Goal: Task Accomplishment & Management: Complete application form

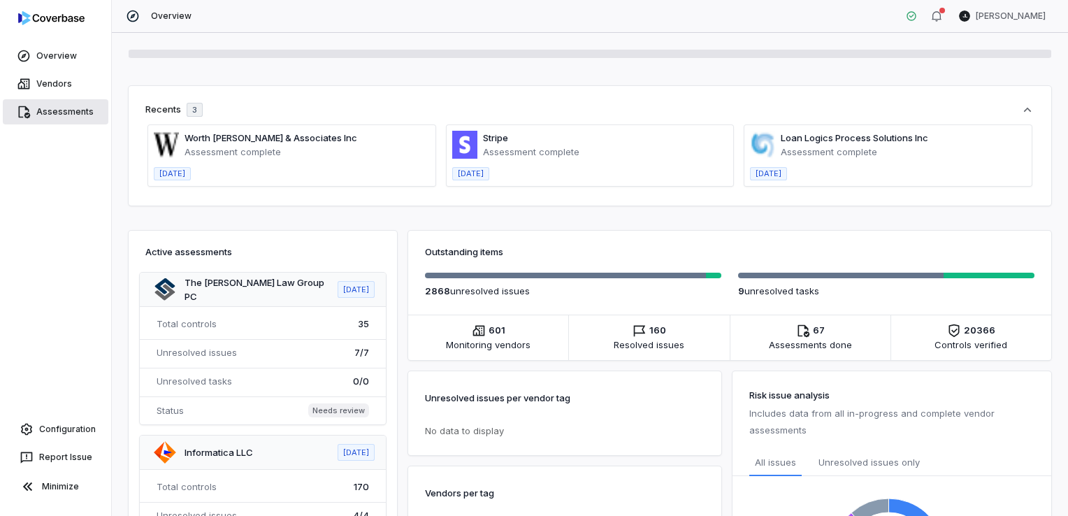
click at [82, 113] on link "Assessments" at bounding box center [56, 111] width 106 height 25
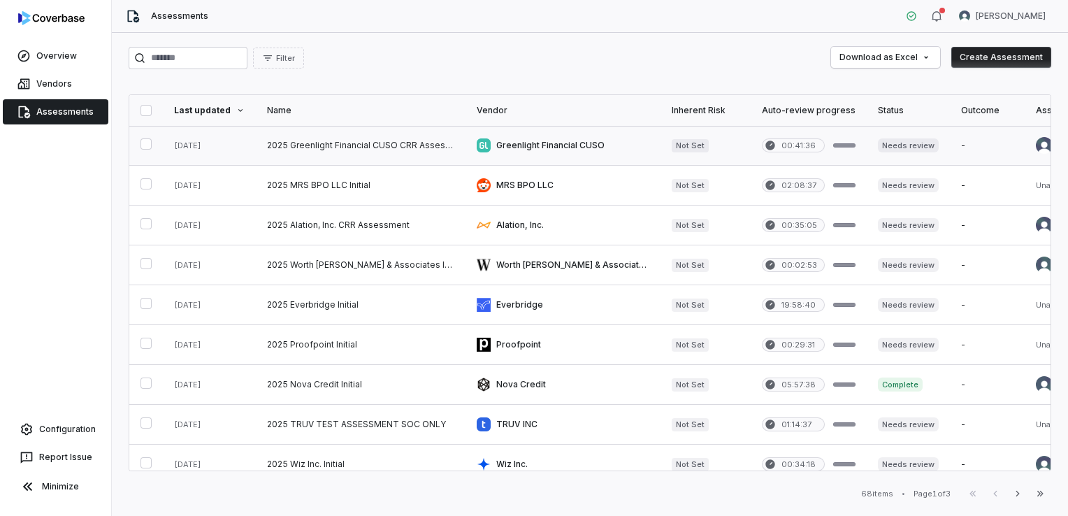
click at [349, 143] on link at bounding box center [361, 145] width 210 height 39
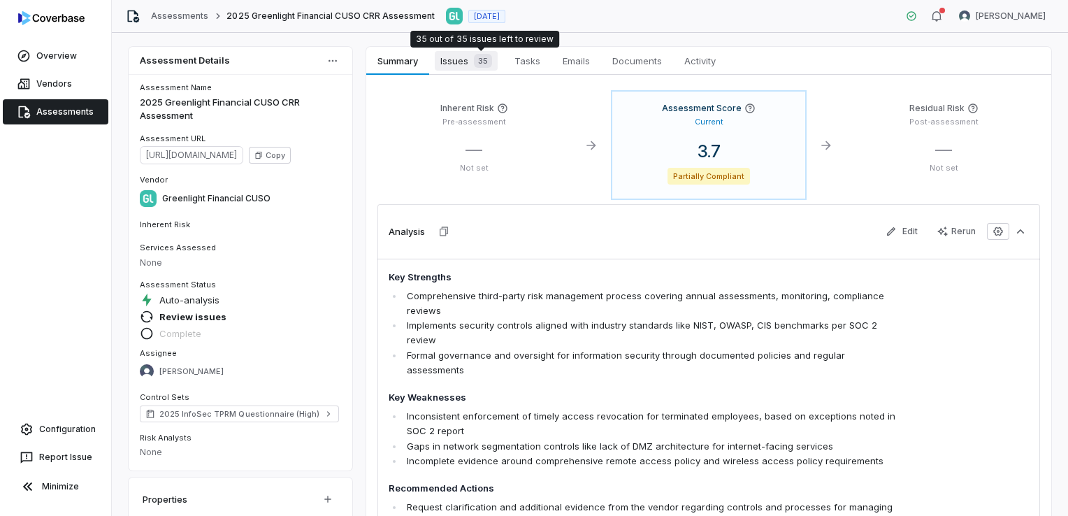
click at [468, 60] on div "35" at bounding box center [480, 61] width 24 height 14
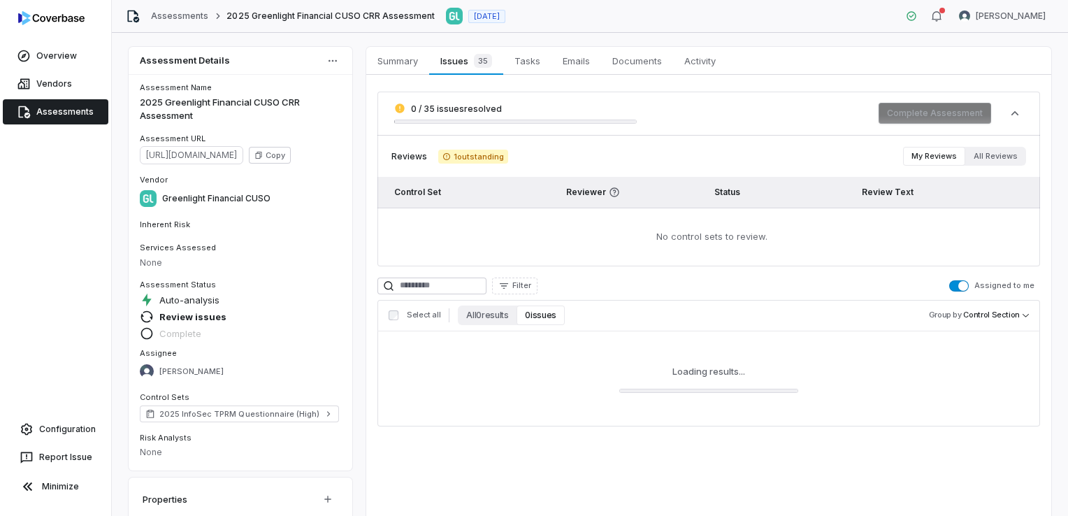
scroll to position [17, 0]
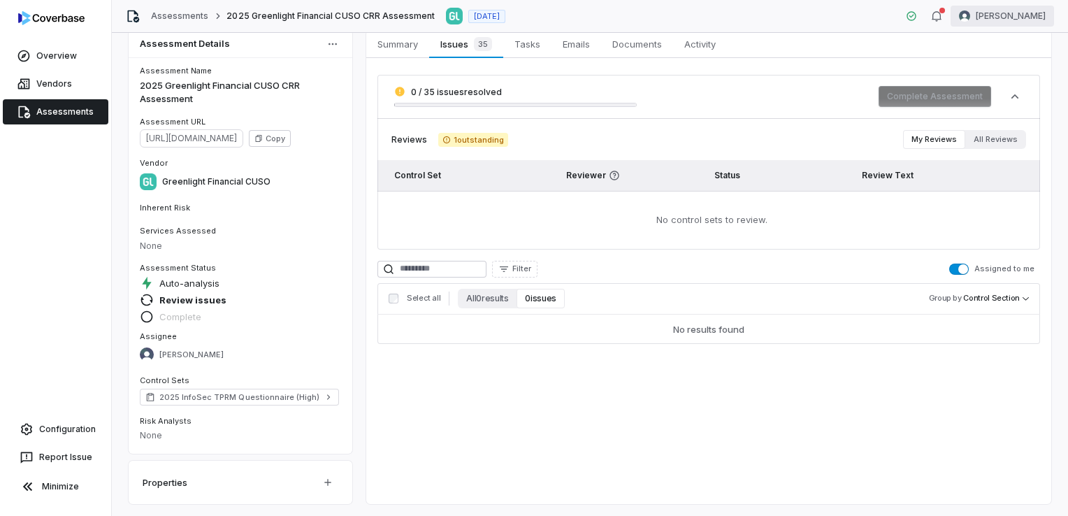
click at [1025, 18] on html "Overview Vendors Assessments Configuration Report Issue Minimize Assessments 20…" at bounding box center [534, 258] width 1068 height 516
click at [1001, 99] on div "Help & Feedback" at bounding box center [994, 94] width 107 height 22
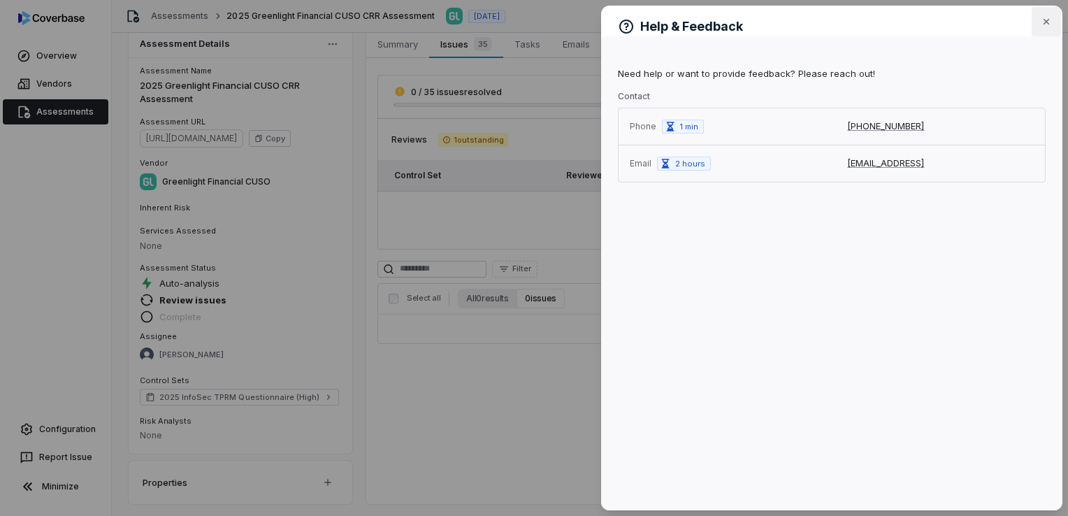
click at [1050, 24] on icon "button" at bounding box center [1046, 21] width 11 height 11
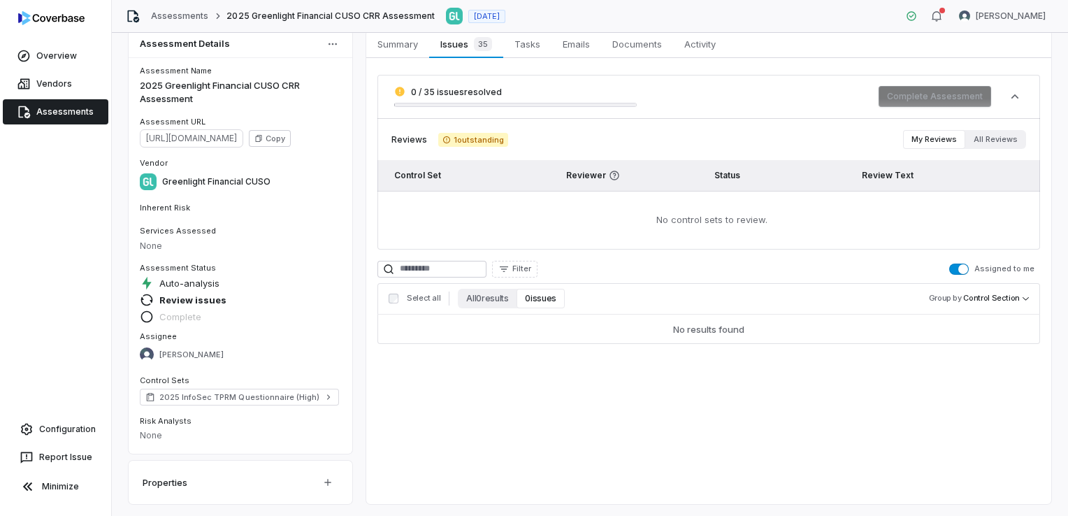
click at [66, 119] on link "Assessments" at bounding box center [56, 111] width 106 height 25
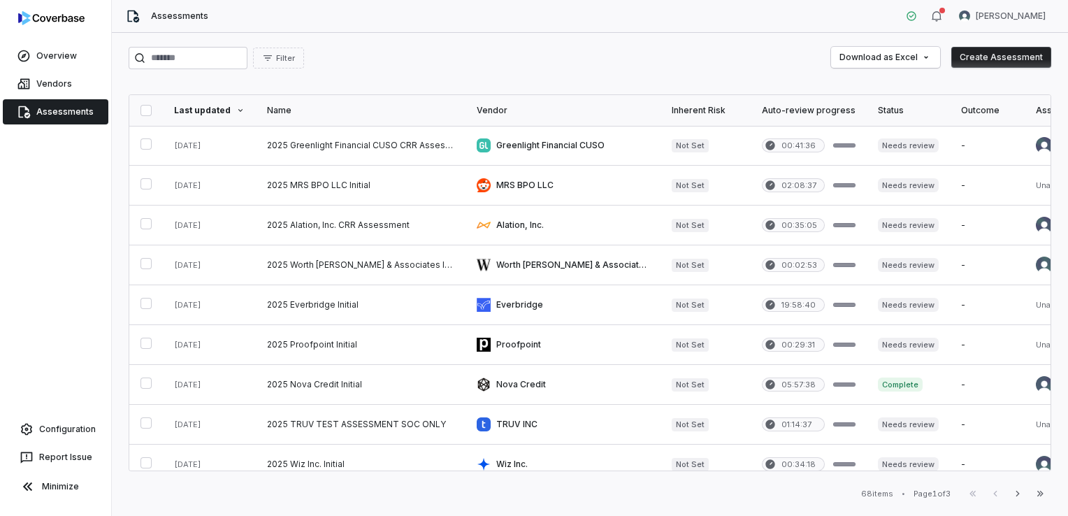
click at [500, 75] on div "Filter Download as Excel Create Assessment Last updated Name Vendor Inherent Ri…" at bounding box center [590, 274] width 956 height 483
click at [1022, 57] on button "Create Assessment" at bounding box center [1001, 57] width 100 height 21
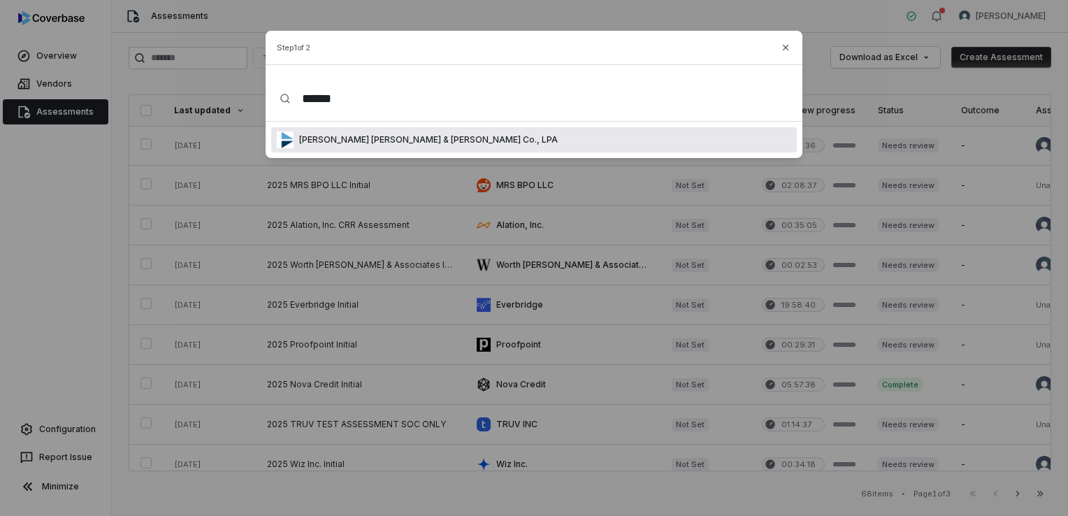
type input "******"
click at [383, 138] on p "Weltman Weinberg & Reis Co., LPA" at bounding box center [426, 139] width 264 height 11
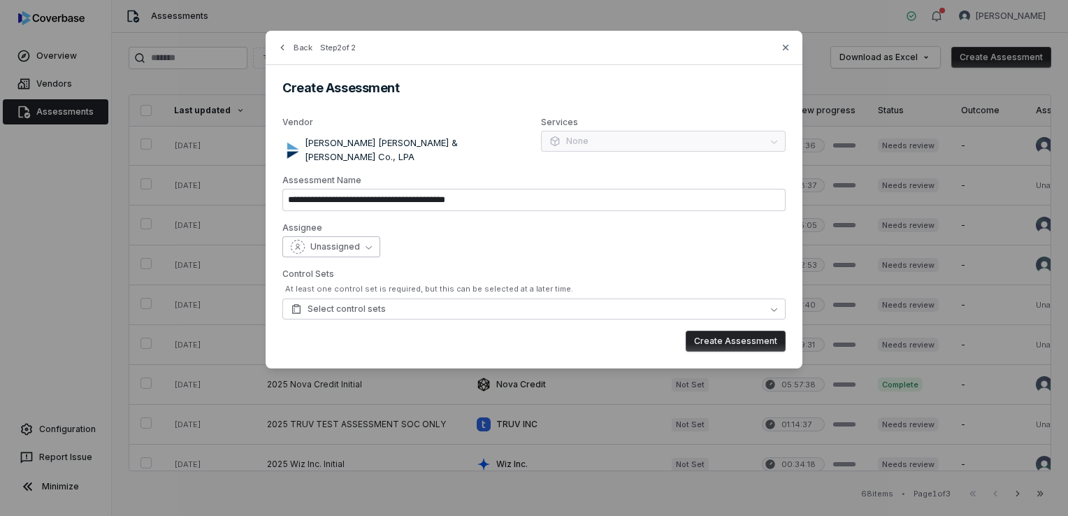
click at [354, 241] on span "Unassigned" at bounding box center [335, 246] width 50 height 11
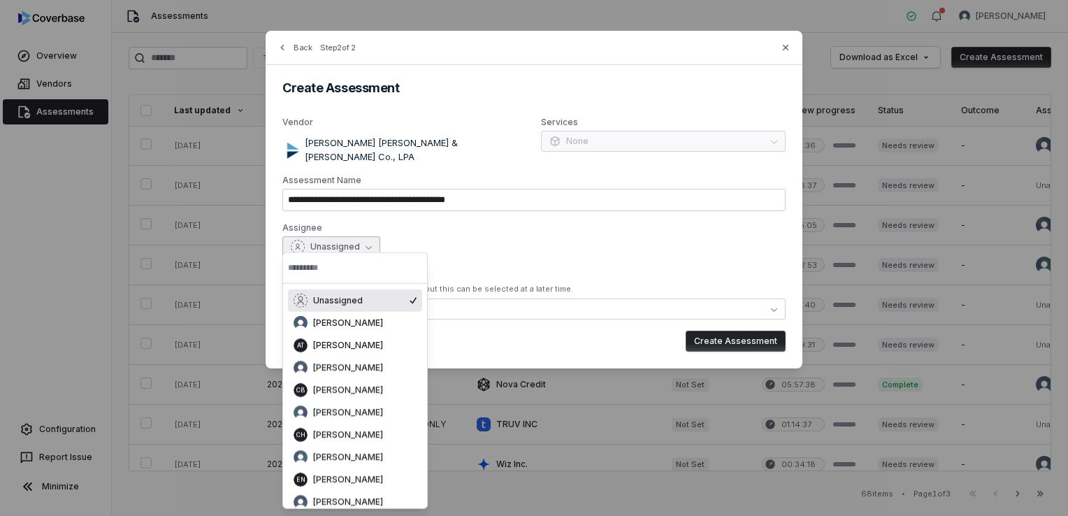
click at [489, 240] on div "Unassigned" at bounding box center [533, 246] width 503 height 21
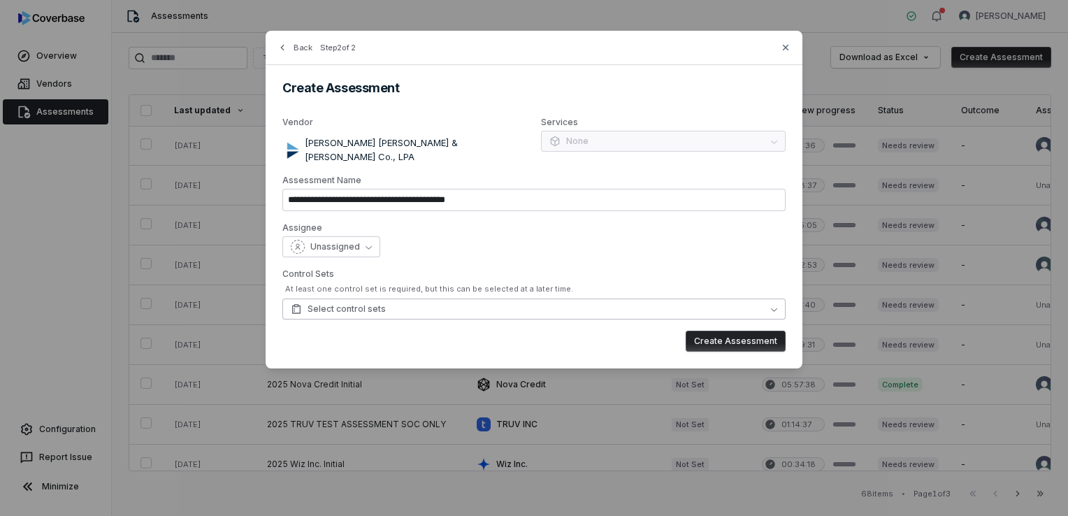
click at [451, 298] on button "Select control sets" at bounding box center [533, 308] width 503 height 21
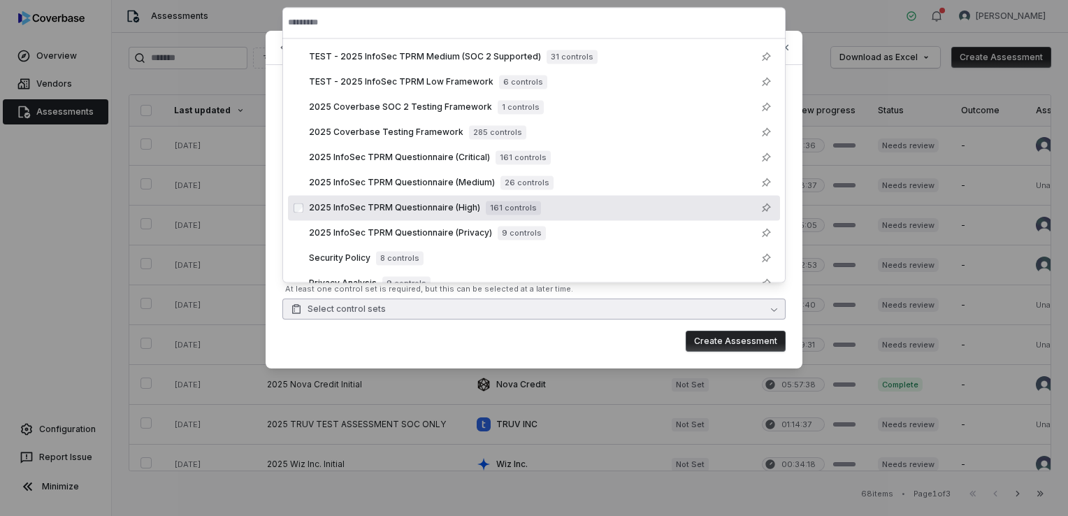
click at [455, 211] on span "2025 InfoSec TPRM Questionnaire (High)" at bounding box center [394, 207] width 171 height 11
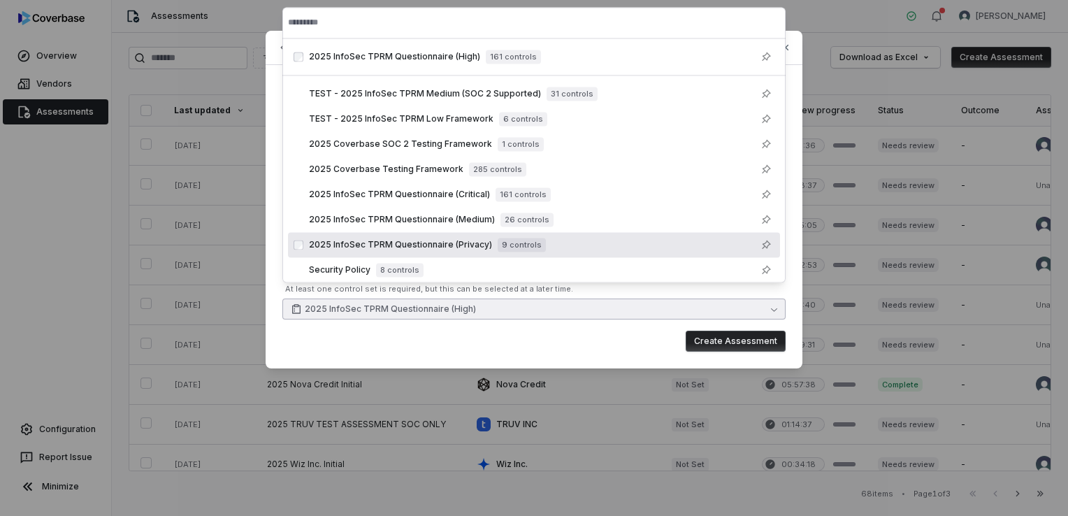
click at [450, 245] on span "2025 InfoSec TPRM Questionnaire (Privacy)" at bounding box center [400, 244] width 183 height 11
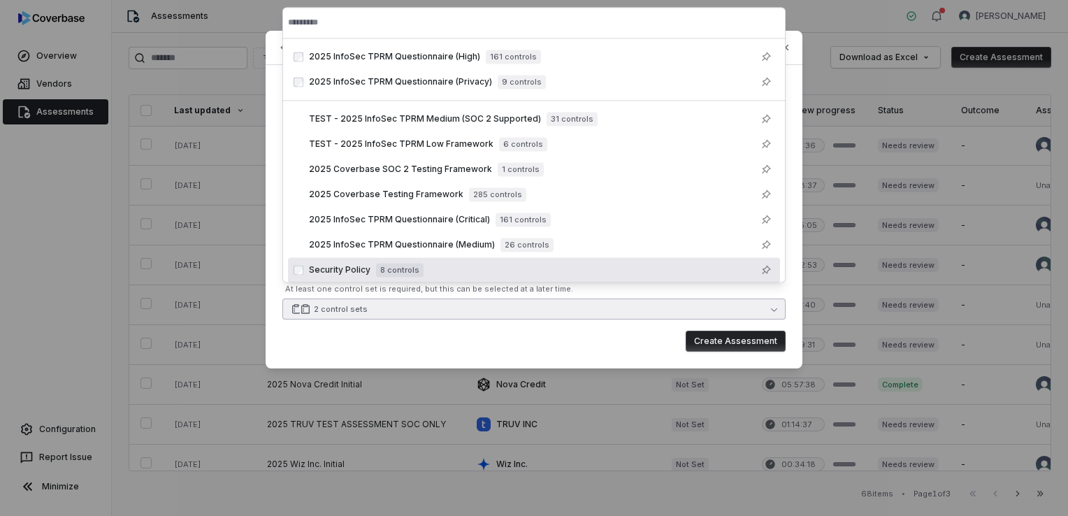
click at [321, 331] on div "Create Assessment" at bounding box center [533, 341] width 503 height 21
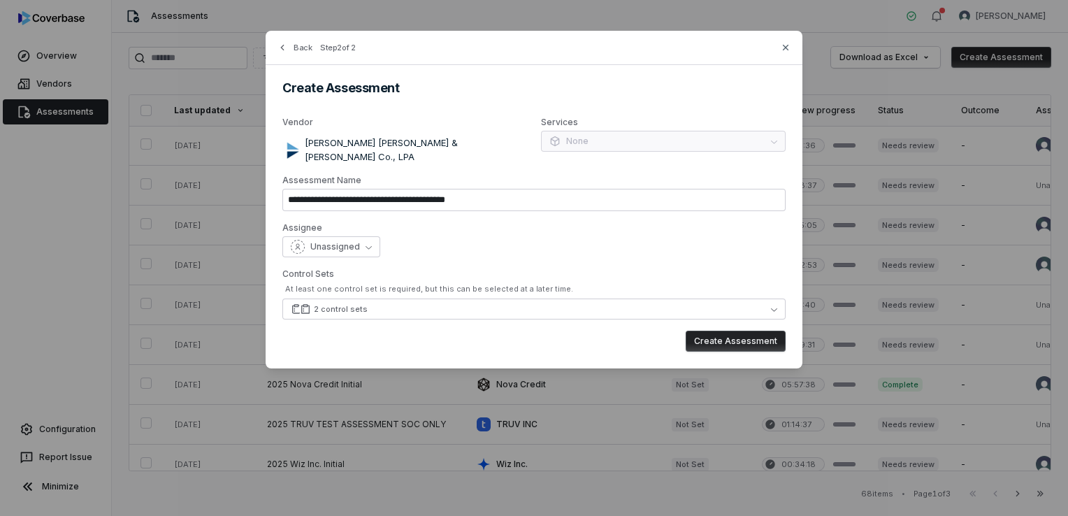
click at [702, 331] on button "Create Assessment" at bounding box center [736, 341] width 100 height 21
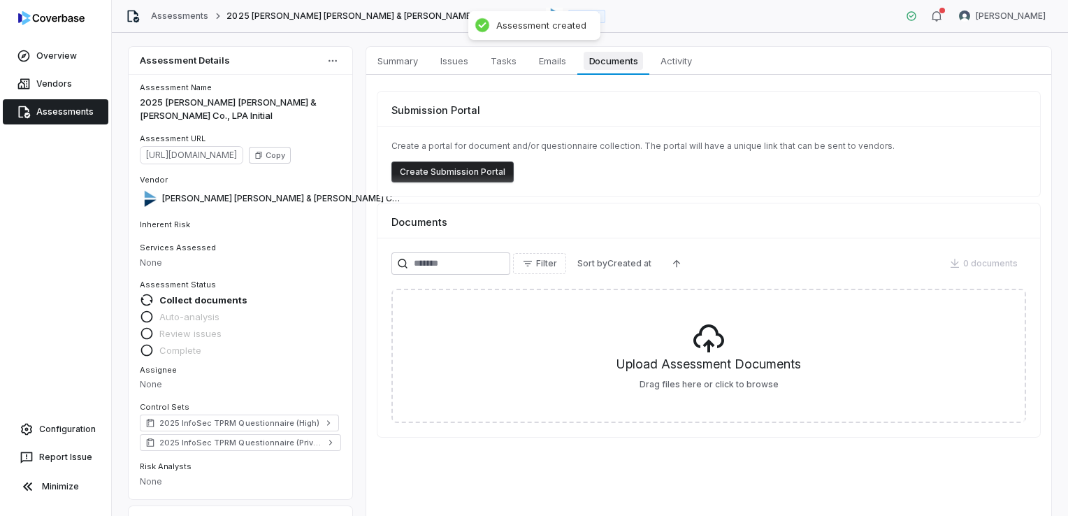
click at [622, 70] on link "Documents Documents" at bounding box center [613, 61] width 72 height 28
click at [624, 66] on span "Documents" at bounding box center [614, 61] width 60 height 18
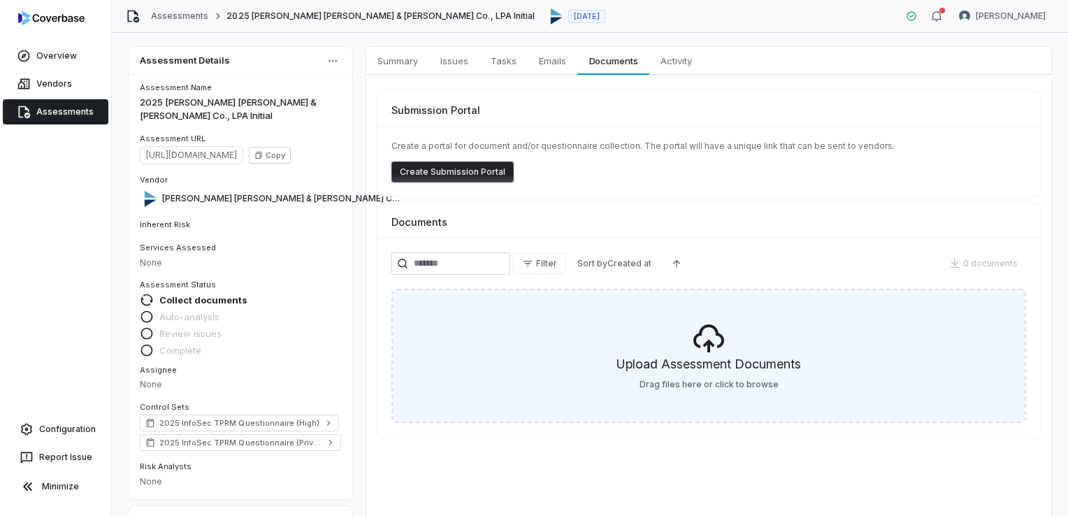
click at [665, 342] on div "Upload Assessment Documents Drag files here or click to browse" at bounding box center [709, 355] width 632 height 131
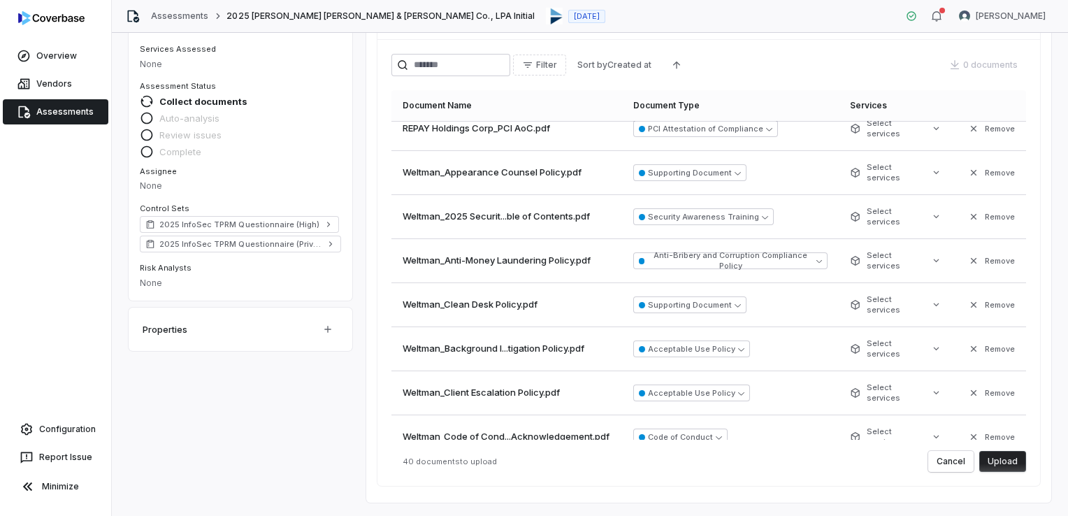
scroll to position [721, 0]
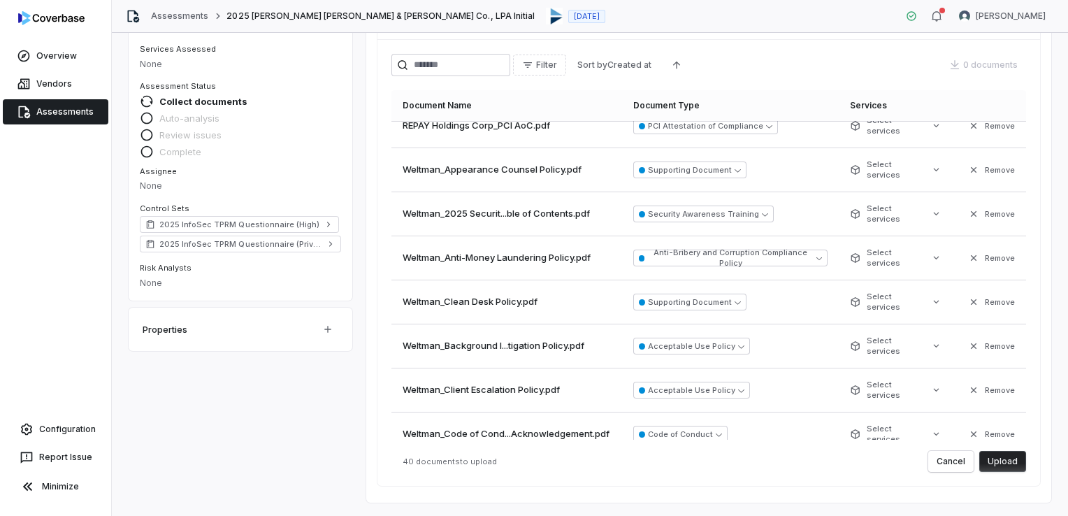
click at [998, 466] on button "Upload" at bounding box center [1002, 461] width 47 height 21
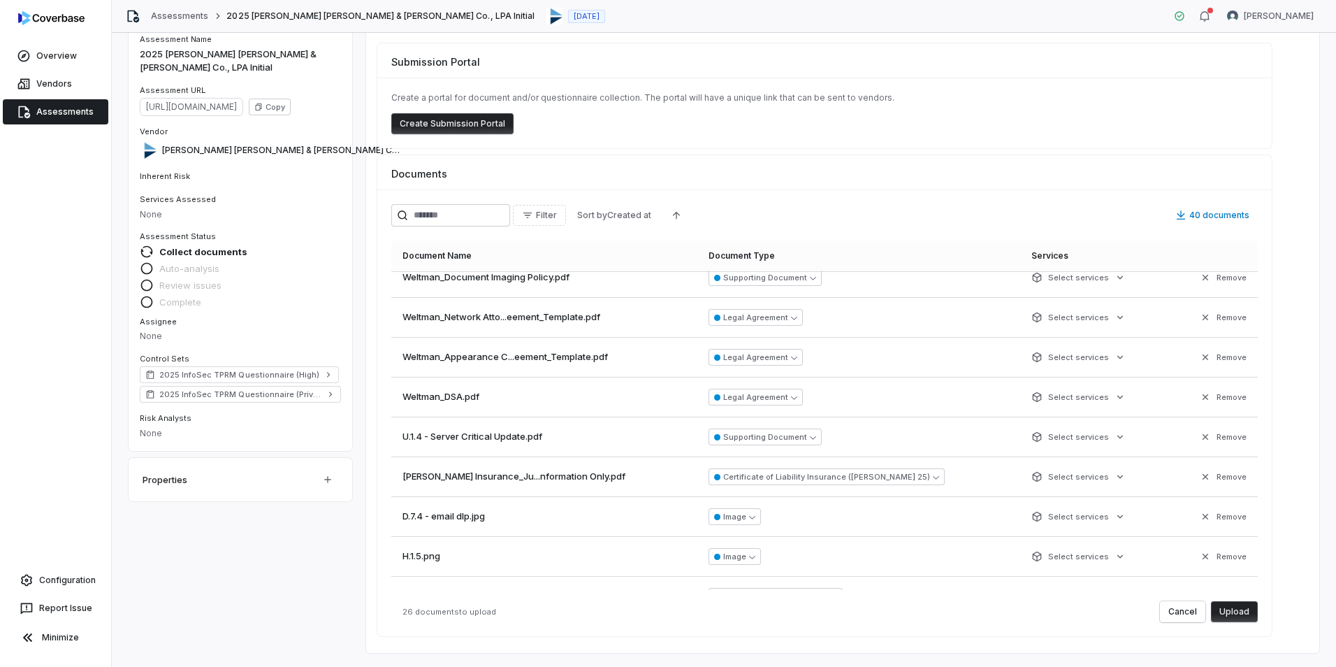
scroll to position [0, 0]
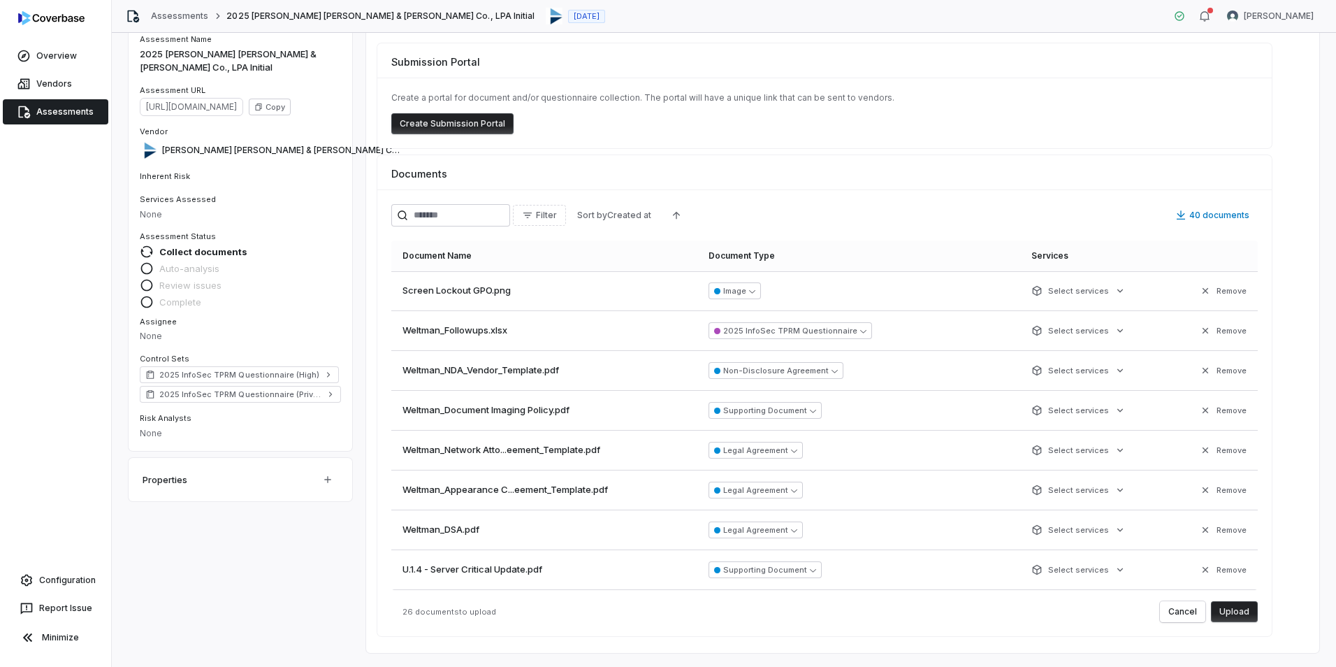
click at [1067, 515] on button "Upload" at bounding box center [1234, 611] width 47 height 21
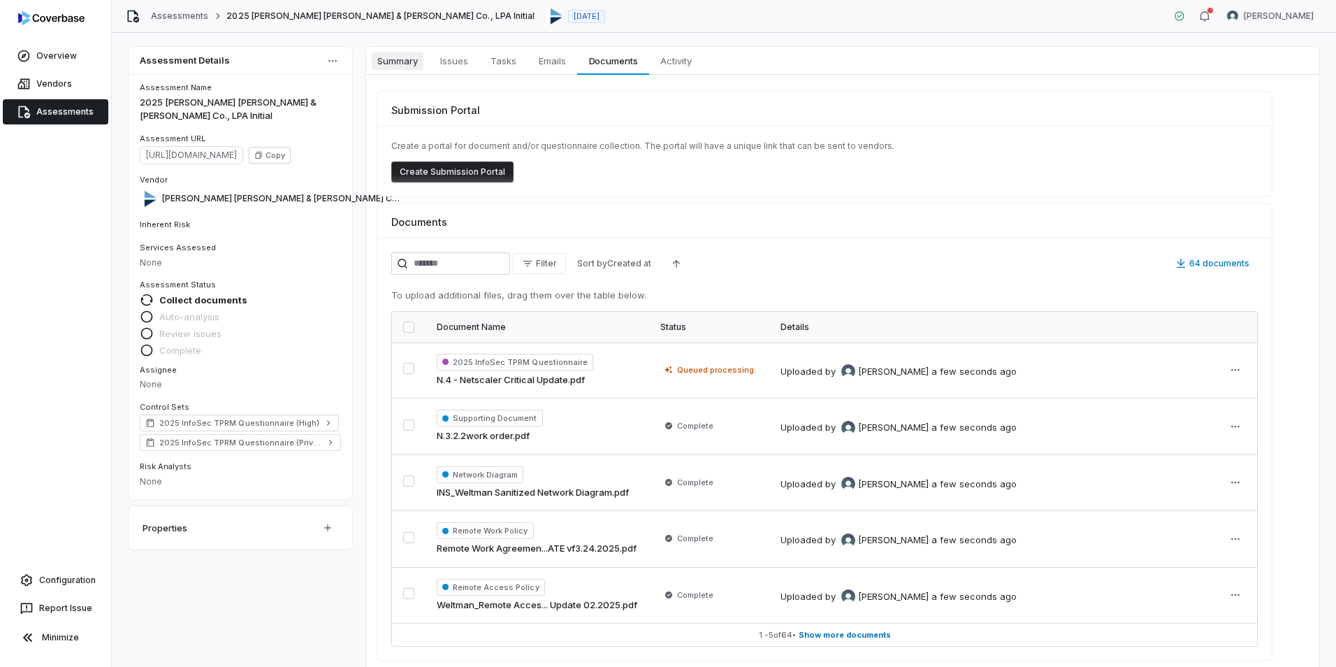
click at [404, 60] on span "Summary" at bounding box center [398, 61] width 52 height 18
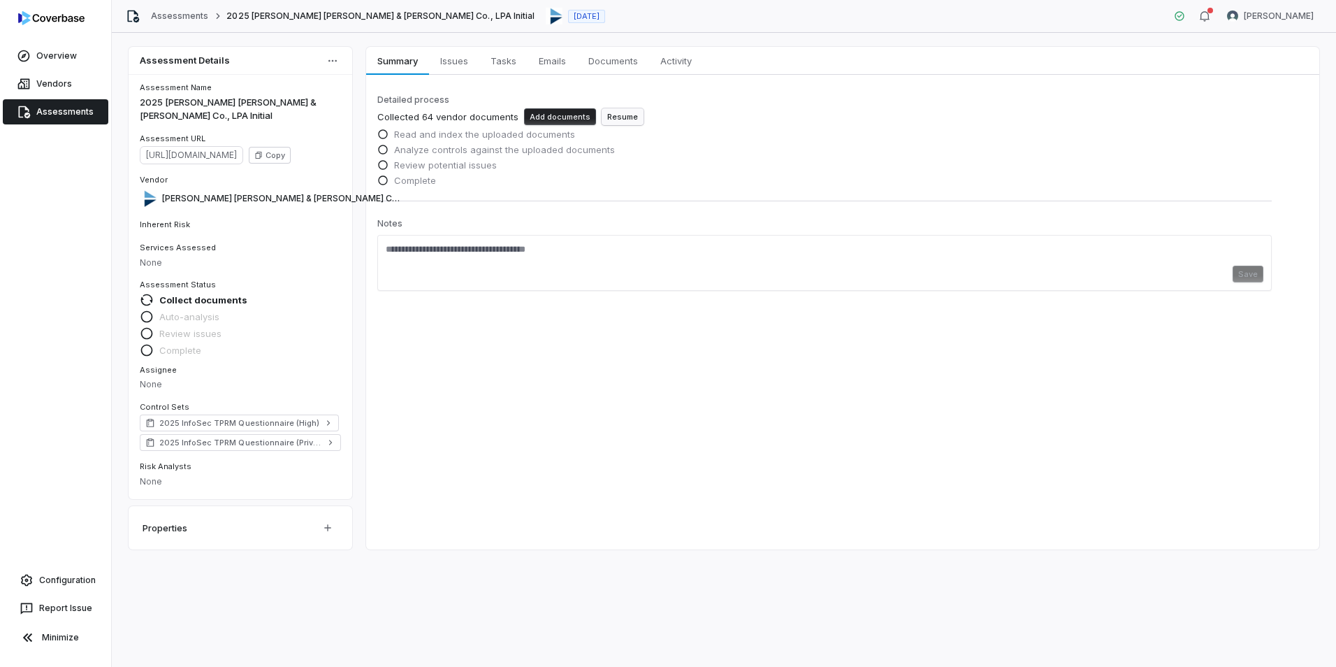
click at [604, 117] on button "Resume" at bounding box center [623, 116] width 42 height 17
click at [612, 116] on button "Resume" at bounding box center [623, 116] width 42 height 17
click at [601, 67] on span "Documents" at bounding box center [613, 61] width 61 height 18
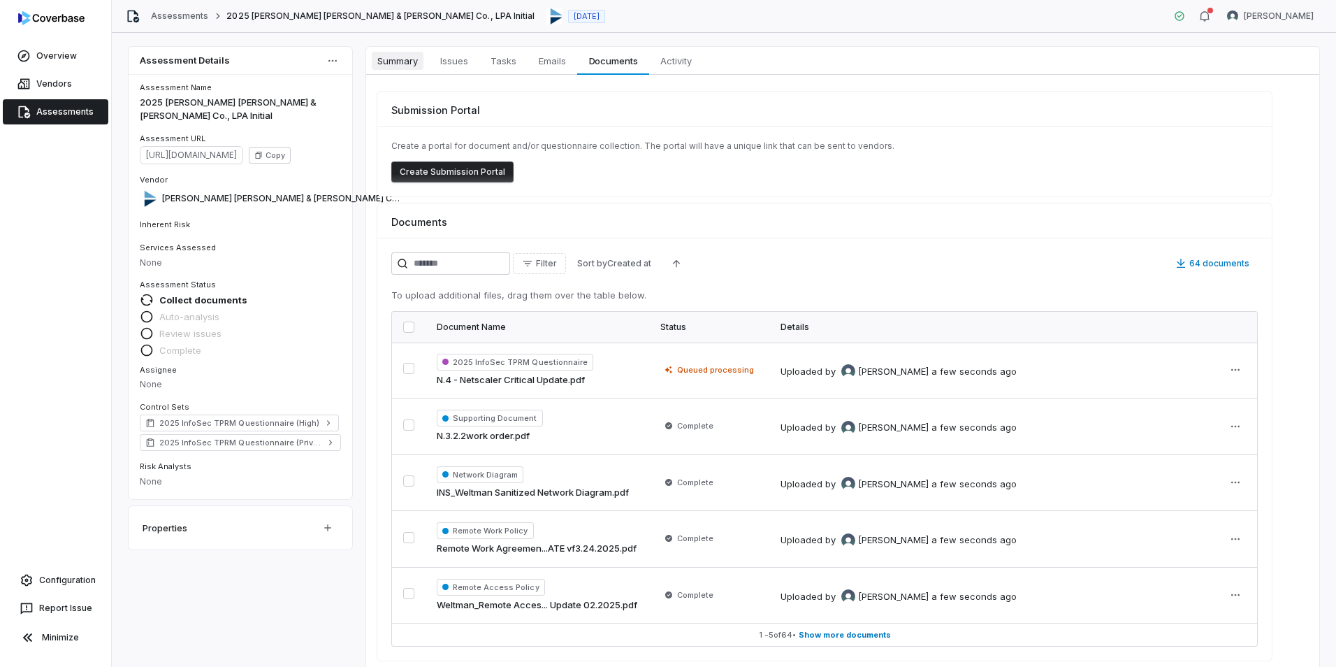
click at [391, 64] on span "Summary" at bounding box center [398, 61] width 52 height 18
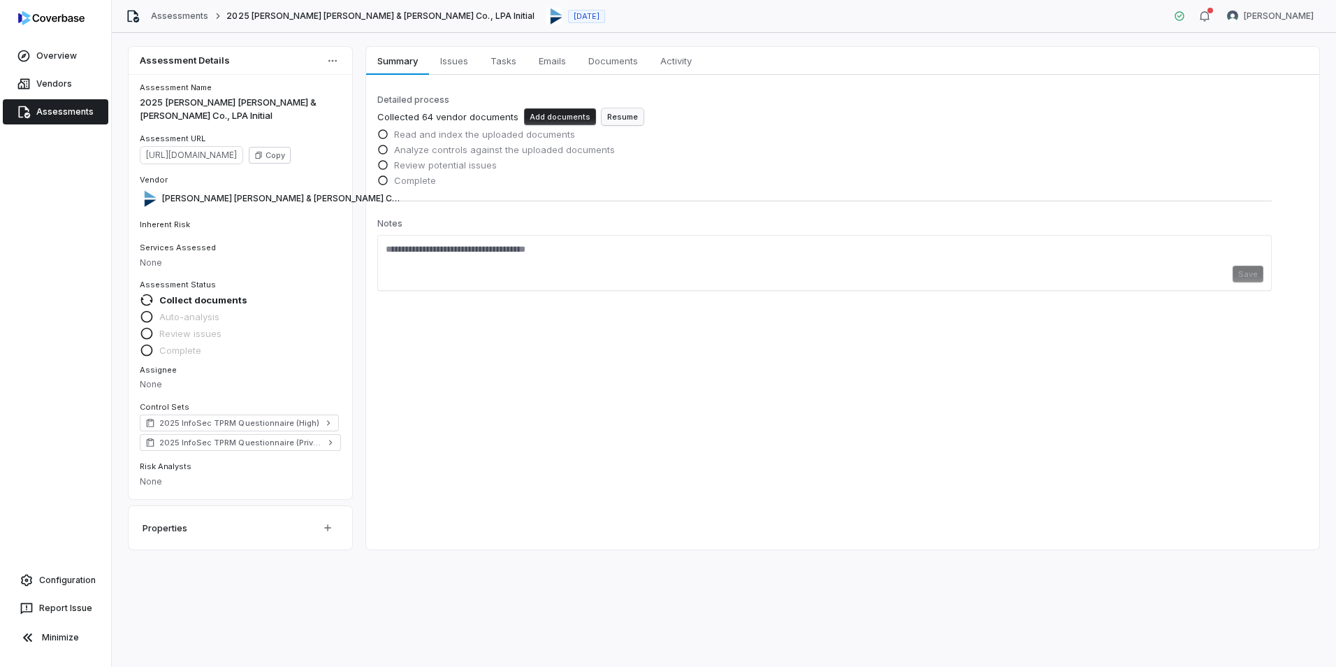
click at [602, 117] on button "Resume" at bounding box center [623, 116] width 42 height 17
click at [81, 117] on link "Assessments" at bounding box center [56, 111] width 106 height 25
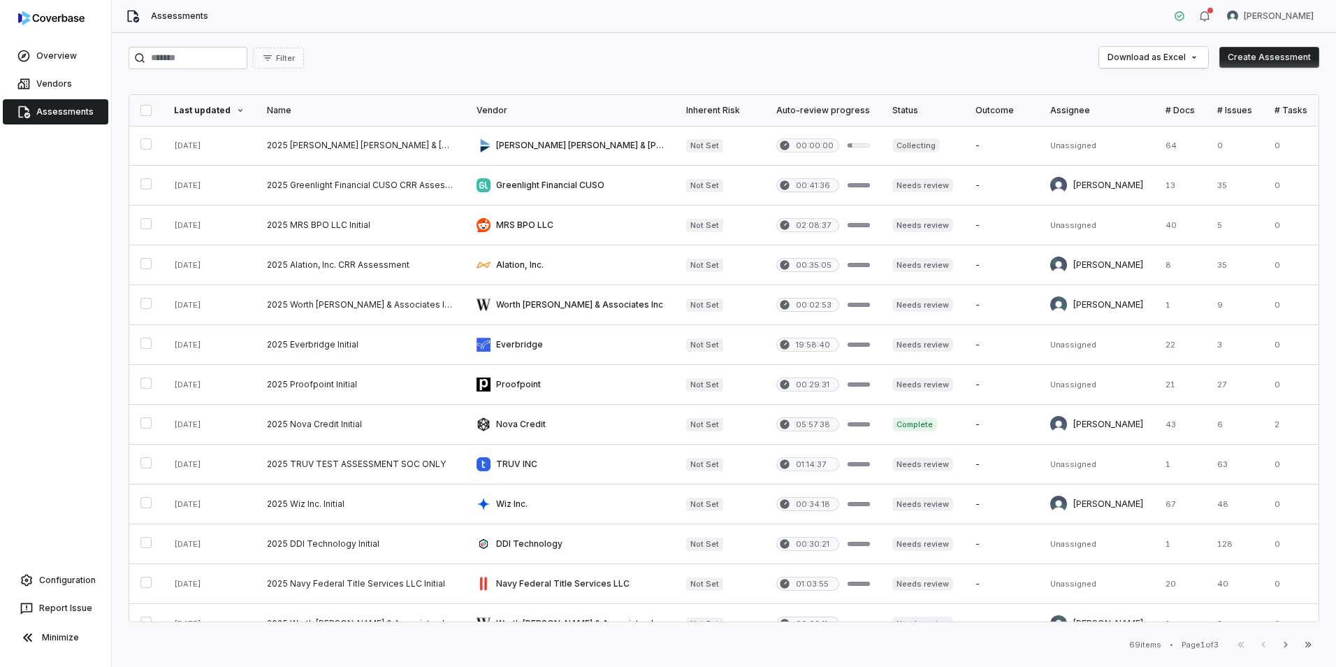
click at [1250, 56] on button "Create Assessment" at bounding box center [1269, 57] width 100 height 21
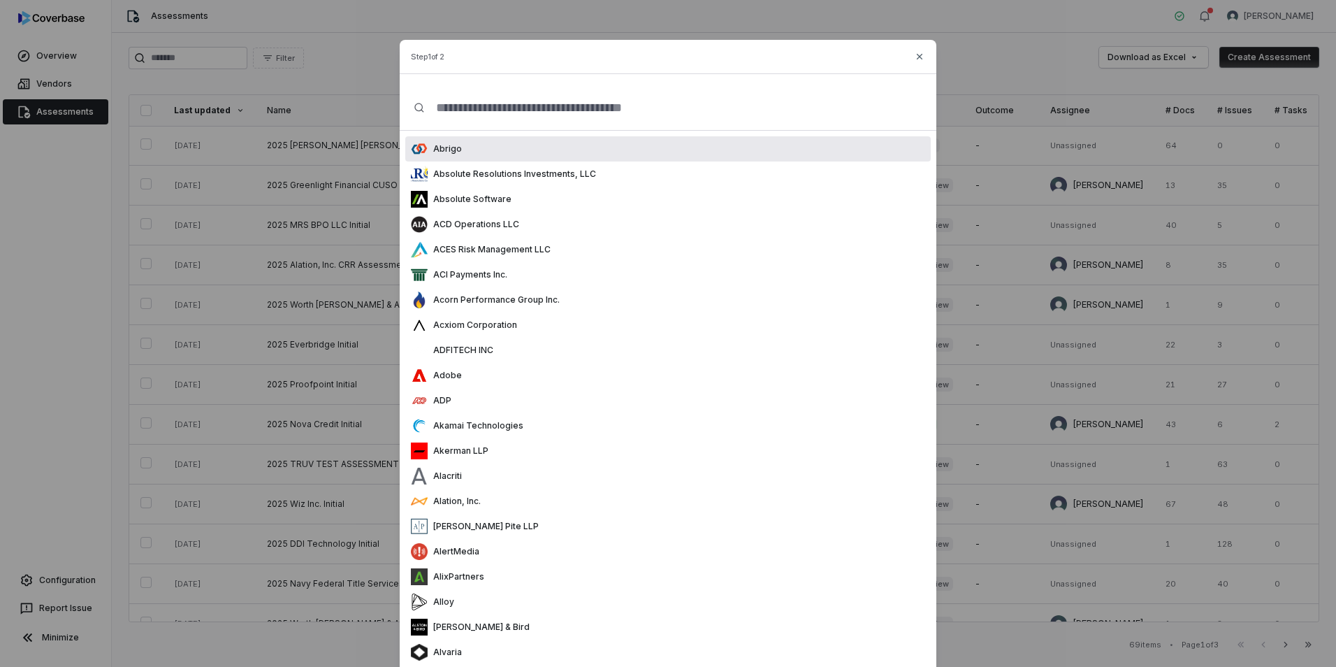
click at [510, 115] on input "text" at bounding box center [674, 107] width 498 height 45
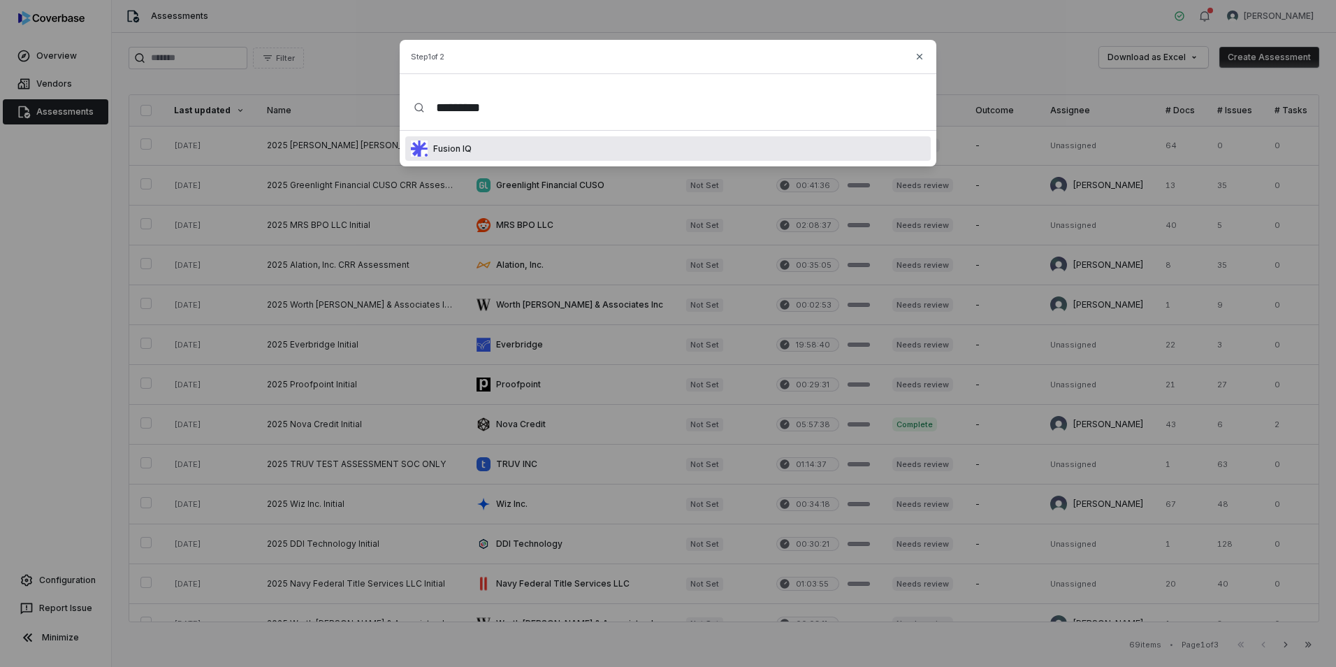
type input "*********"
click at [499, 143] on div "Fusion IQ" at bounding box center [668, 148] width 526 height 24
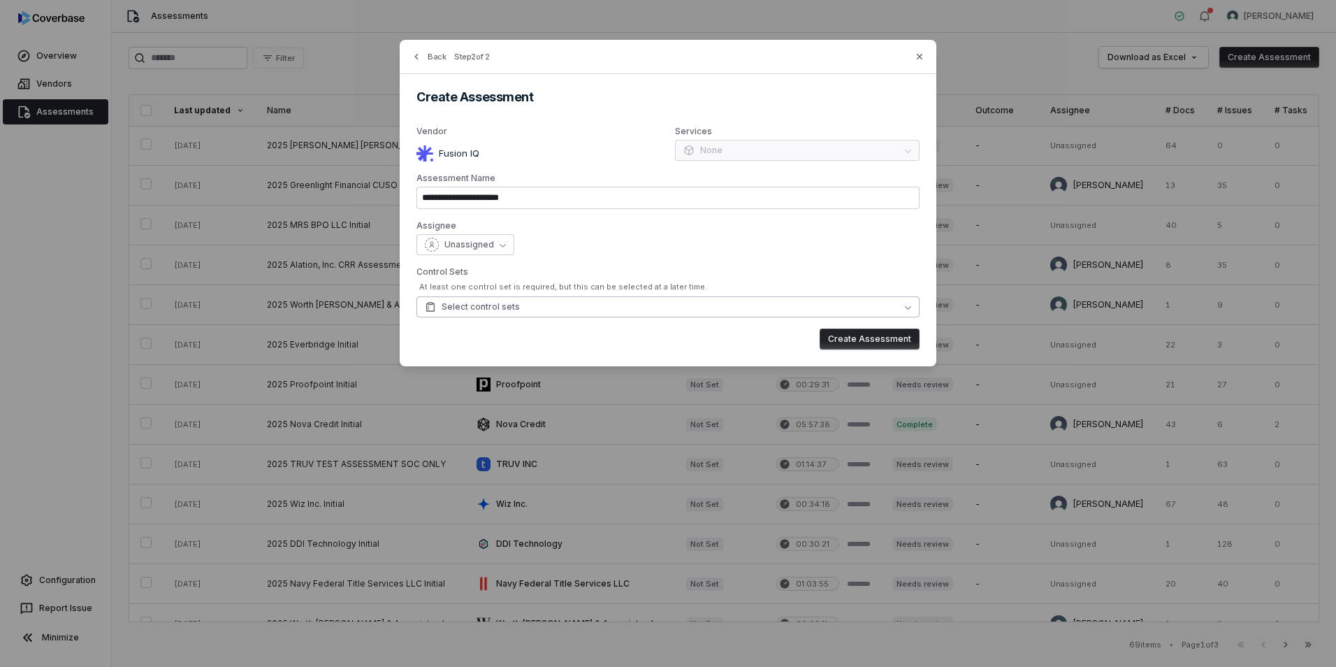
click at [826, 308] on button "Select control sets" at bounding box center [668, 306] width 503 height 21
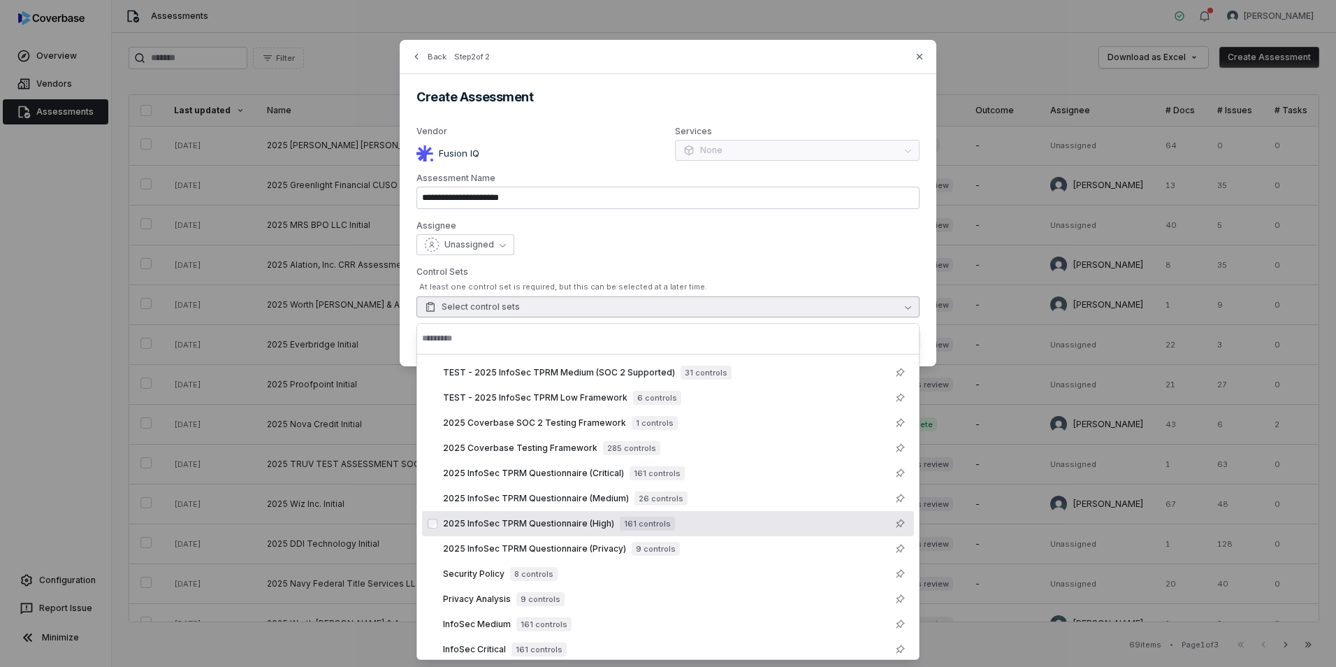
click at [581, 524] on span "2025 InfoSec TPRM Questionnaire (High)" at bounding box center [528, 523] width 171 height 11
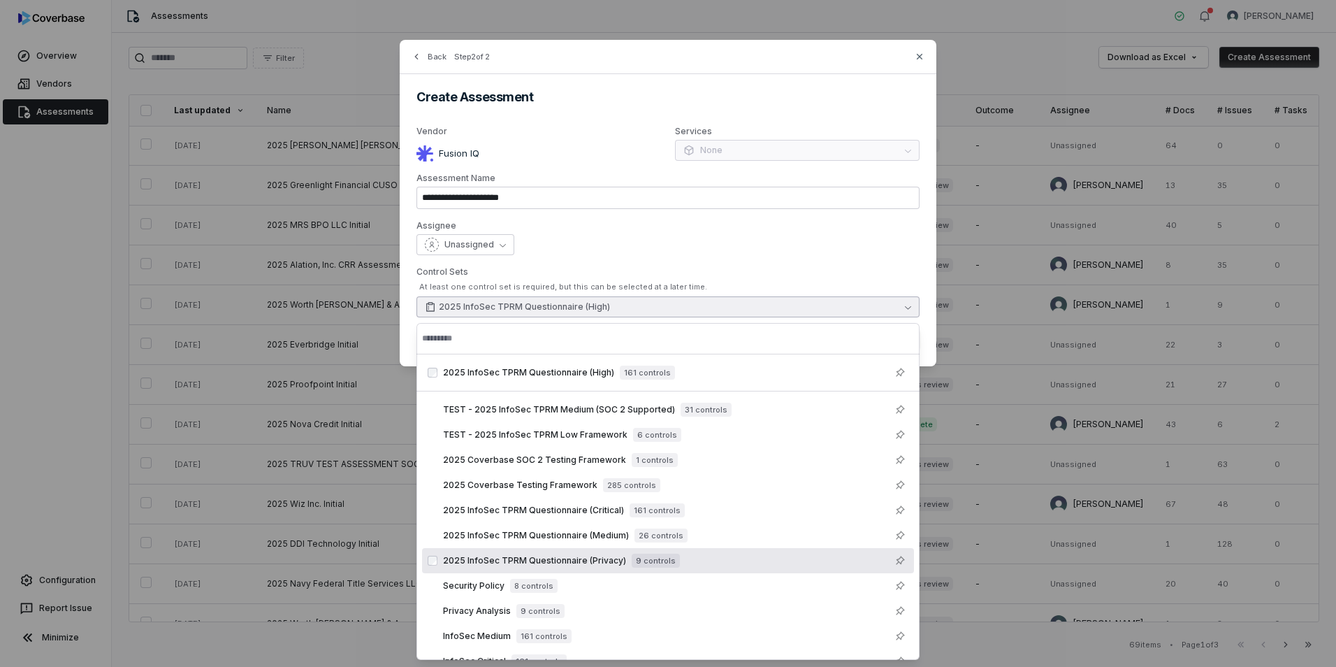
click at [584, 558] on span "2025 InfoSec TPRM Questionnaire (Privacy)" at bounding box center [534, 560] width 183 height 11
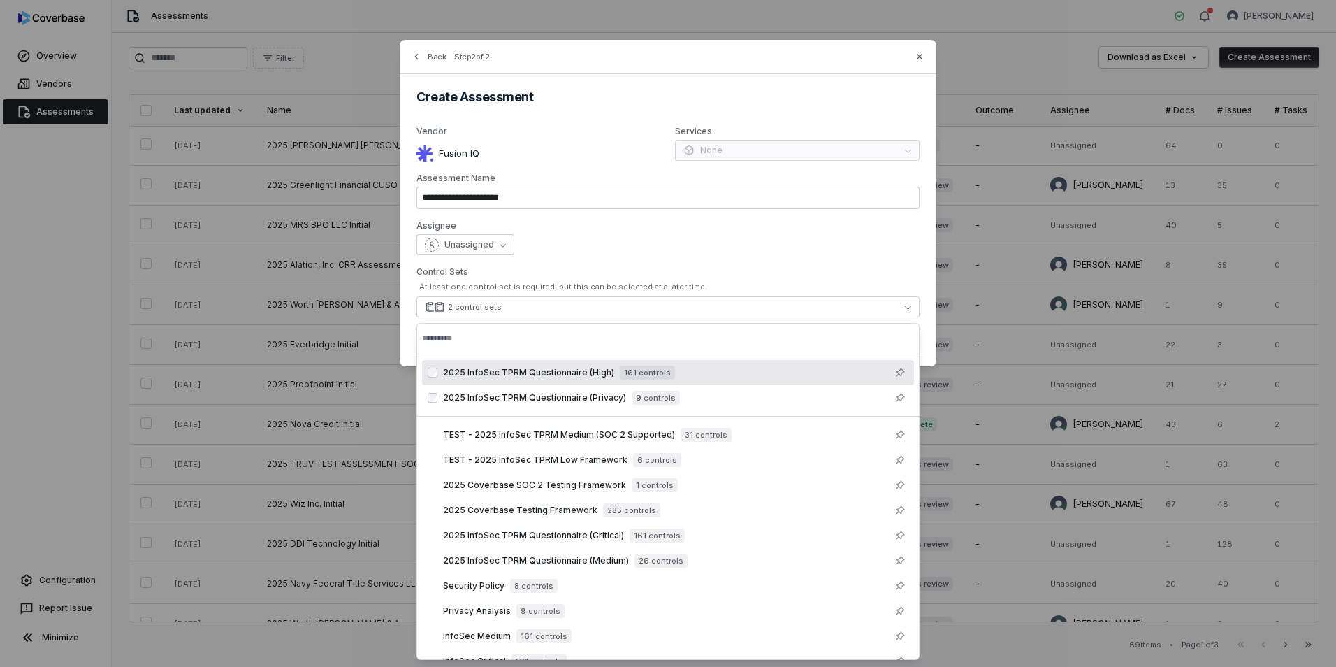
click at [870, 238] on div "Unassigned" at bounding box center [668, 244] width 503 height 21
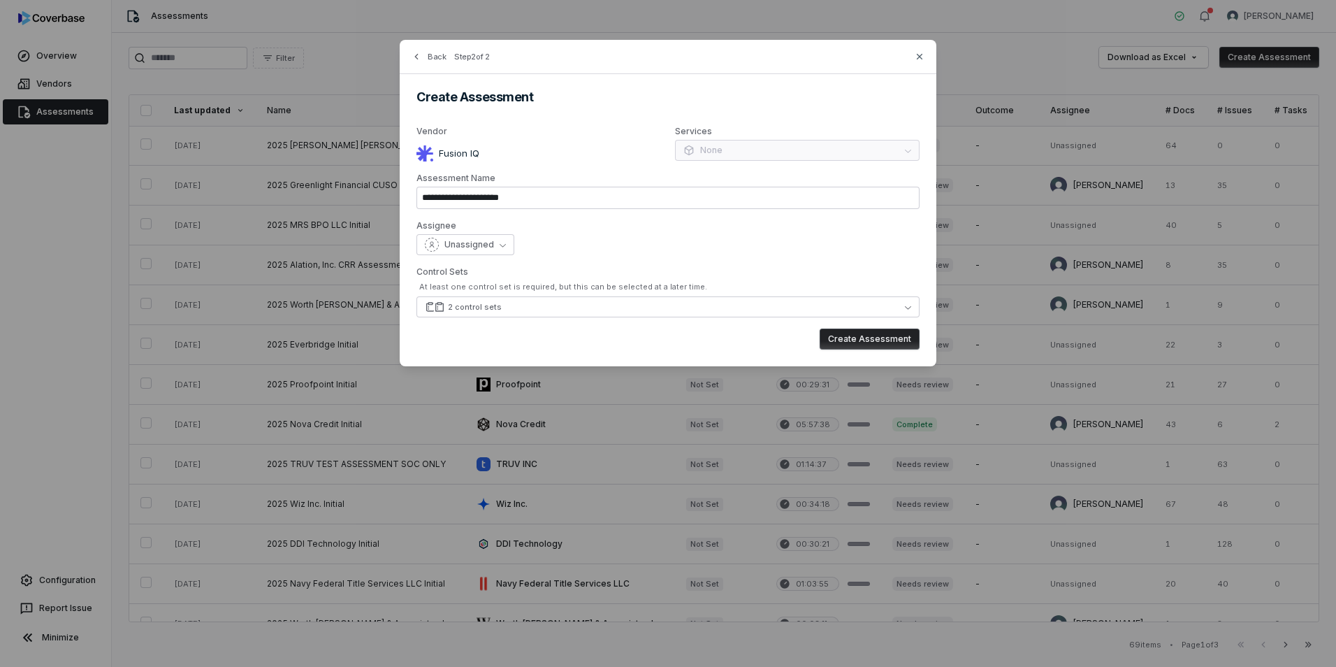
click at [867, 335] on button "Create Assessment" at bounding box center [870, 338] width 100 height 21
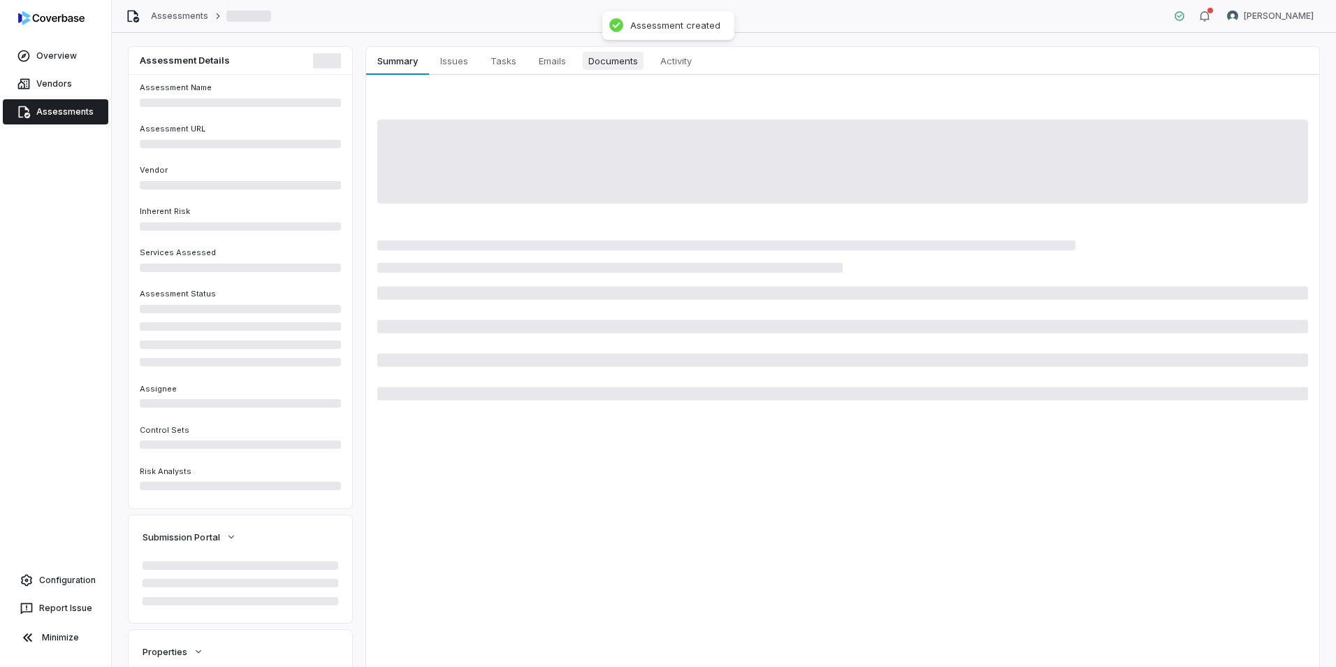
click at [617, 64] on span "Documents" at bounding box center [613, 61] width 61 height 18
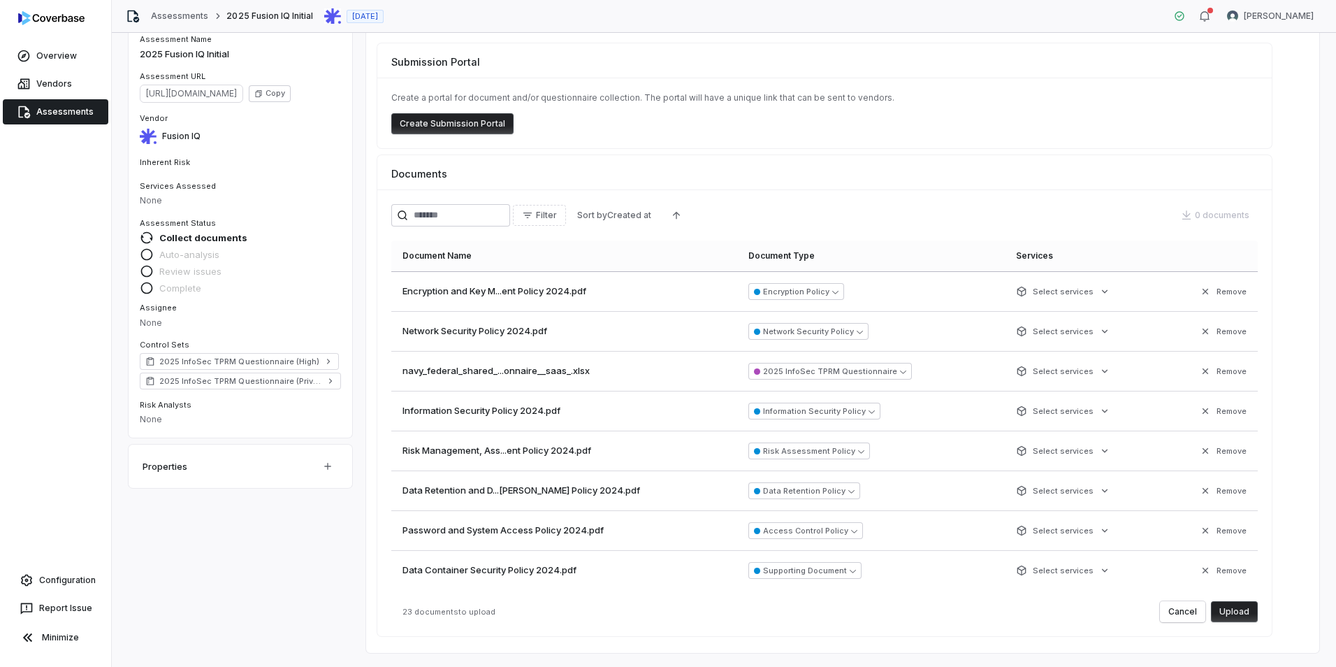
scroll to position [597, 0]
click at [1235, 612] on button "Upload" at bounding box center [1234, 611] width 47 height 21
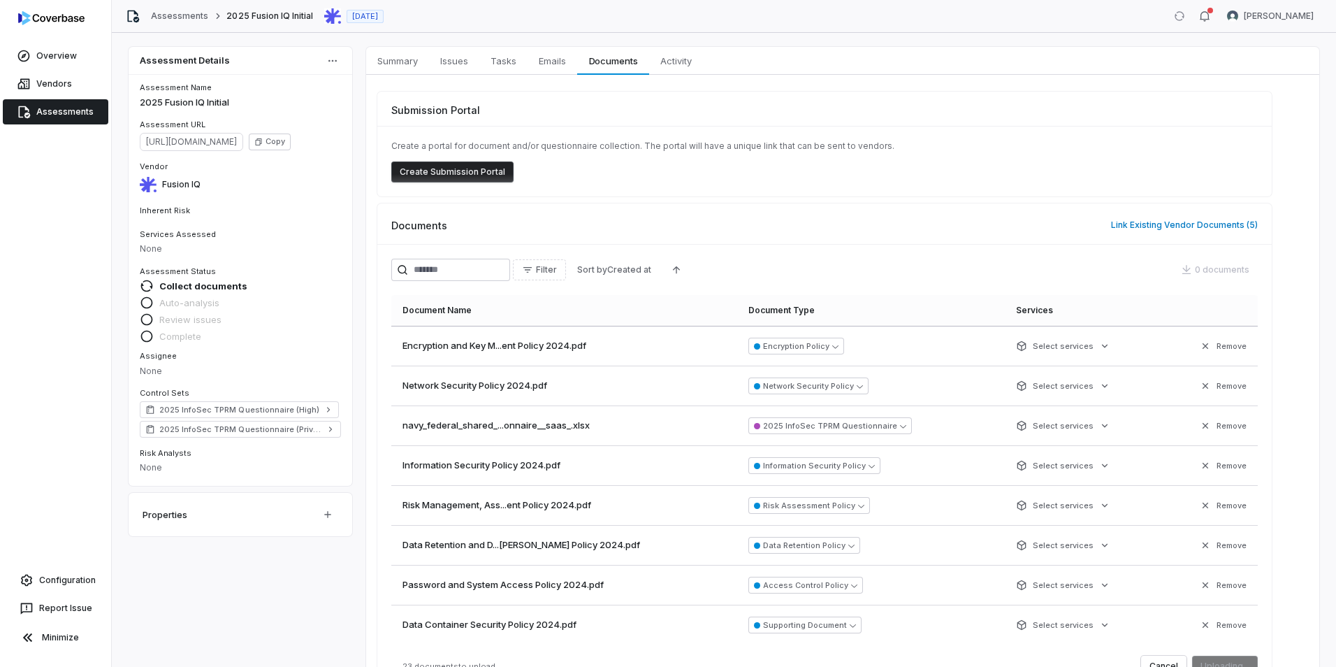
scroll to position [55, 0]
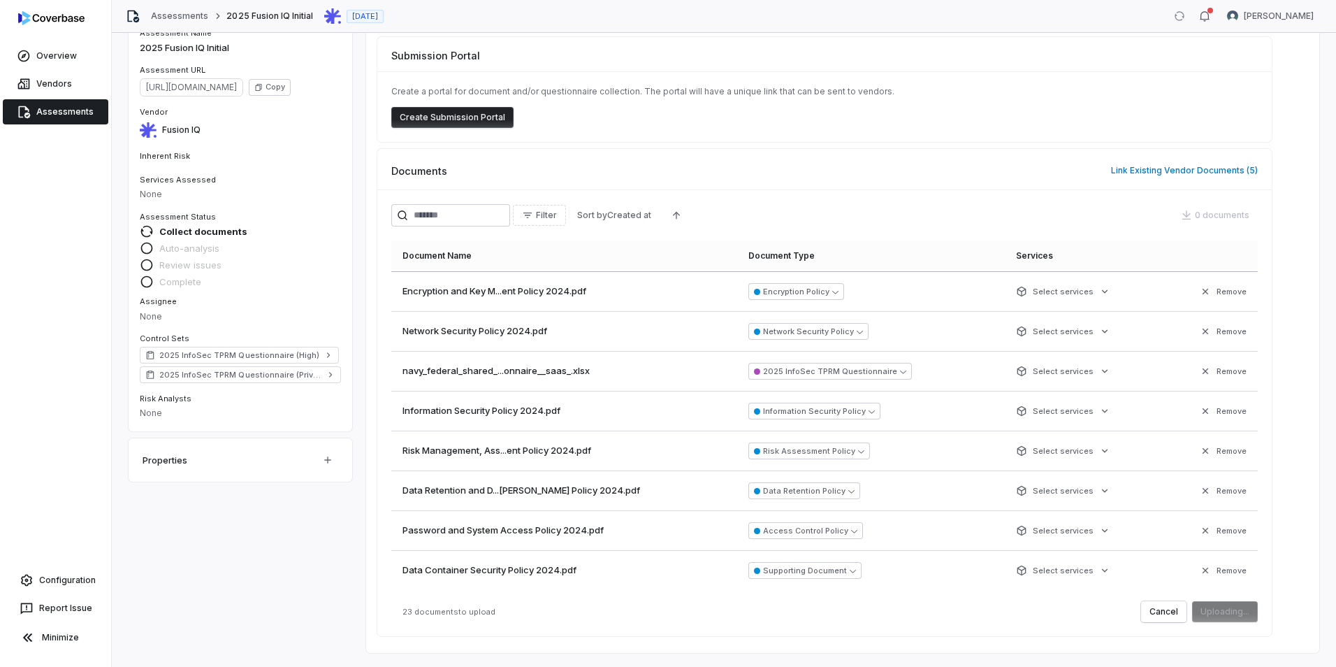
click at [1238, 609] on div "Cancel Uploading..." at bounding box center [1199, 611] width 117 height 21
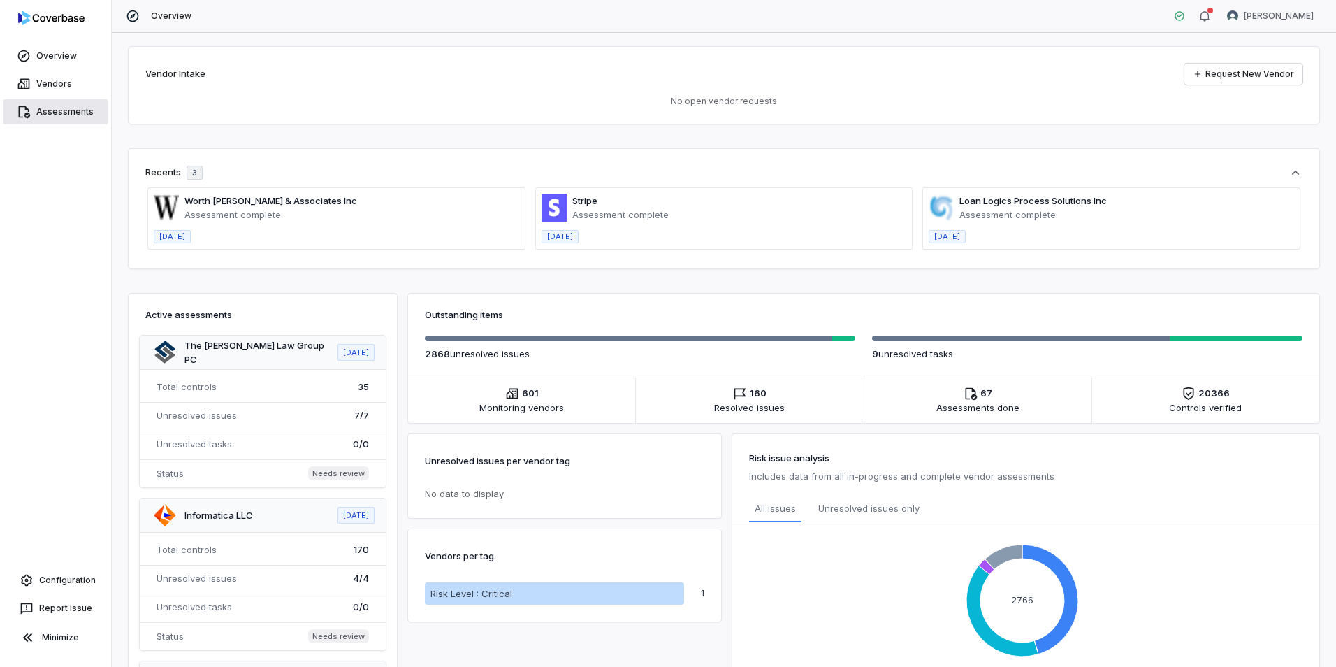
click at [69, 113] on link "Assessments" at bounding box center [56, 111] width 106 height 25
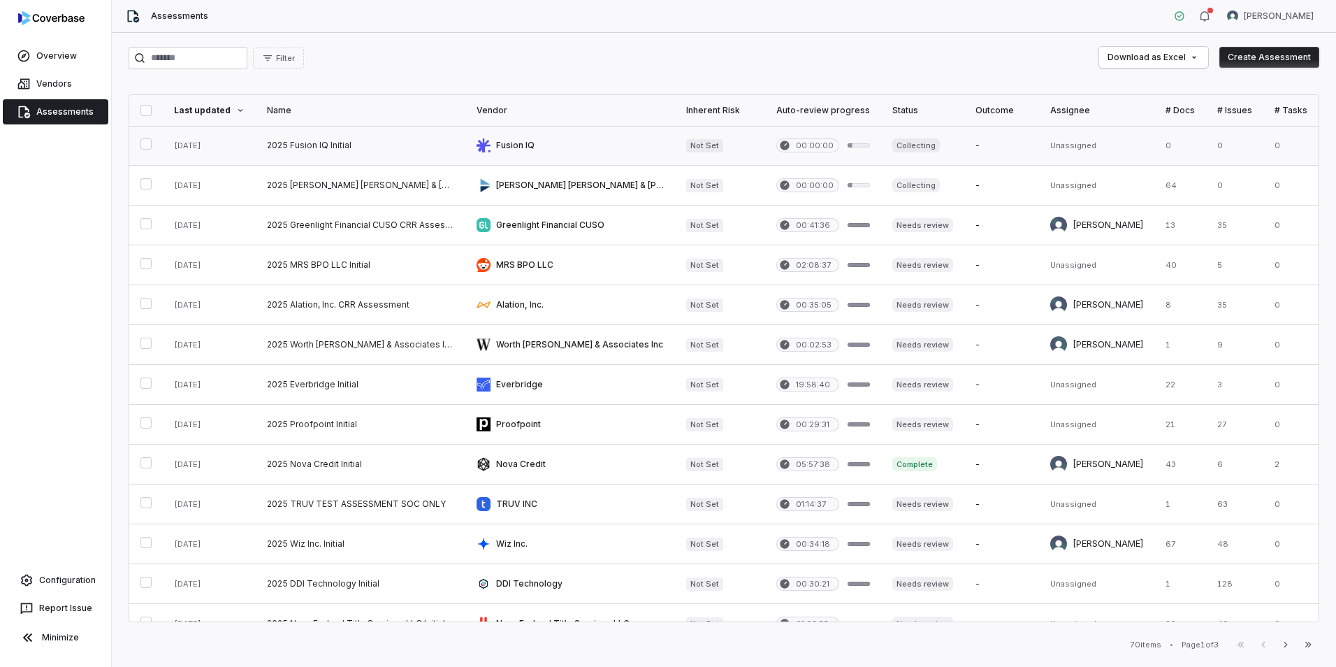
click at [360, 152] on link at bounding box center [361, 145] width 210 height 39
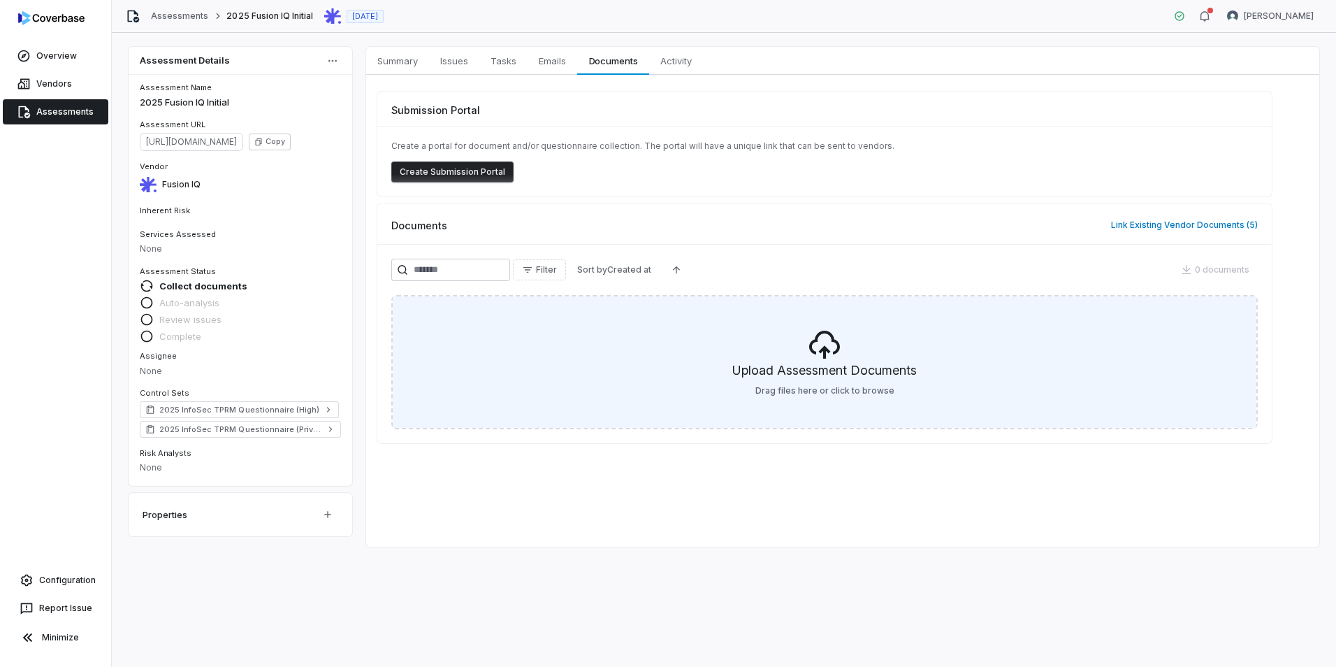
click at [832, 384] on h5 "Upload Assessment Documents" at bounding box center [824, 373] width 184 height 24
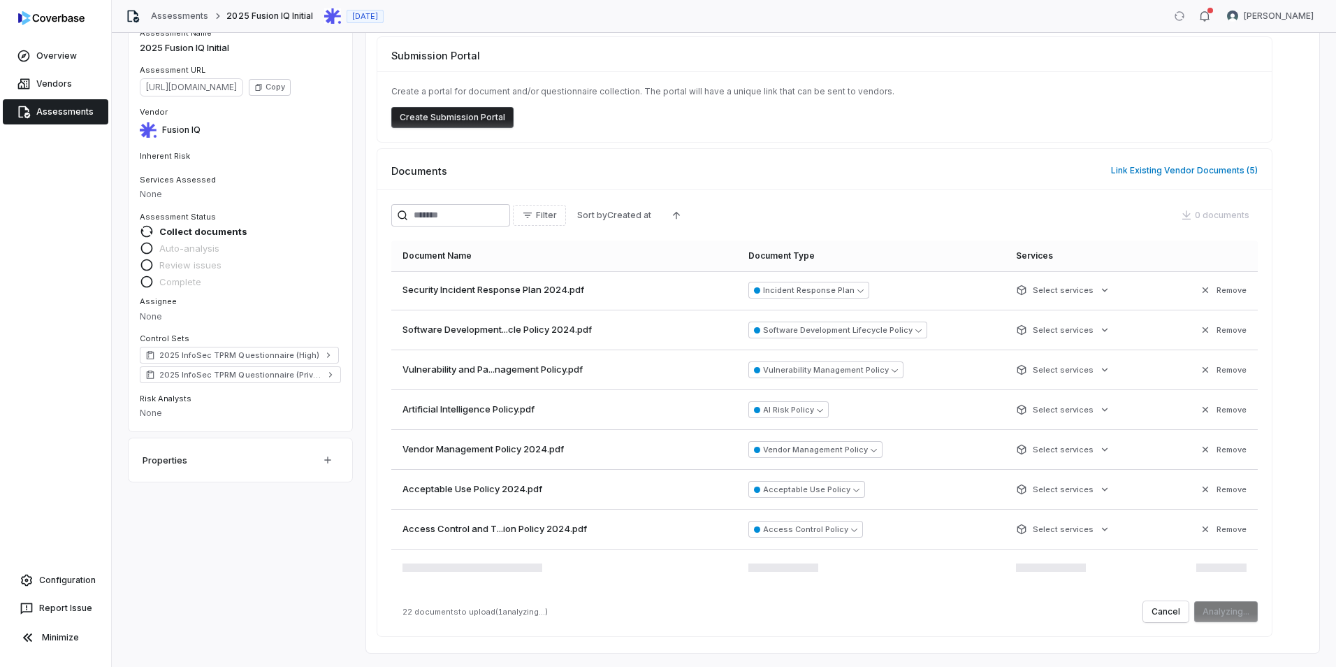
scroll to position [597, 0]
click at [1223, 610] on button "Upload" at bounding box center [1234, 611] width 47 height 21
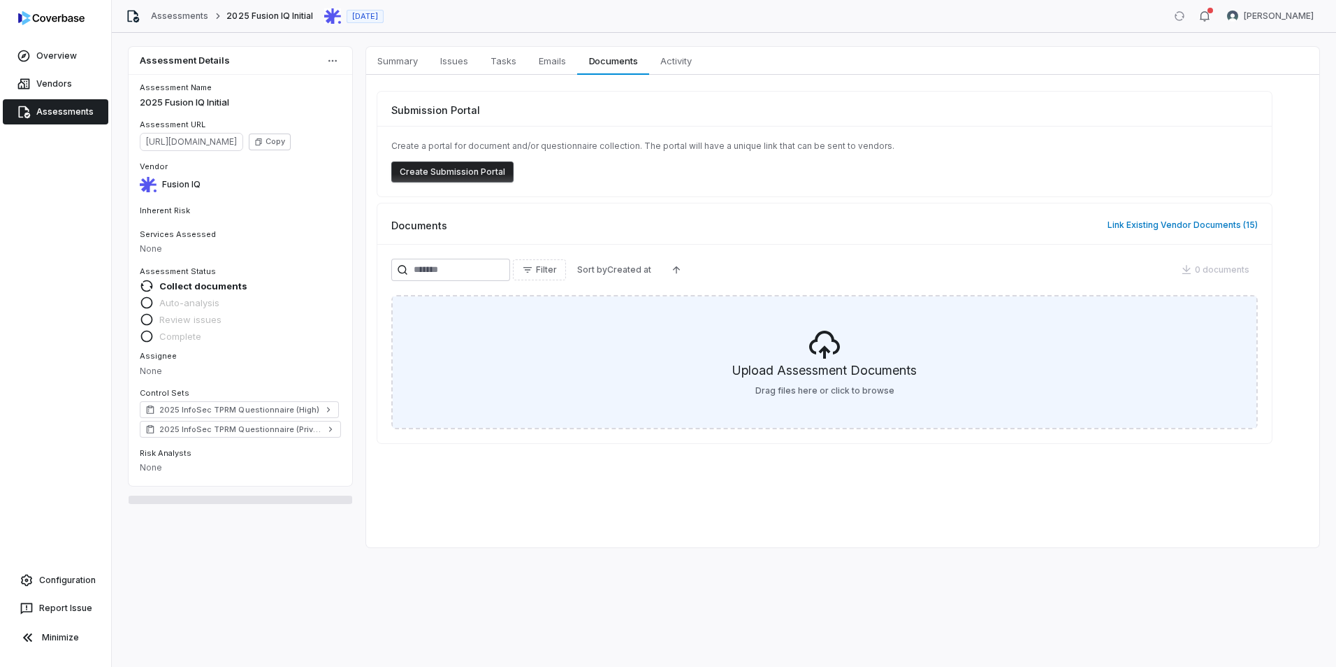
click at [888, 359] on div "Upload Assessment Documents Drag files here or click to browse" at bounding box center [825, 361] width 864 height 131
click at [682, 377] on div "Upload Assessment Documents Drag files here or click to browse" at bounding box center [825, 361] width 864 height 131
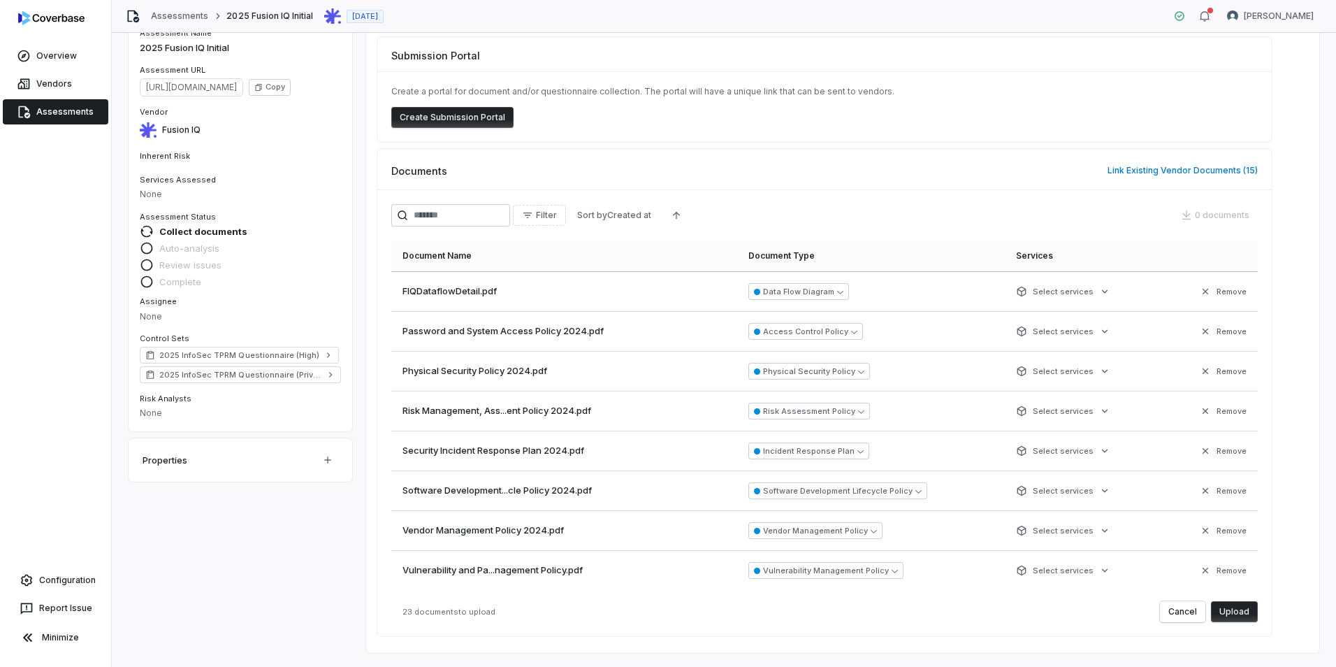
scroll to position [597, 0]
click at [1241, 609] on button "Upload" at bounding box center [1234, 611] width 47 height 21
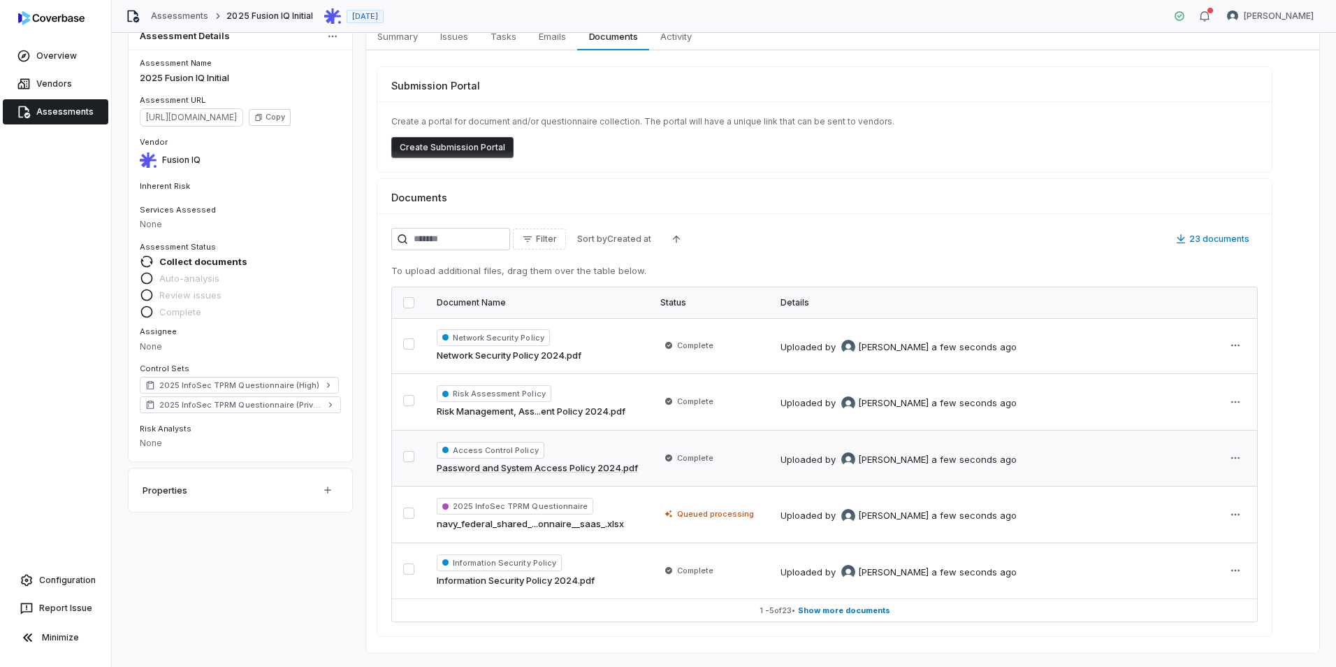
scroll to position [0, 0]
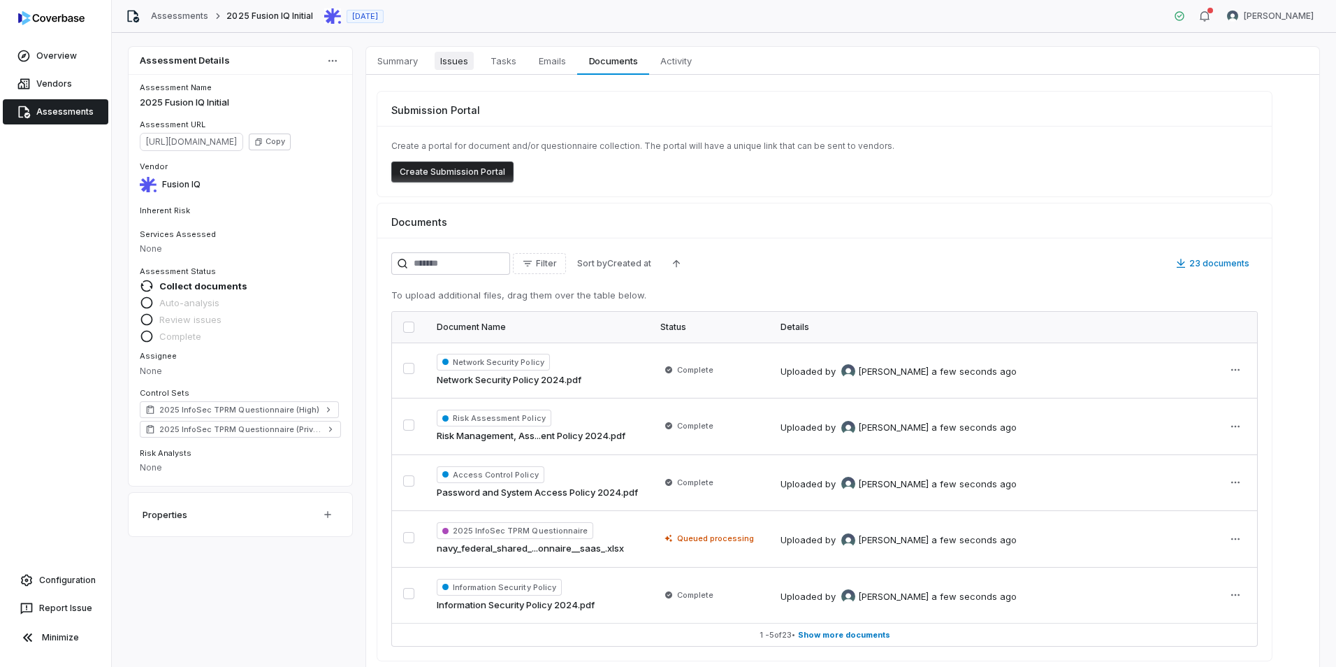
click at [459, 66] on span "Issues" at bounding box center [454, 61] width 39 height 18
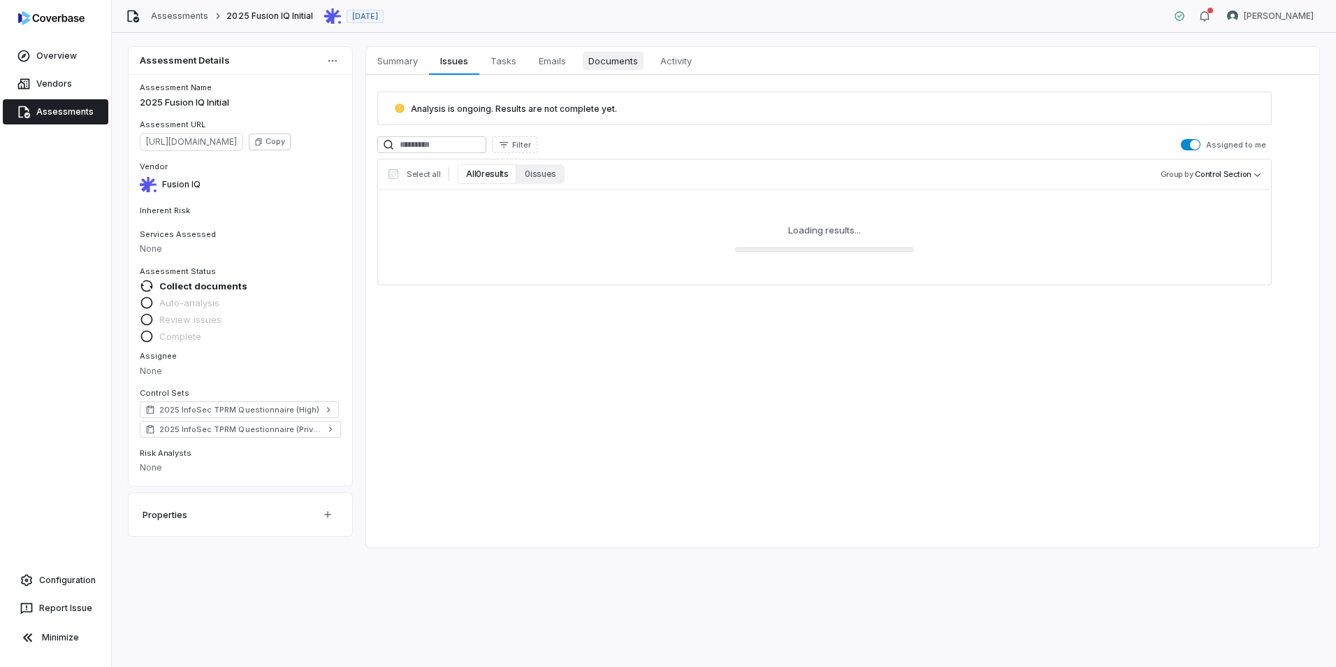
click at [614, 64] on span "Documents" at bounding box center [613, 61] width 61 height 18
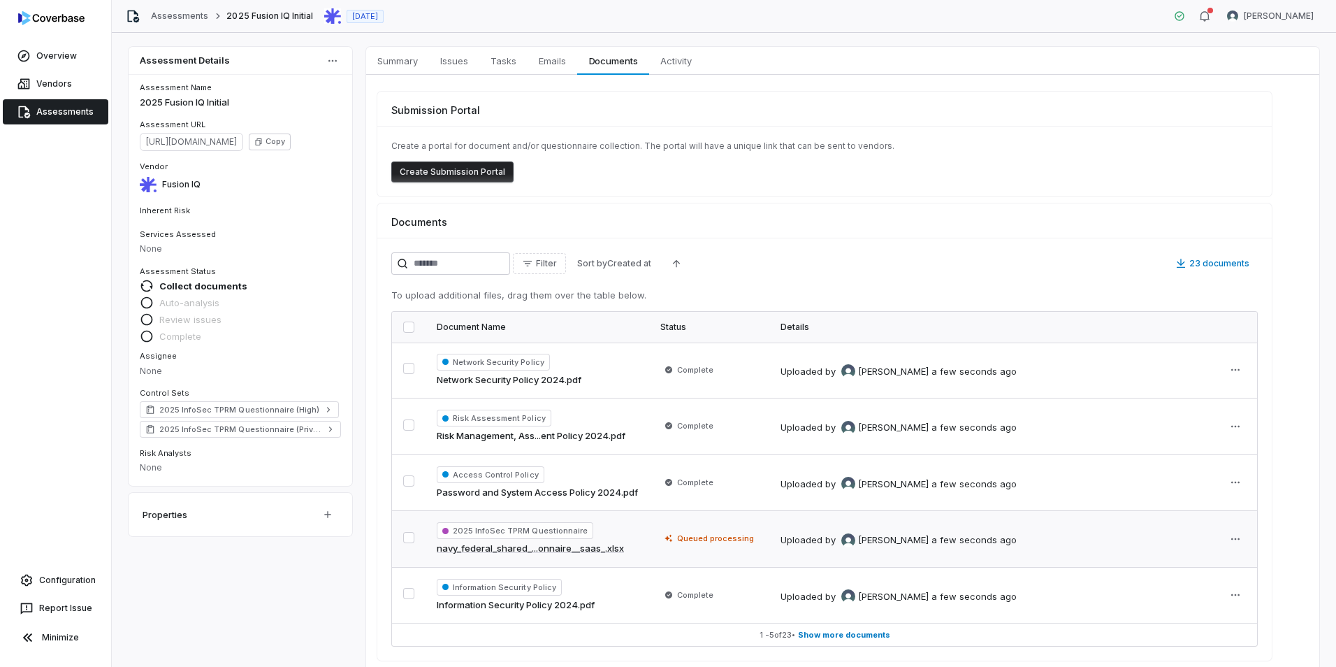
scroll to position [24, 0]
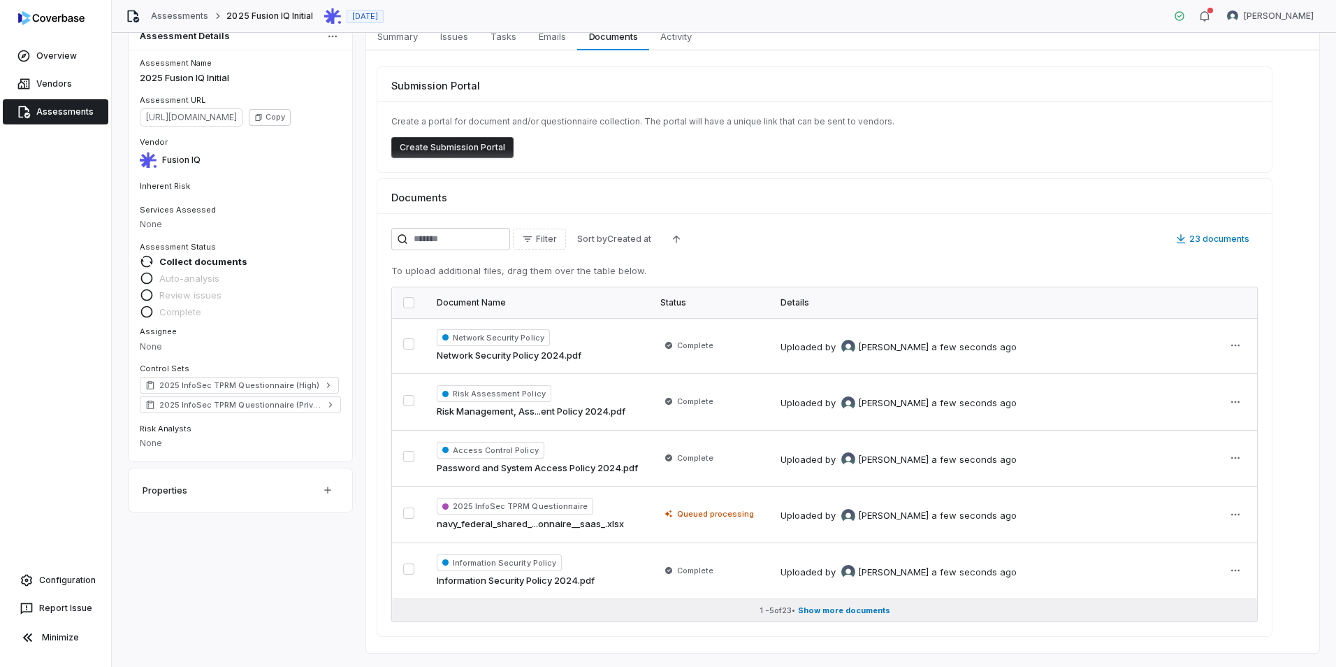
click at [855, 609] on span "Show more documents" at bounding box center [844, 610] width 92 height 10
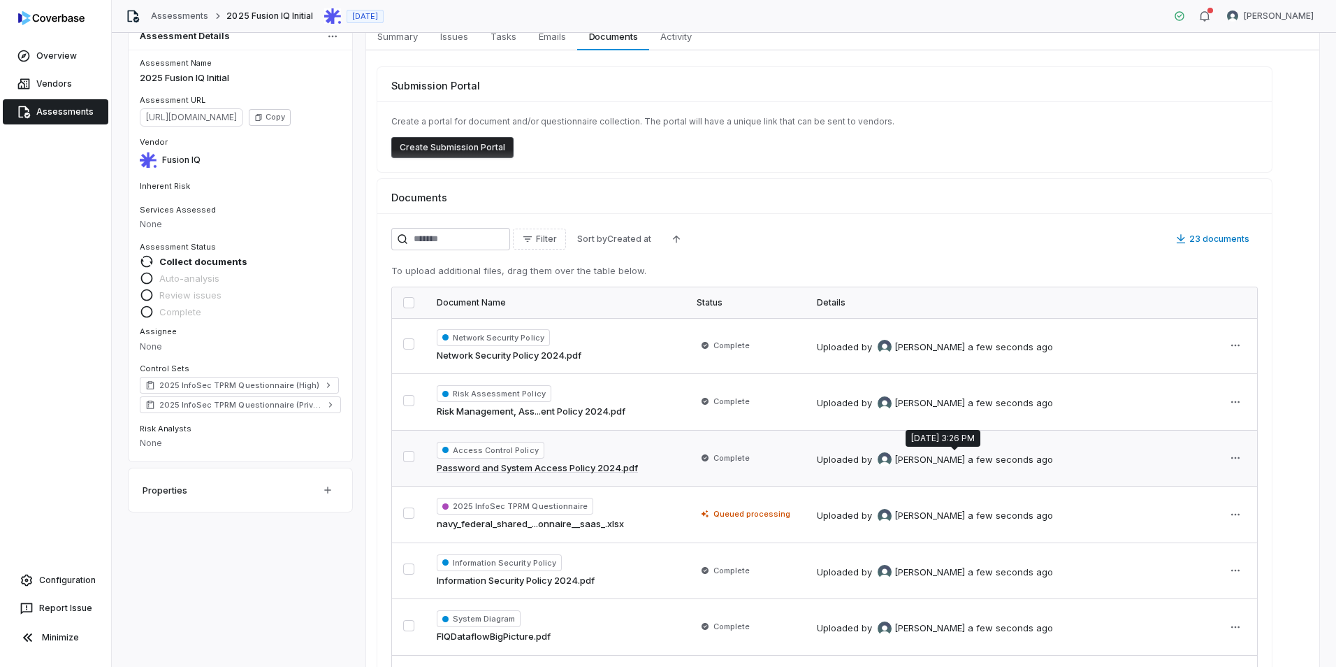
scroll to position [0, 0]
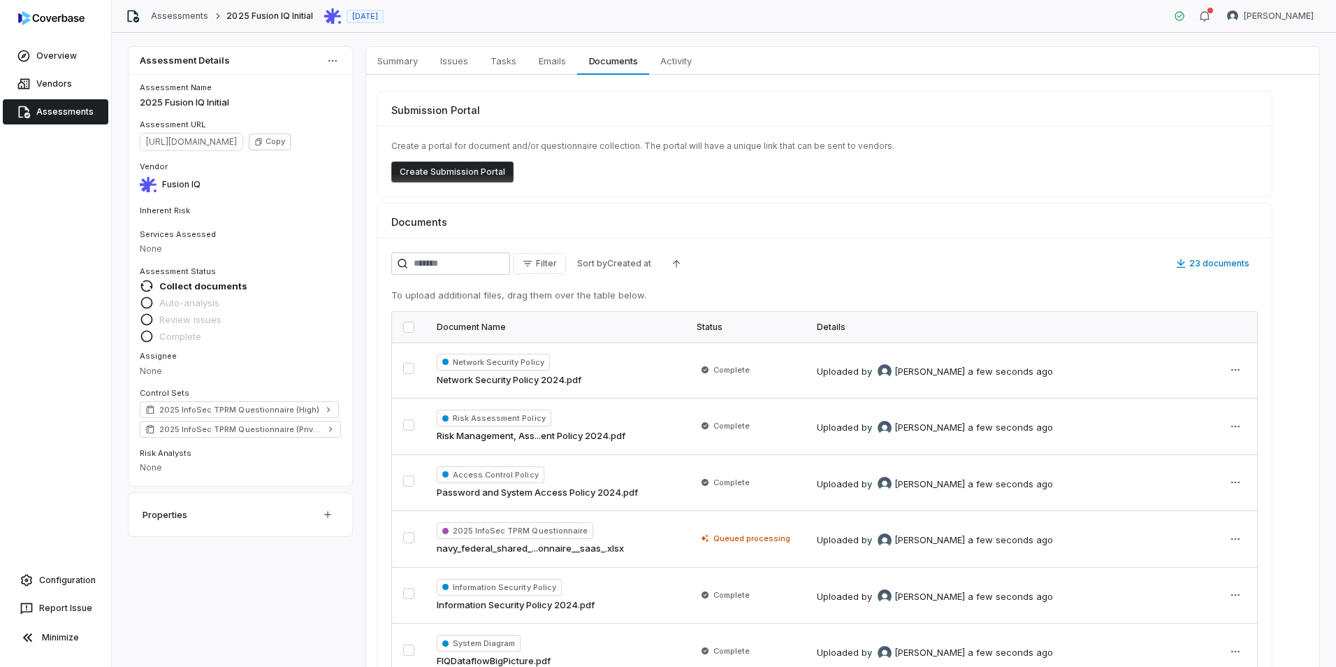
click at [71, 110] on link "Assessments" at bounding box center [56, 111] width 106 height 25
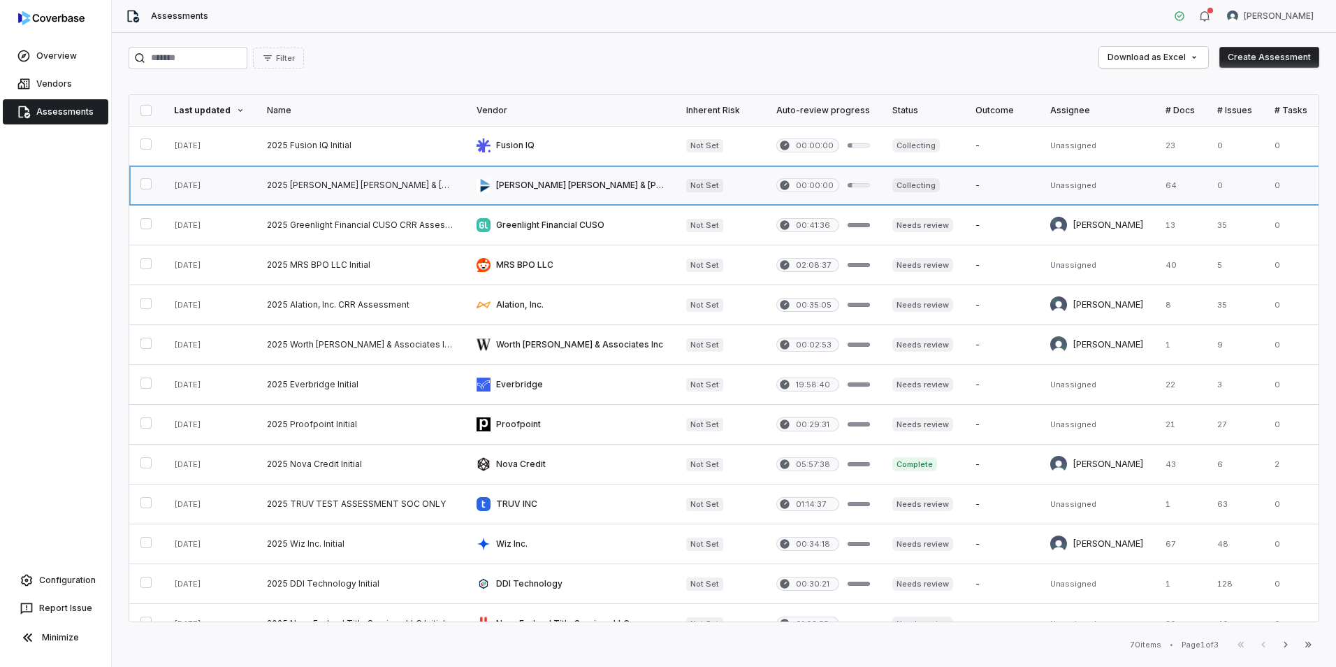
click at [422, 193] on link at bounding box center [361, 185] width 210 height 39
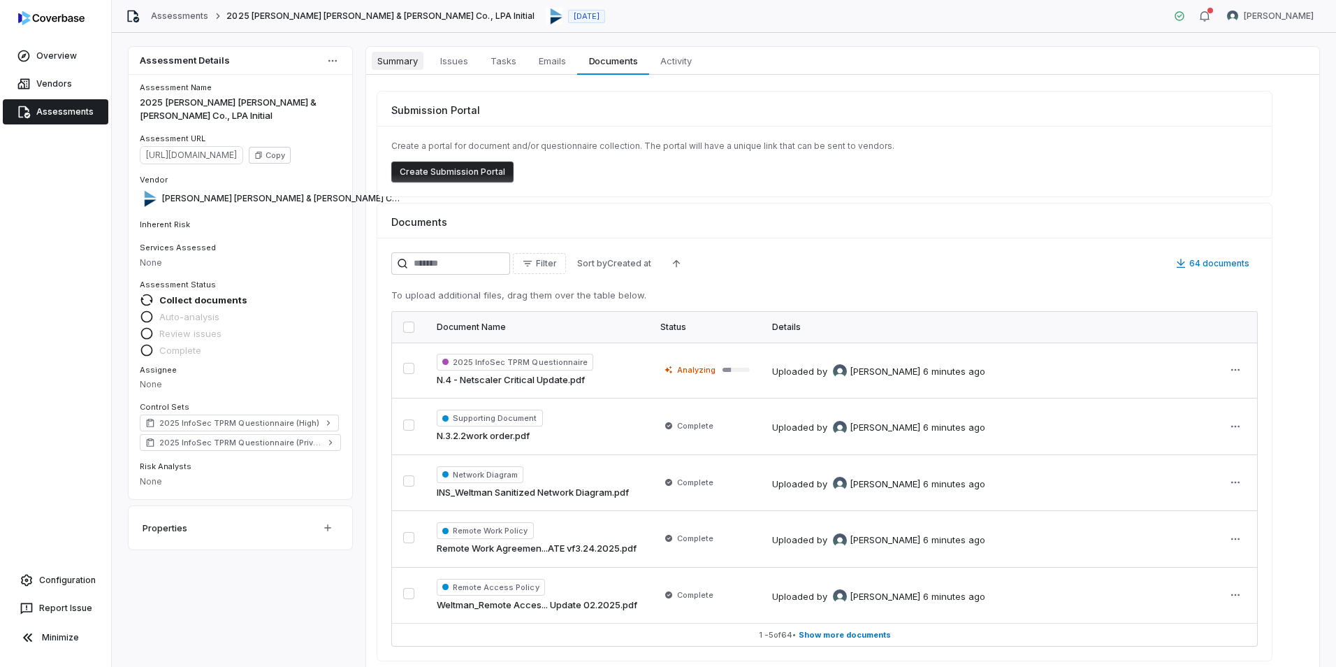
click at [405, 68] on span "Summary" at bounding box center [398, 61] width 52 height 18
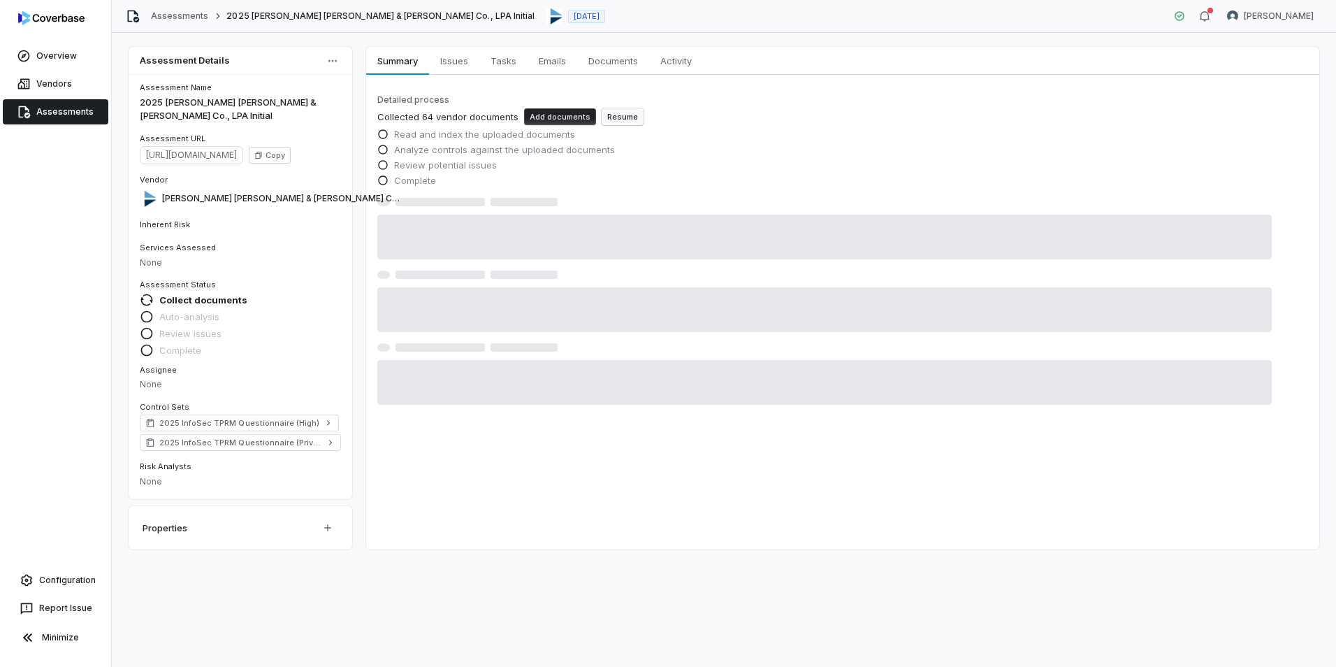
click at [627, 117] on button "Resume" at bounding box center [623, 116] width 42 height 17
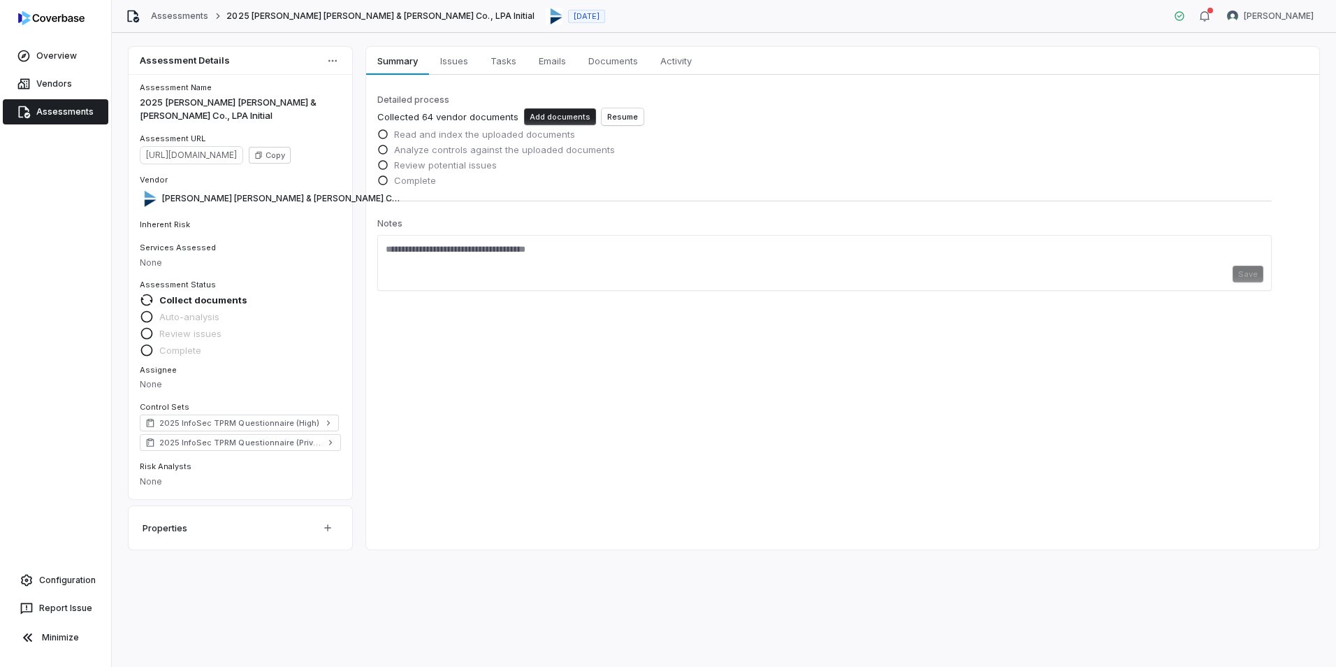
click at [59, 109] on link "Assessments" at bounding box center [56, 111] width 106 height 25
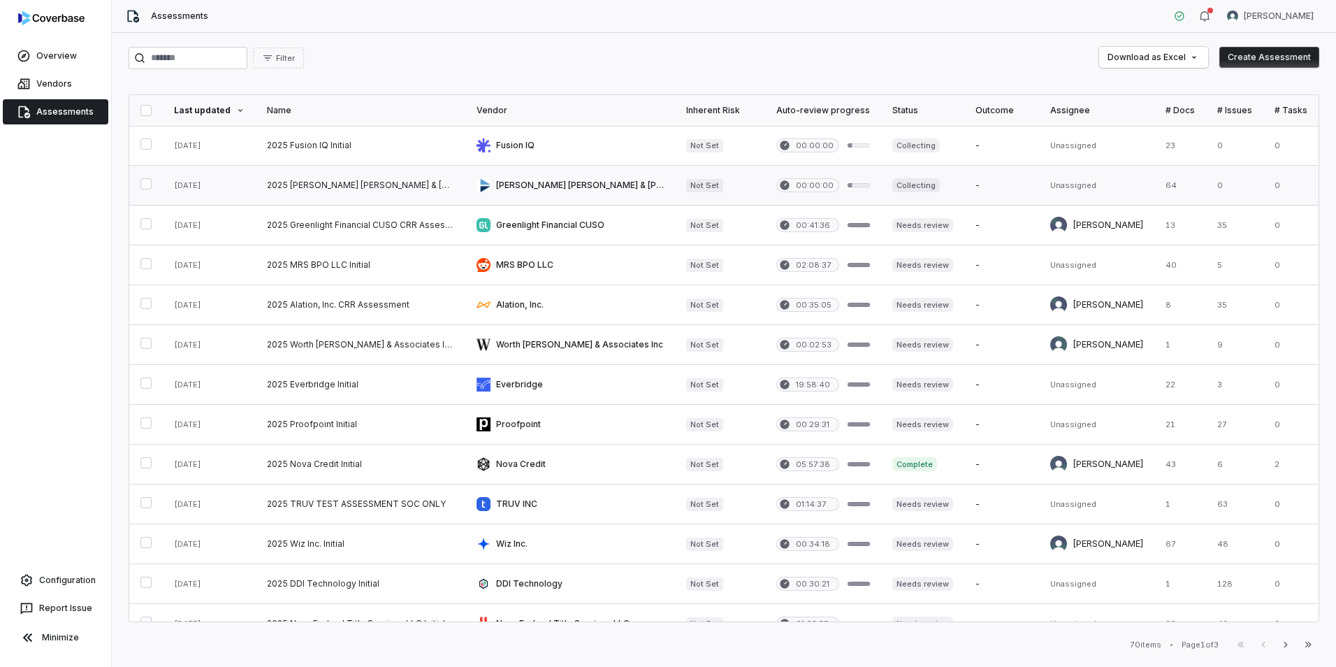
click at [372, 187] on link at bounding box center [361, 185] width 210 height 39
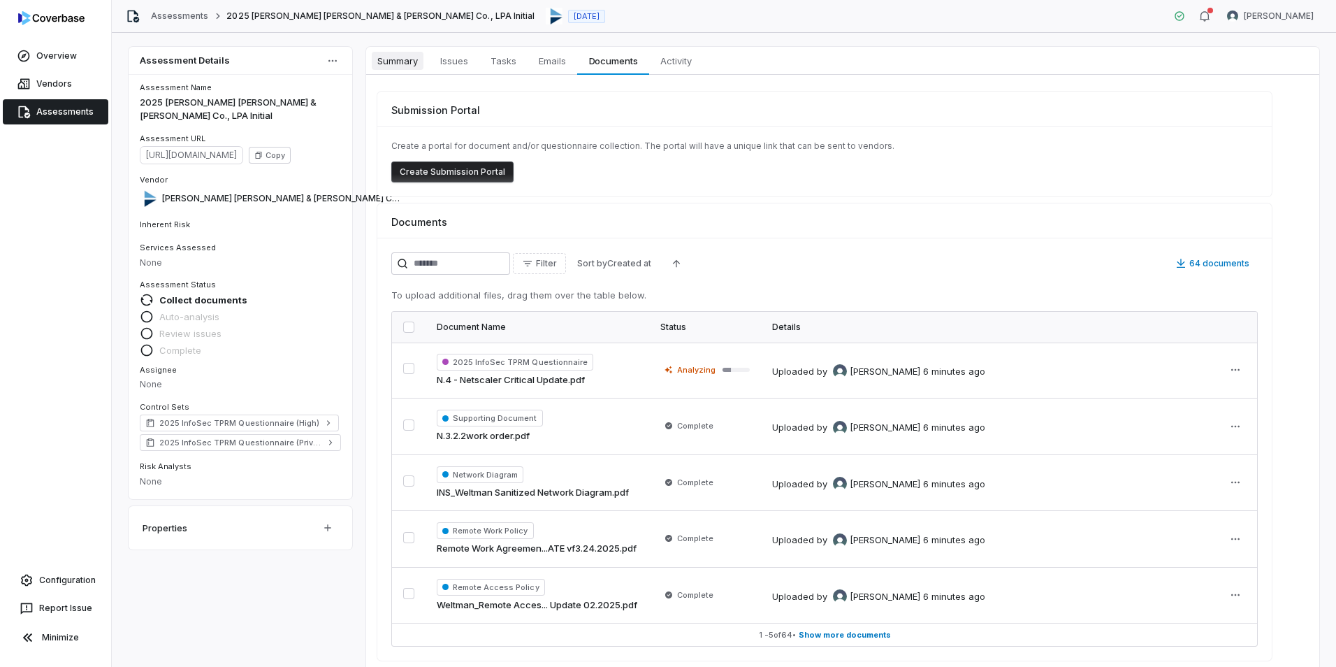
click at [401, 57] on span "Summary" at bounding box center [398, 61] width 52 height 18
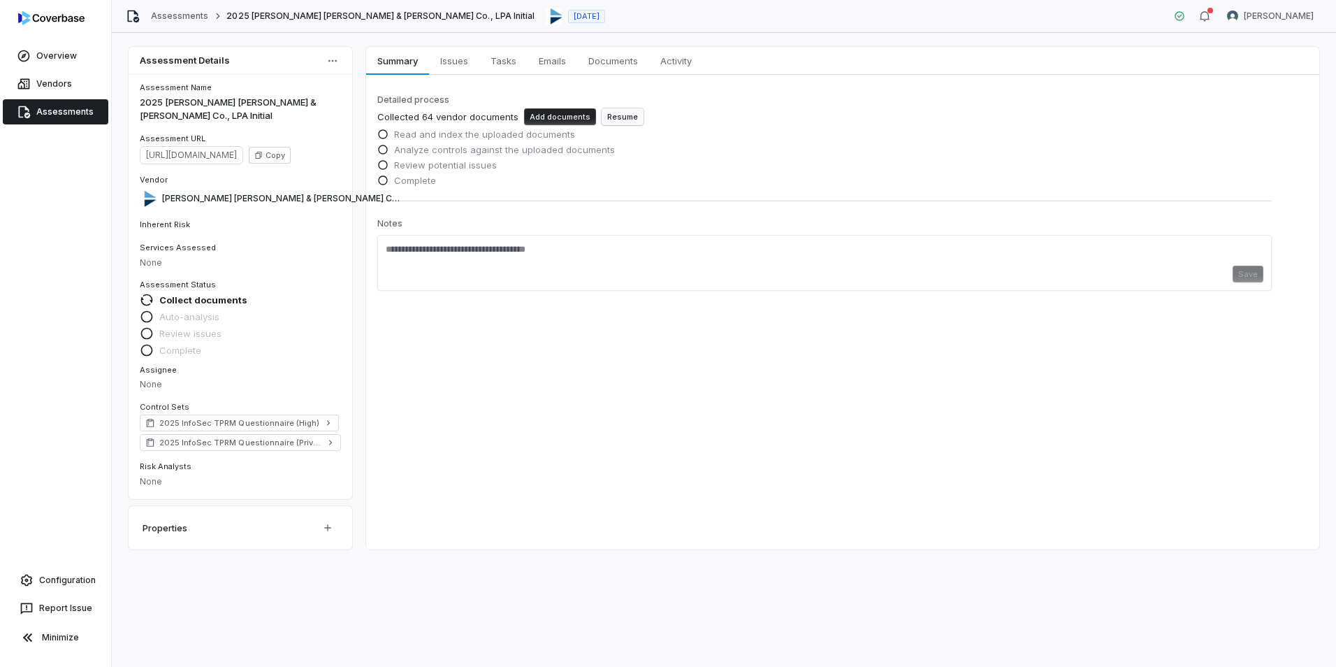
click at [613, 113] on button "Resume" at bounding box center [623, 116] width 42 height 17
click at [69, 110] on link "Assessments" at bounding box center [56, 111] width 106 height 25
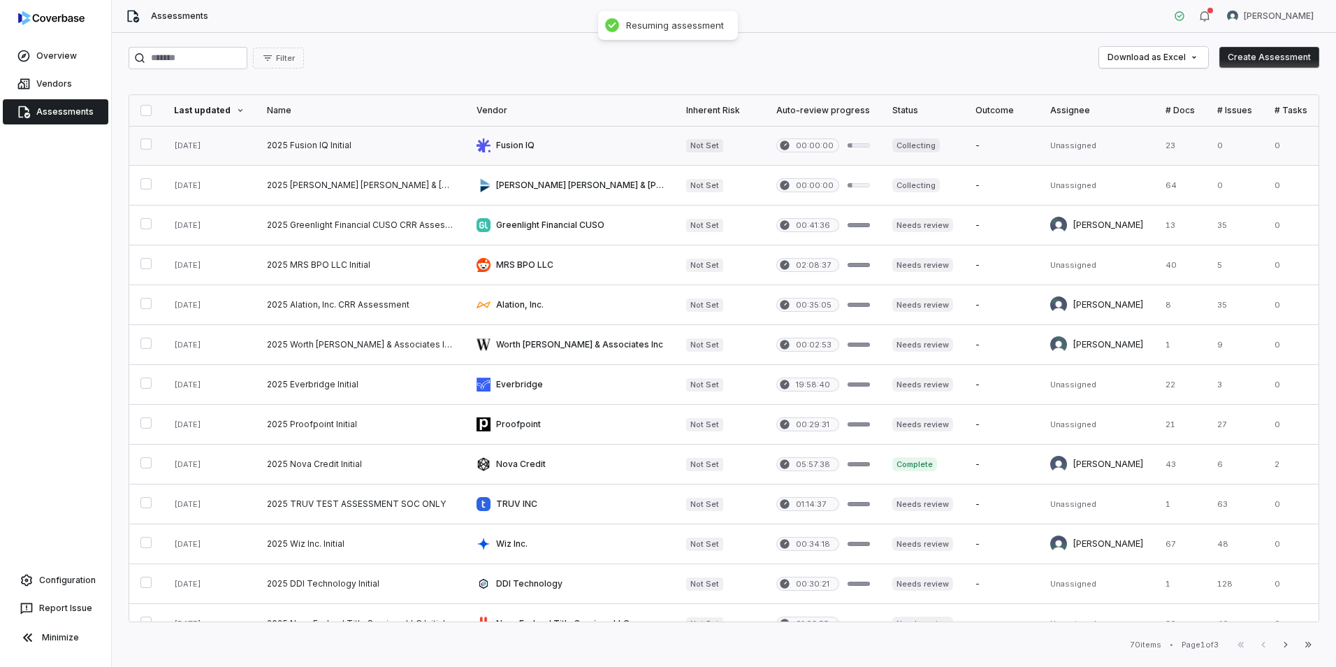
click at [391, 156] on link at bounding box center [361, 145] width 210 height 39
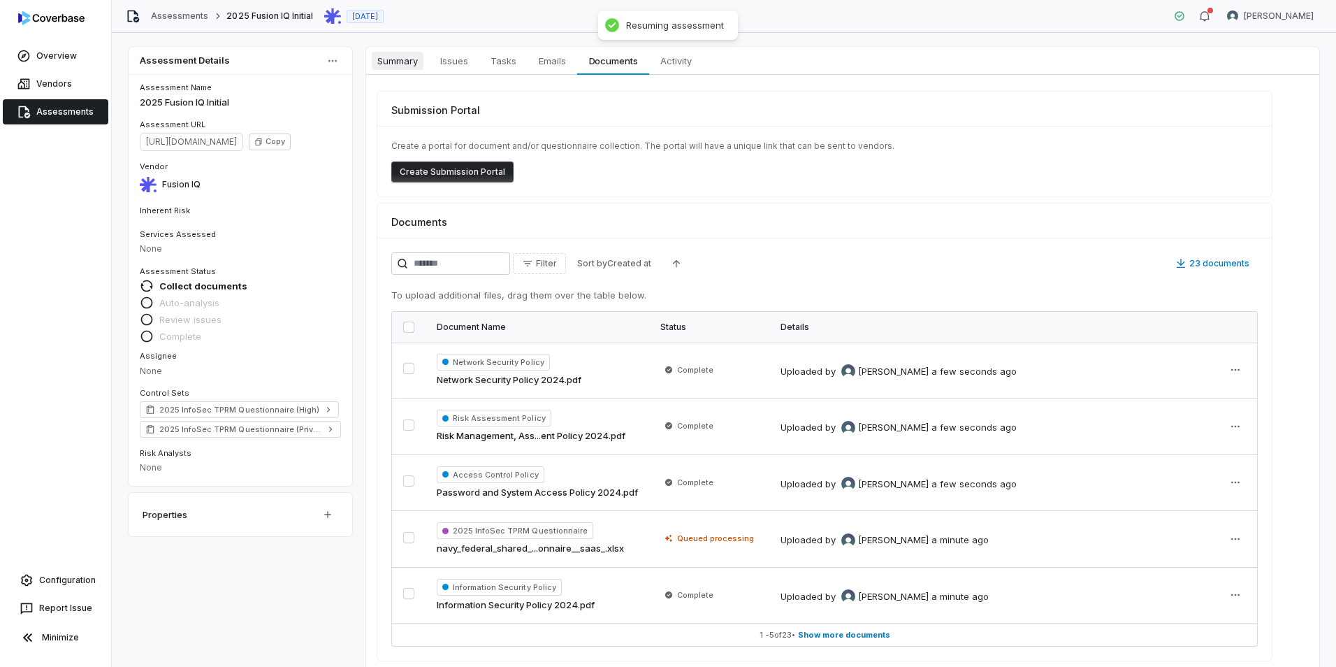
click at [402, 59] on span "Summary" at bounding box center [398, 61] width 52 height 18
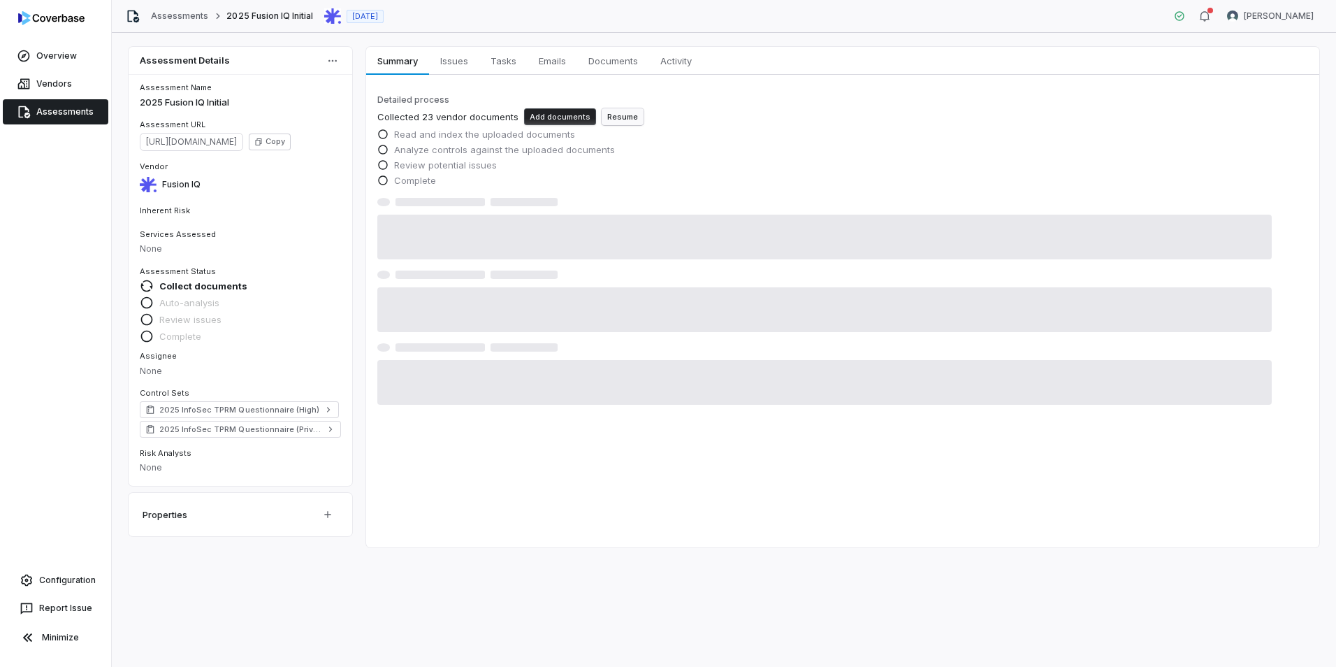
click at [605, 114] on button "Resume" at bounding box center [623, 116] width 42 height 17
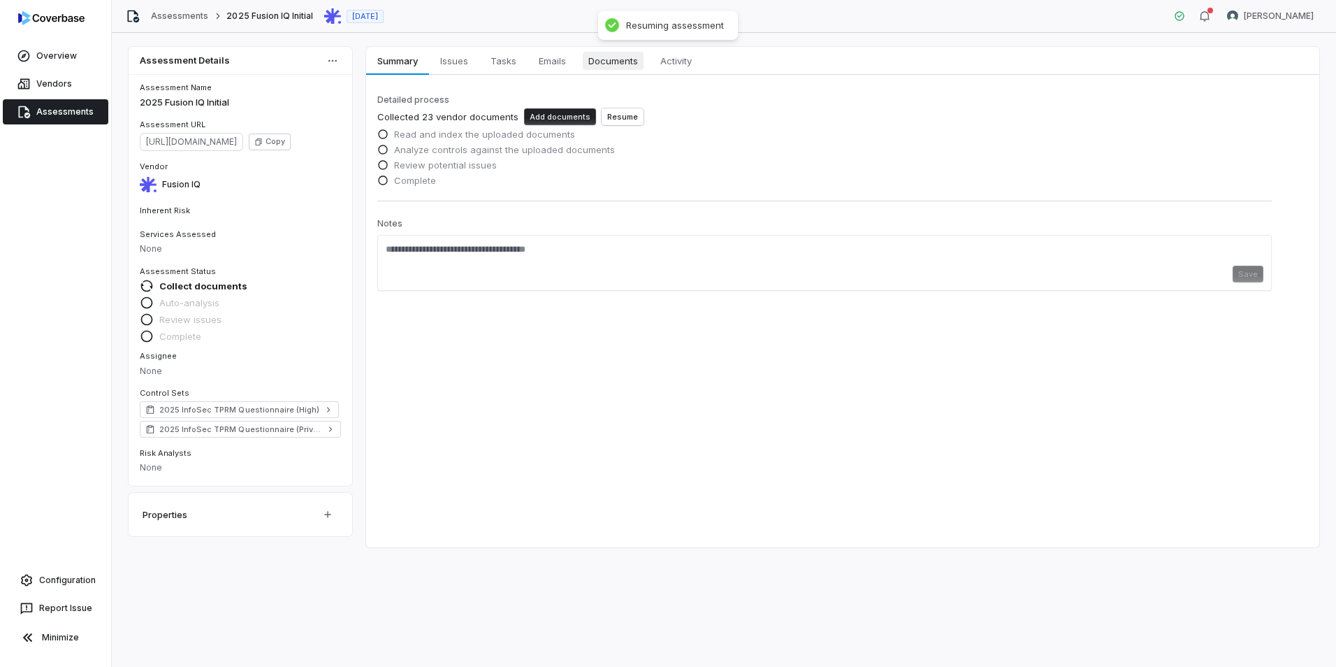
click at [621, 70] on link "Documents Documents" at bounding box center [613, 61] width 72 height 28
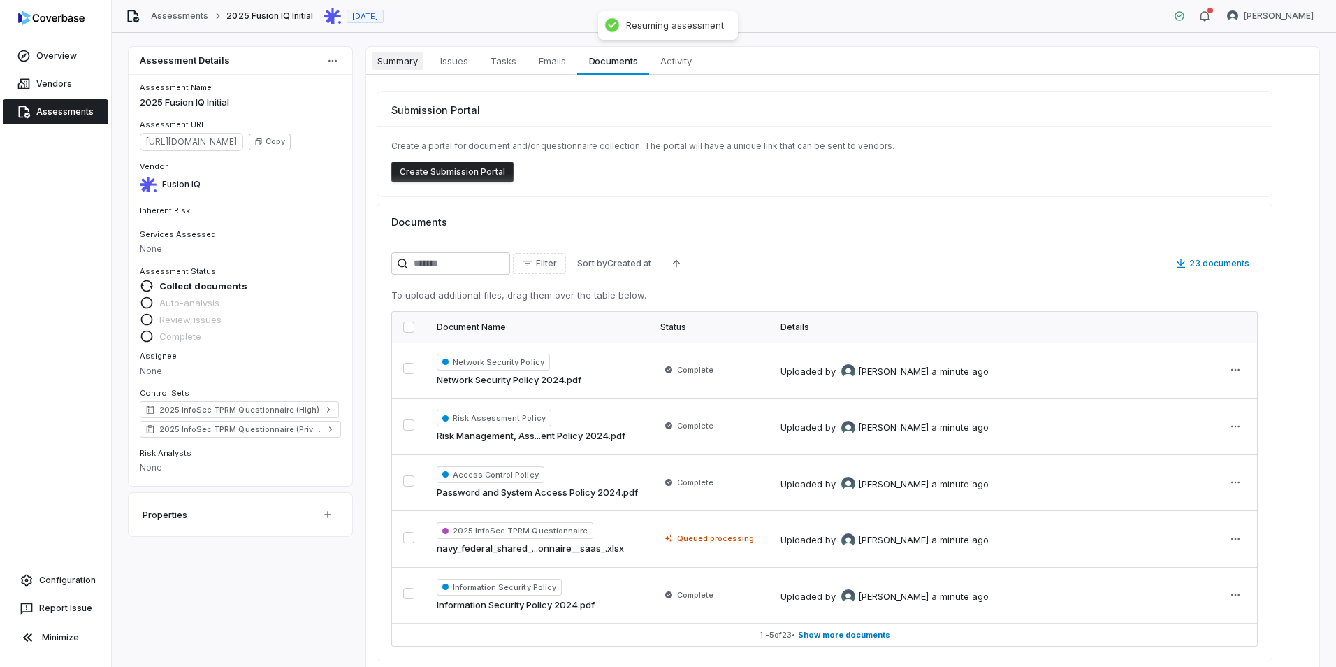
click at [404, 59] on span "Summary" at bounding box center [398, 61] width 52 height 18
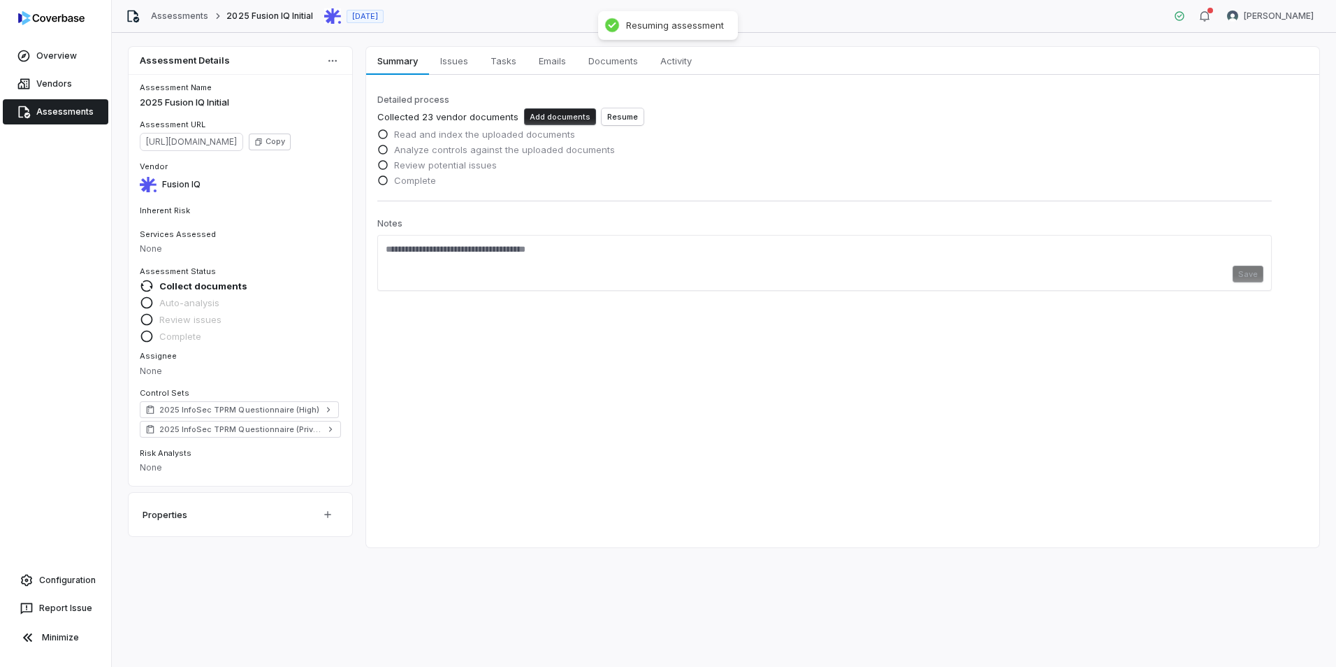
click at [57, 112] on link "Assessments" at bounding box center [56, 111] width 106 height 25
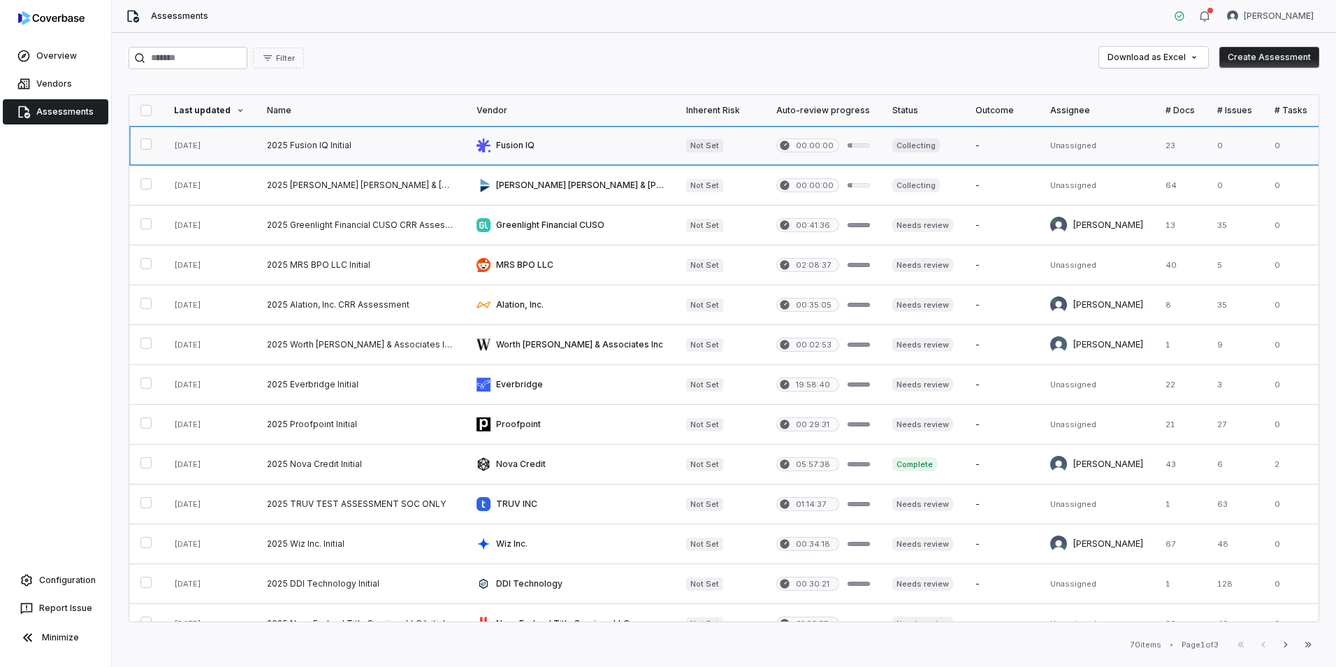
click at [378, 135] on link at bounding box center [361, 145] width 210 height 39
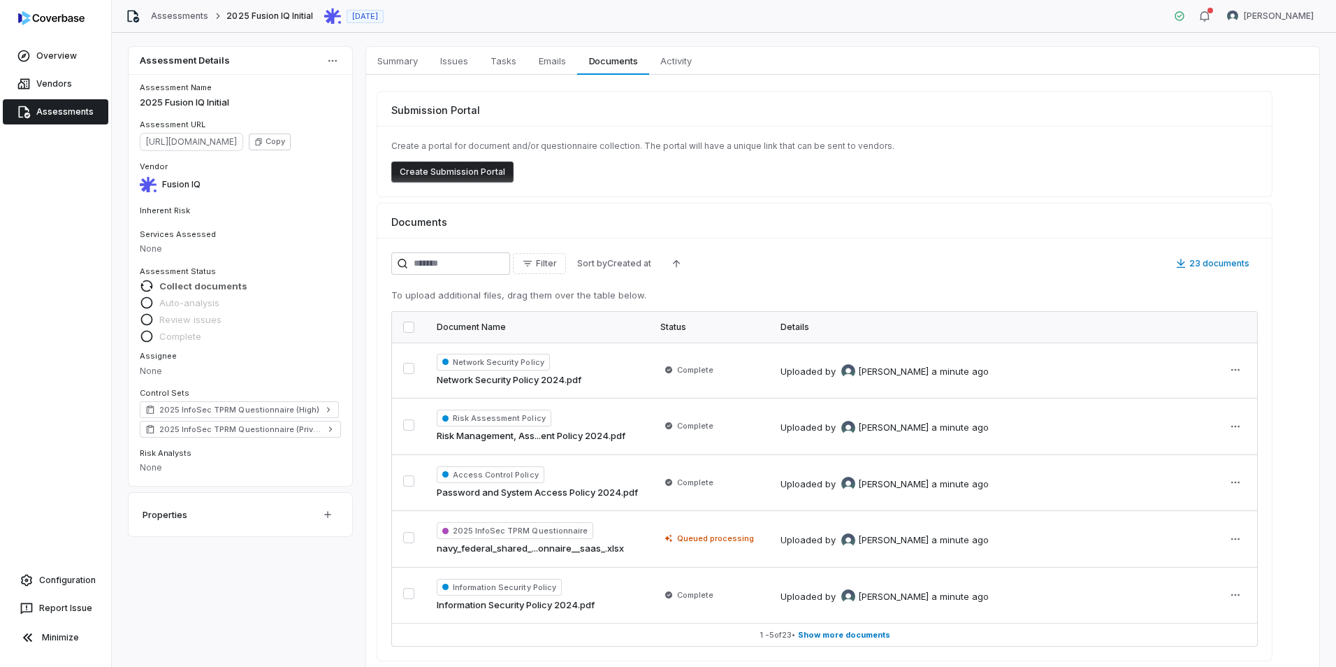
click at [184, 291] on span "Collect documents" at bounding box center [203, 286] width 88 height 13
click at [224, 286] on span "Collect documents" at bounding box center [203, 286] width 88 height 13
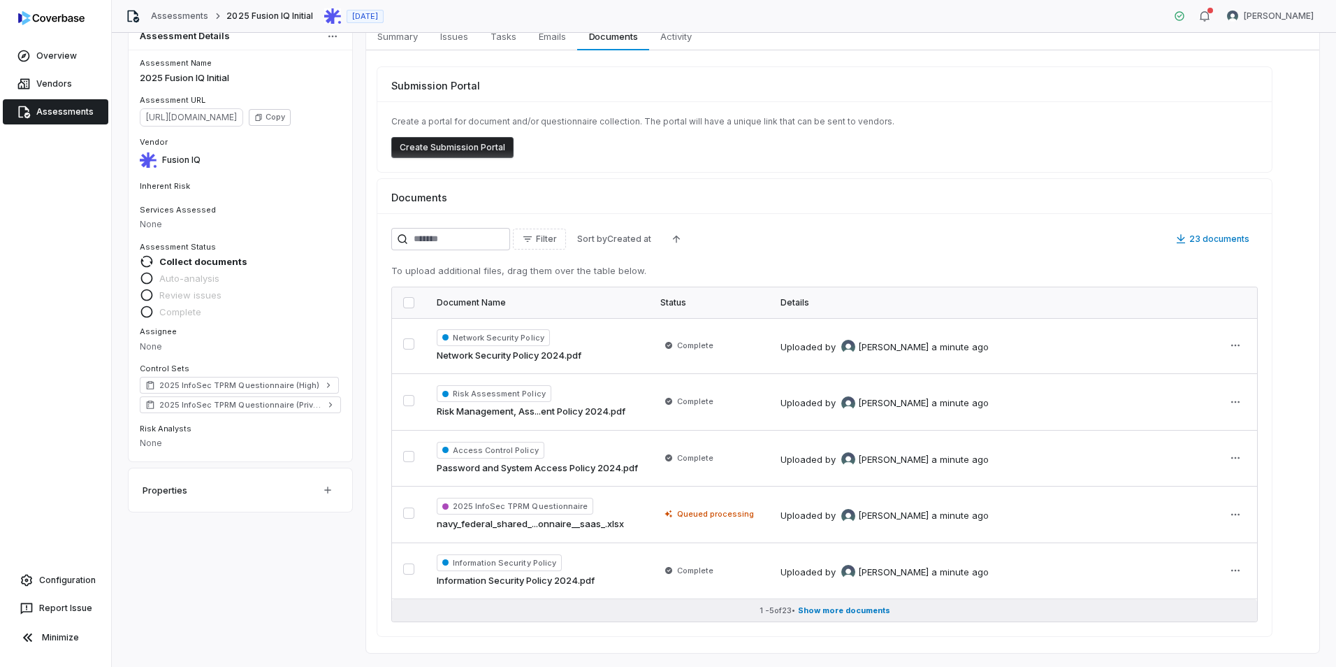
click at [814, 610] on span "Show more documents" at bounding box center [844, 610] width 92 height 10
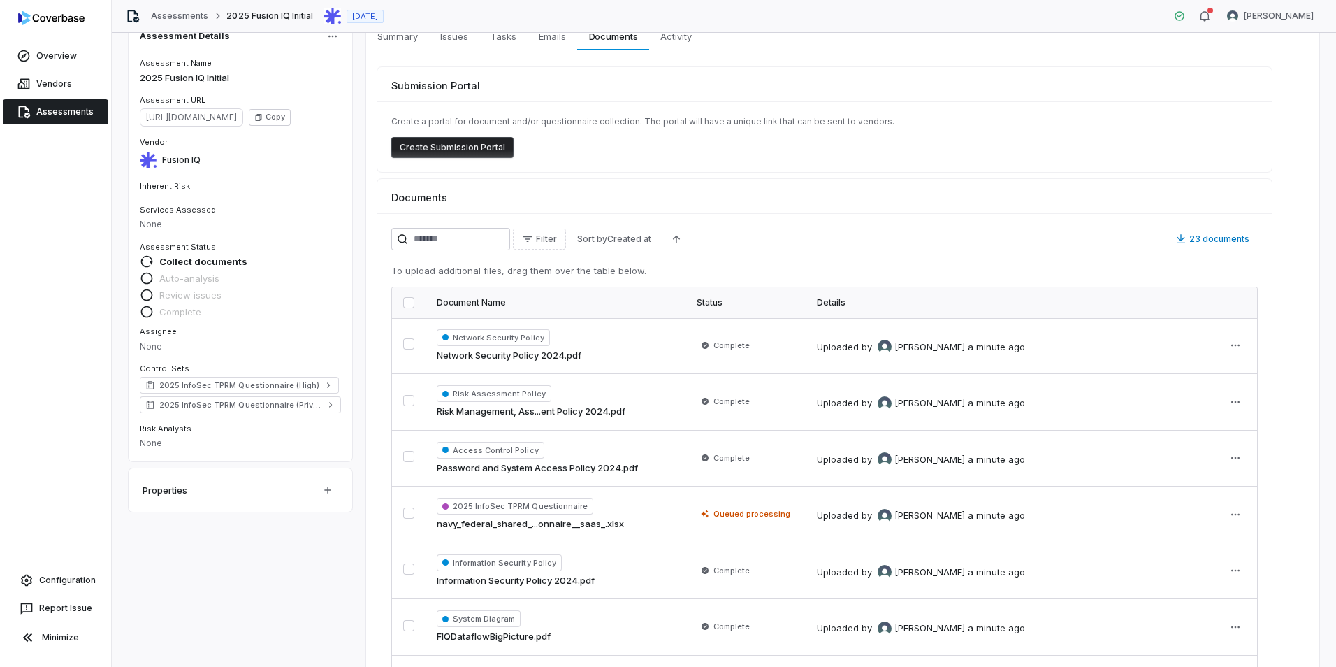
scroll to position [0, 0]
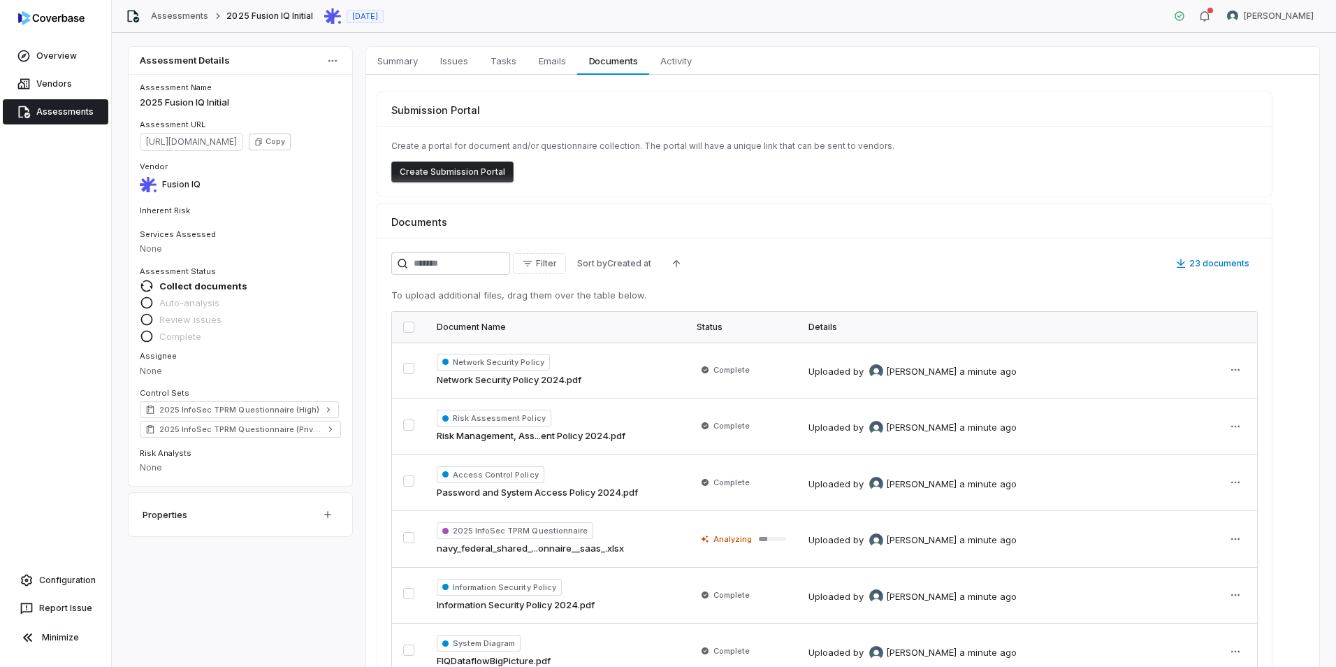
click at [43, 108] on link "Assessments" at bounding box center [56, 111] width 106 height 25
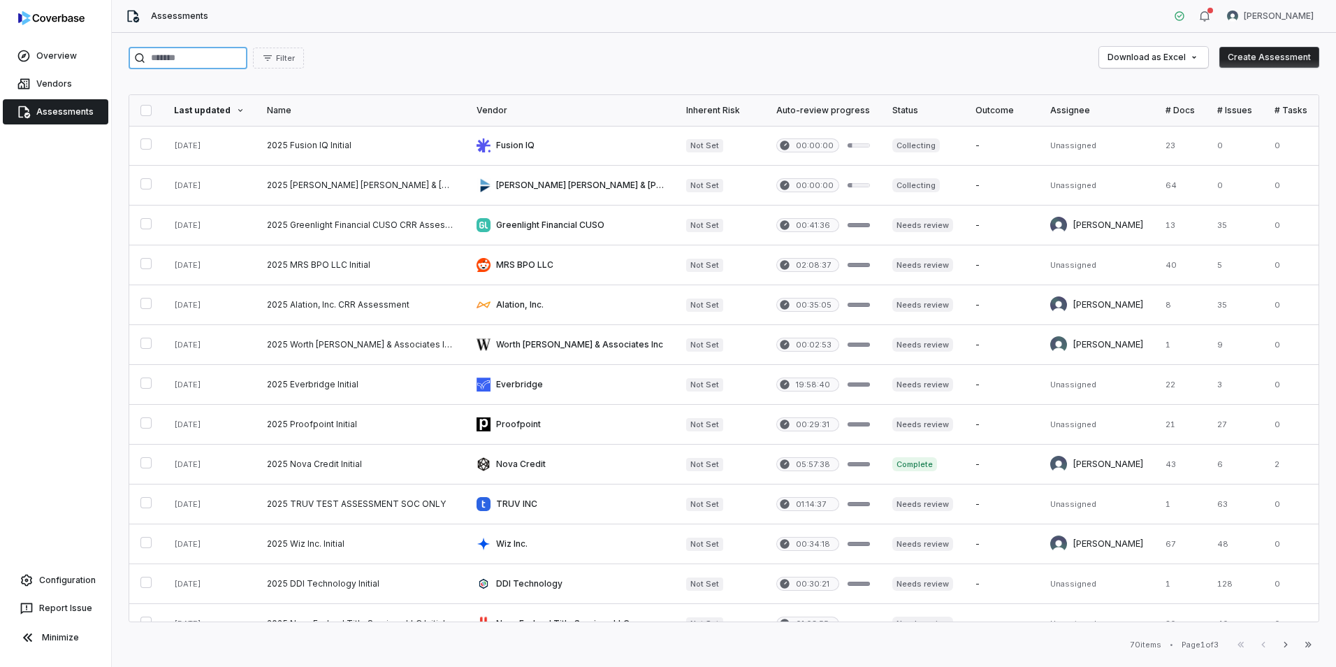
click at [192, 58] on input "search" at bounding box center [188, 58] width 119 height 22
click at [1273, 63] on button "Create Assessment" at bounding box center [1269, 57] width 100 height 21
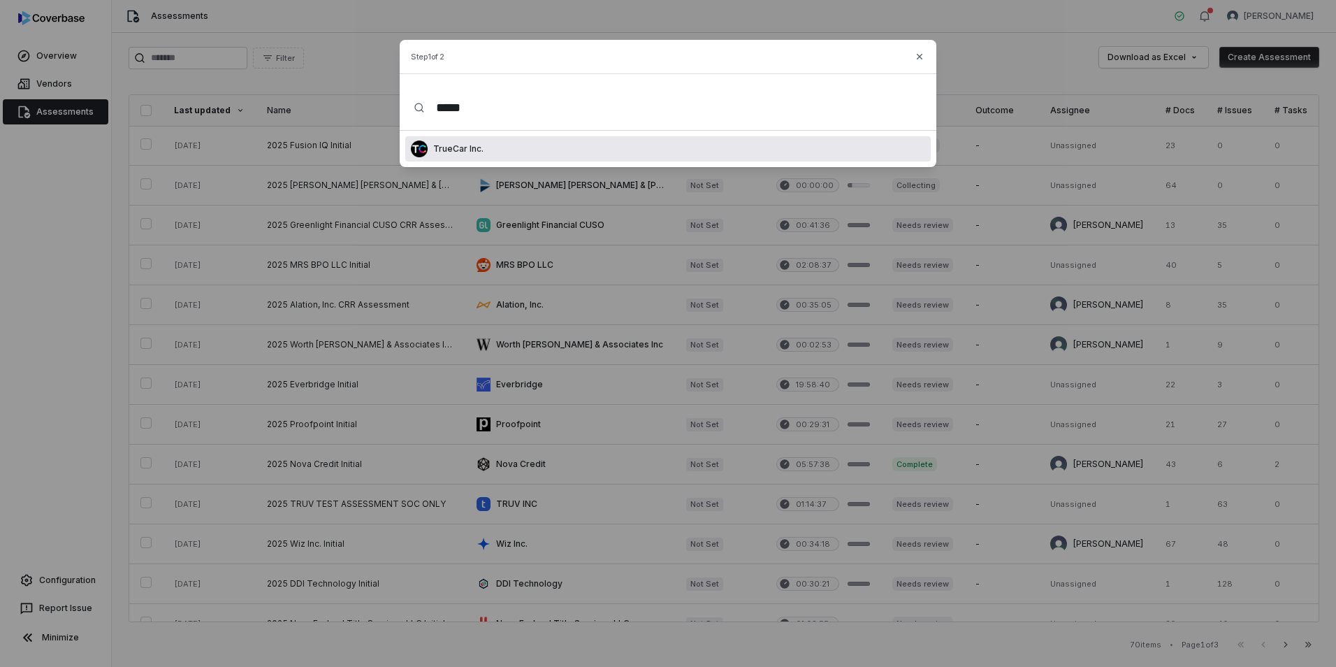
type input "****"
click at [465, 149] on p "TrueCar Inc." at bounding box center [456, 148] width 56 height 11
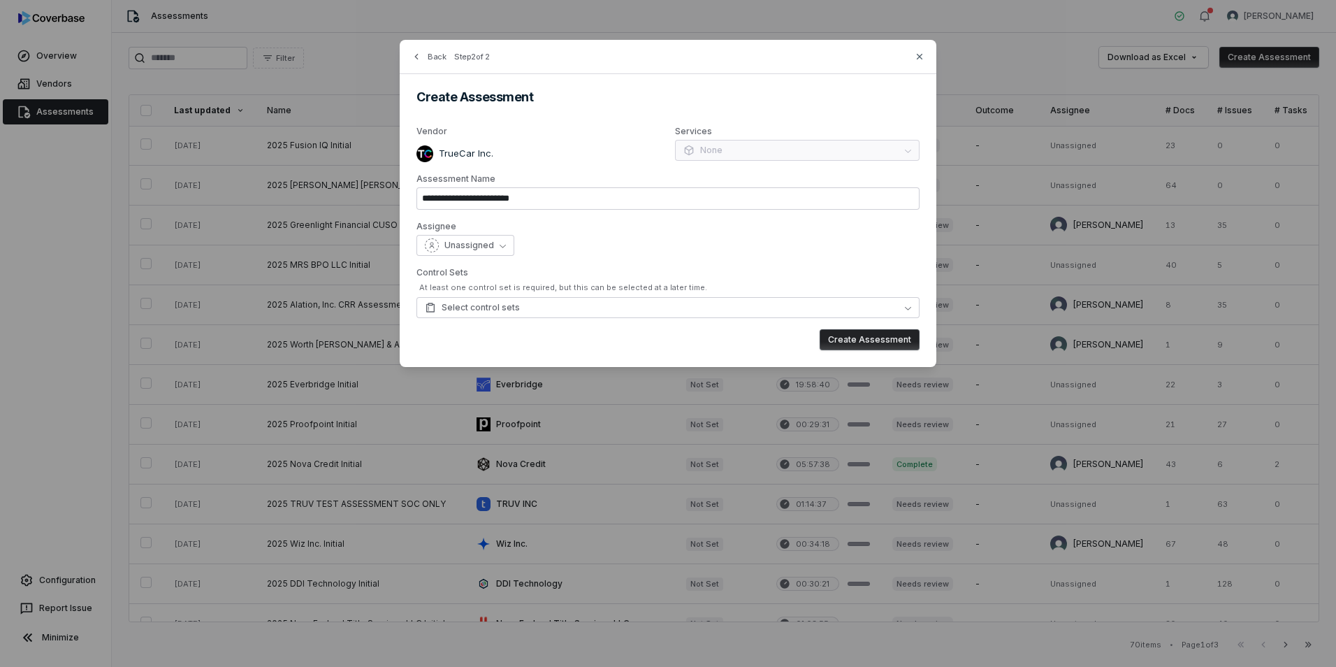
click at [722, 296] on div "Control Sets At least one control set is required, but this can be selected at …" at bounding box center [668, 292] width 503 height 51
click at [698, 308] on button "Select control sets" at bounding box center [668, 307] width 503 height 21
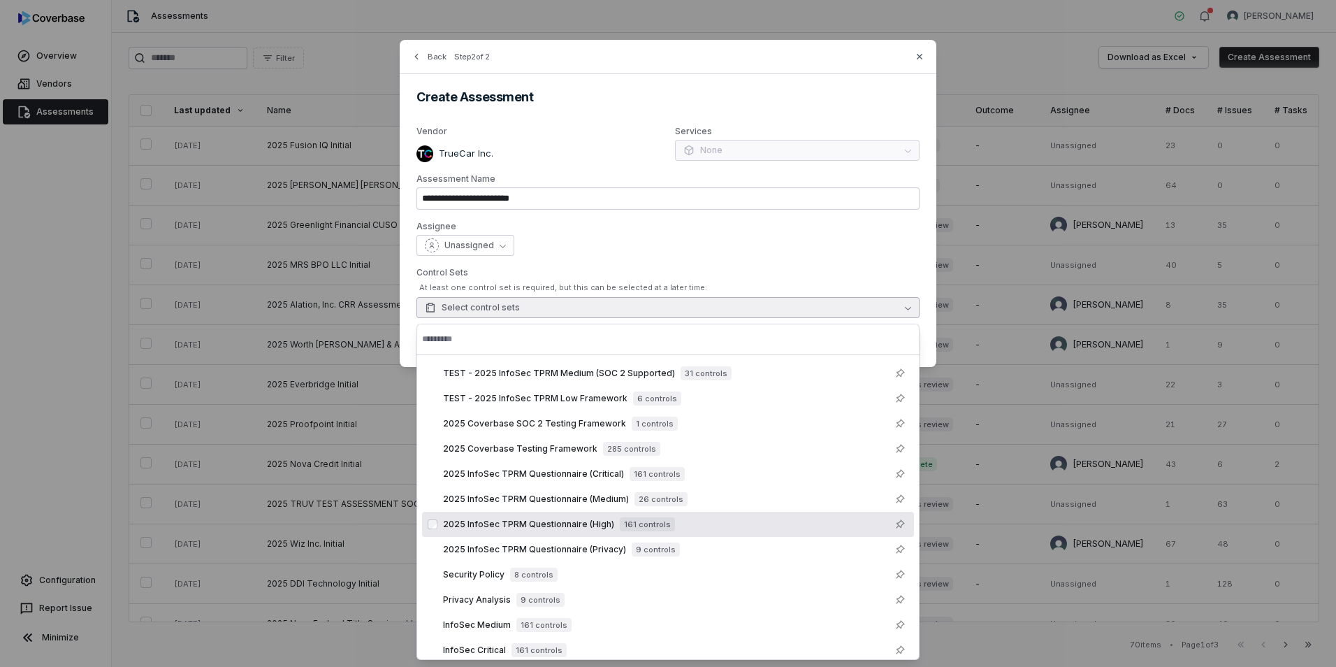
click at [592, 519] on span "2025 InfoSec TPRM Questionnaire (High)" at bounding box center [528, 524] width 171 height 11
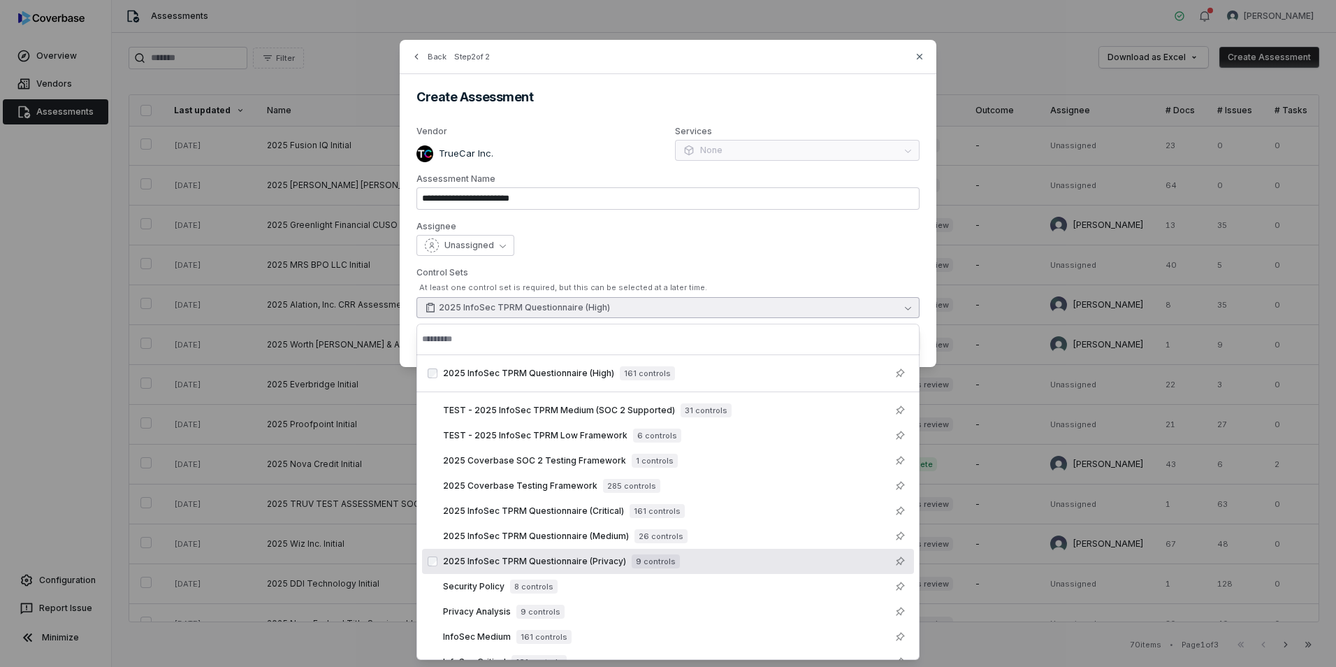
click at [607, 562] on span "2025 InfoSec TPRM Questionnaire (Privacy)" at bounding box center [534, 561] width 183 height 11
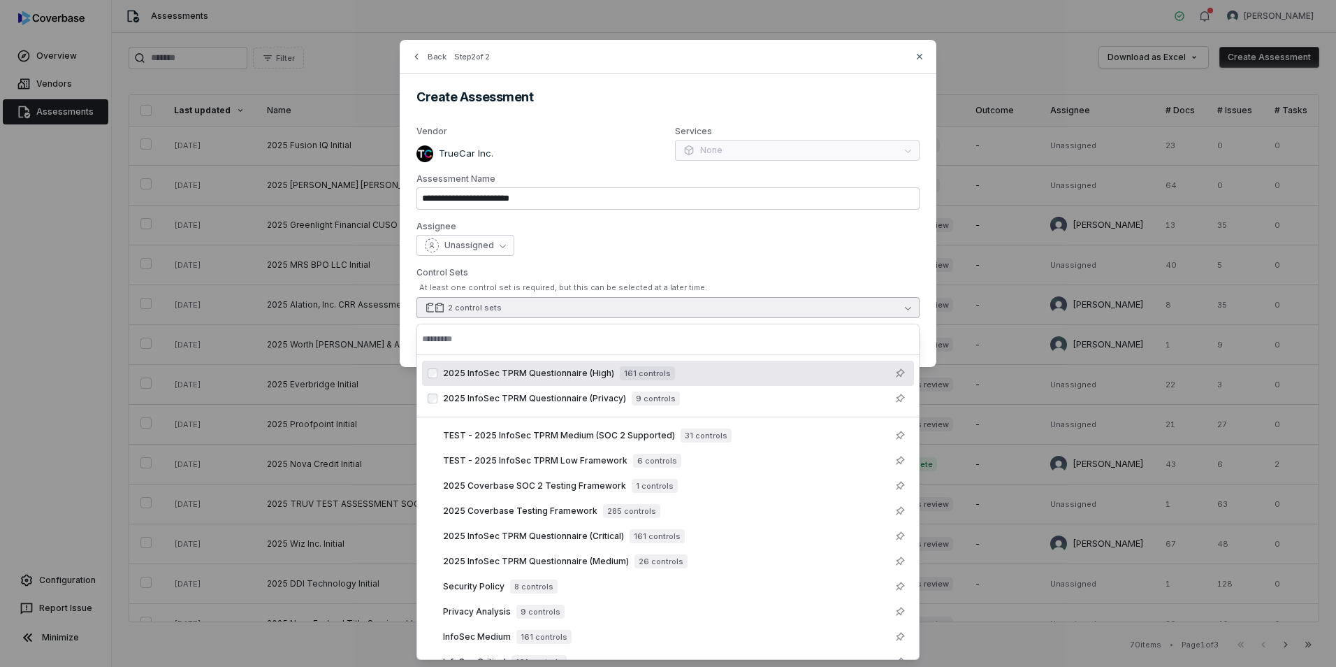
click at [890, 281] on div "Control Sets At least one control set is required, but this can be selected at …" at bounding box center [668, 292] width 503 height 51
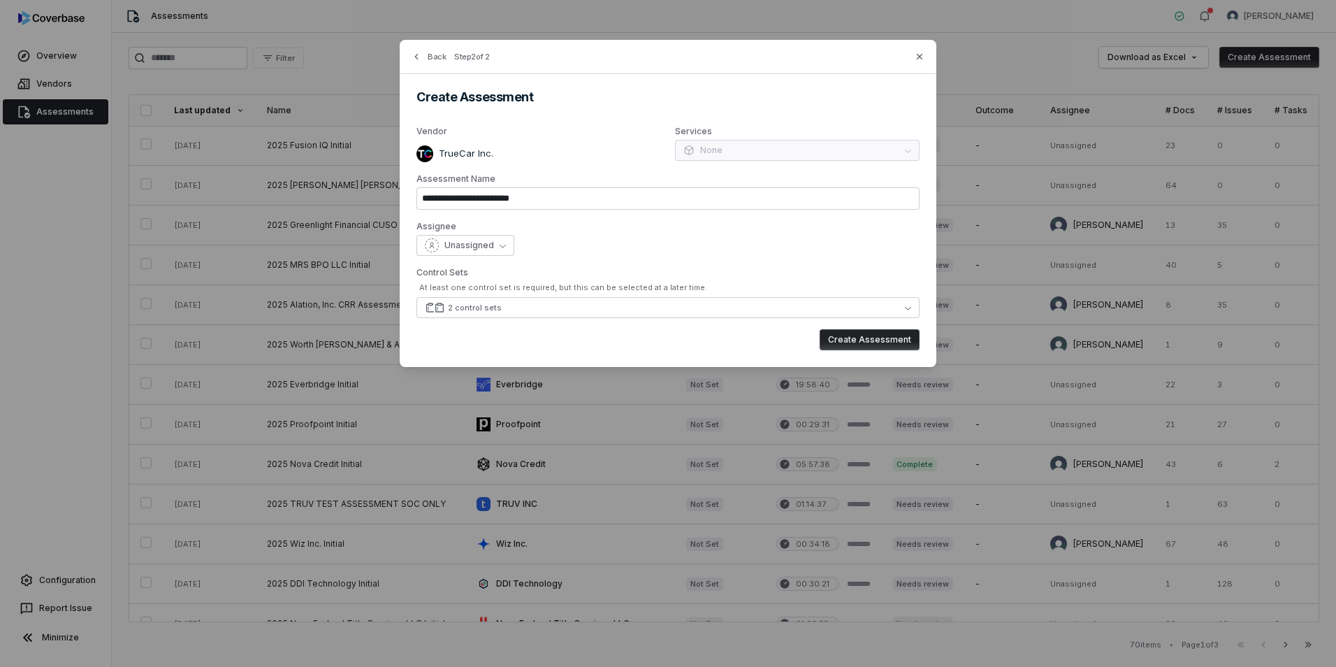
click at [873, 344] on button "Create Assessment" at bounding box center [870, 339] width 100 height 21
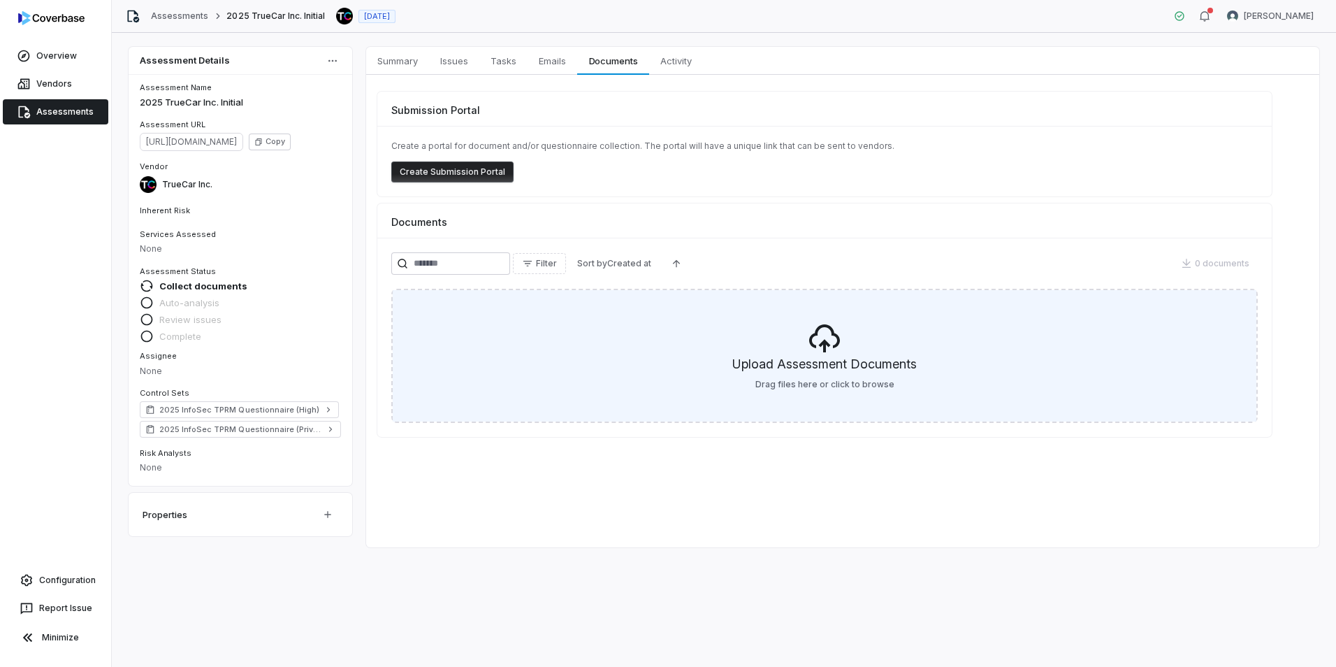
click at [739, 369] on h5 "Upload Assessment Documents" at bounding box center [824, 367] width 184 height 24
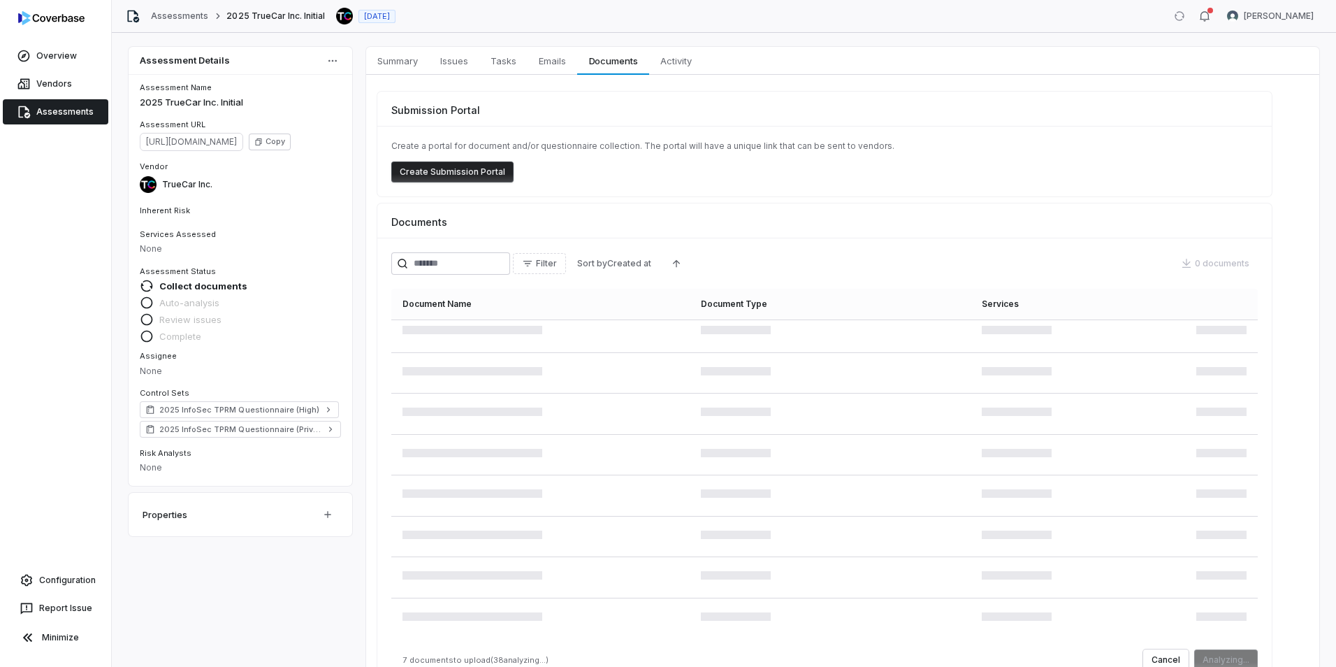
scroll to position [48, 0]
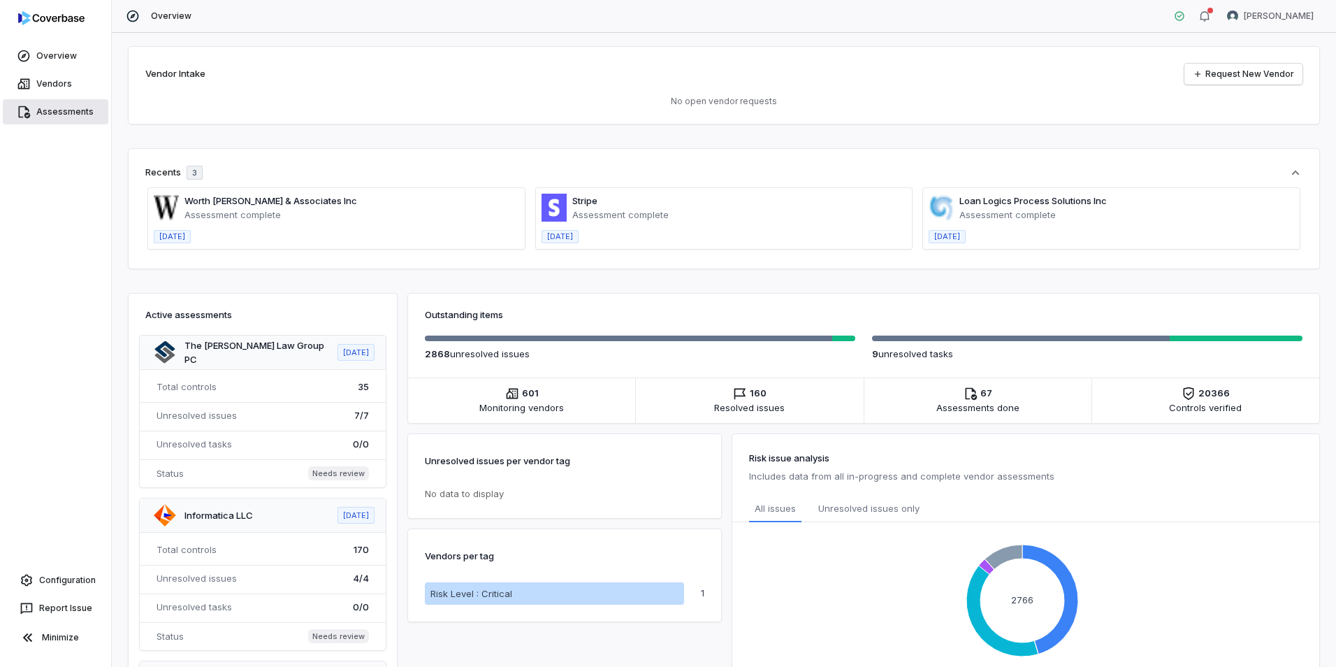
click at [71, 113] on link "Assessments" at bounding box center [56, 111] width 106 height 25
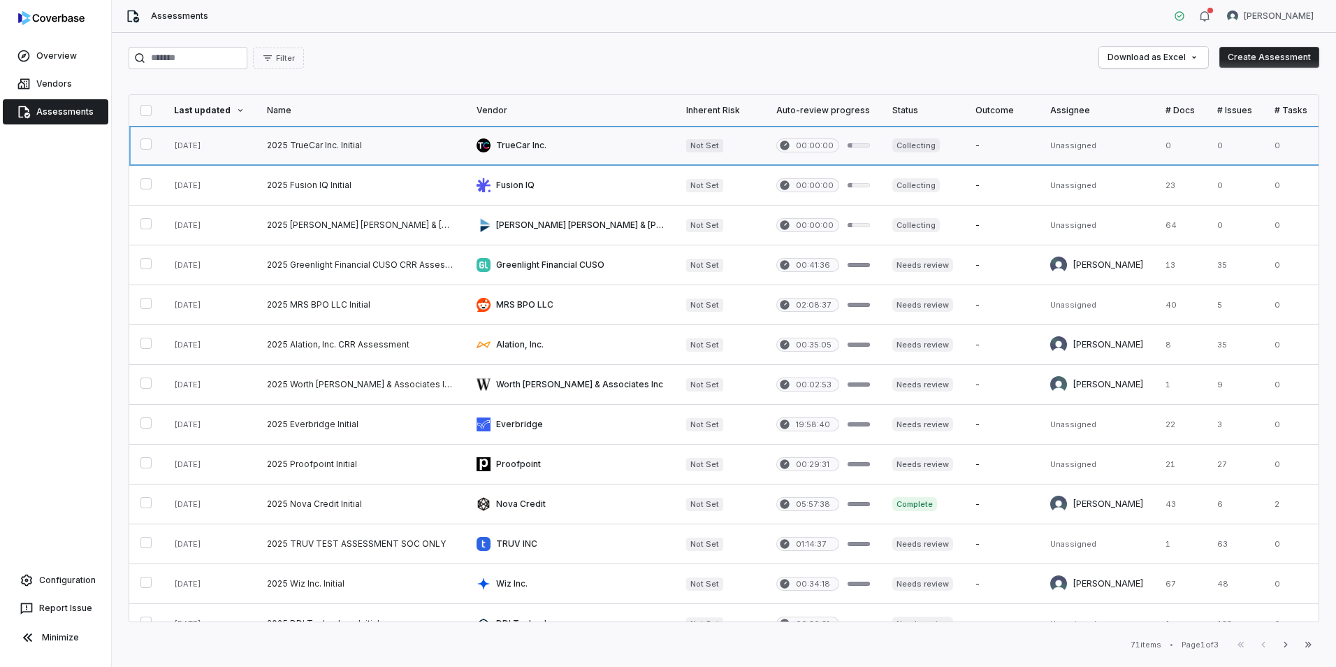
click at [335, 143] on link at bounding box center [361, 145] width 210 height 39
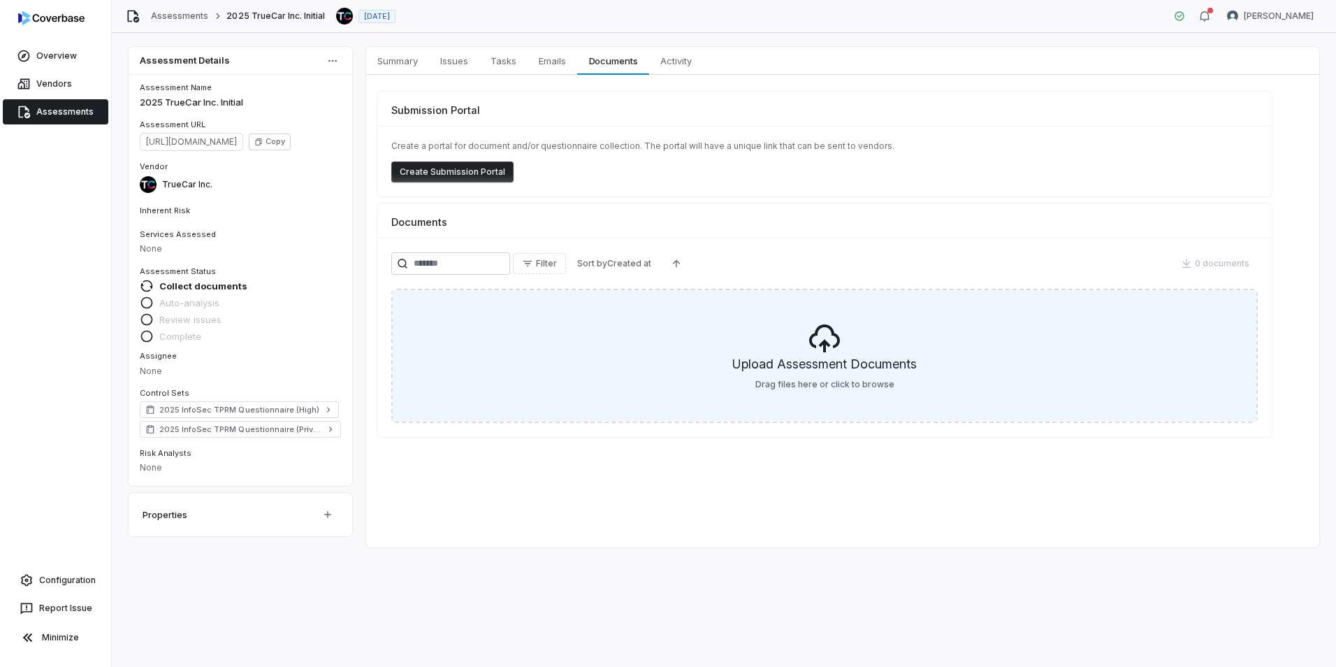
click at [803, 374] on h5 "Upload Assessment Documents" at bounding box center [824, 367] width 184 height 24
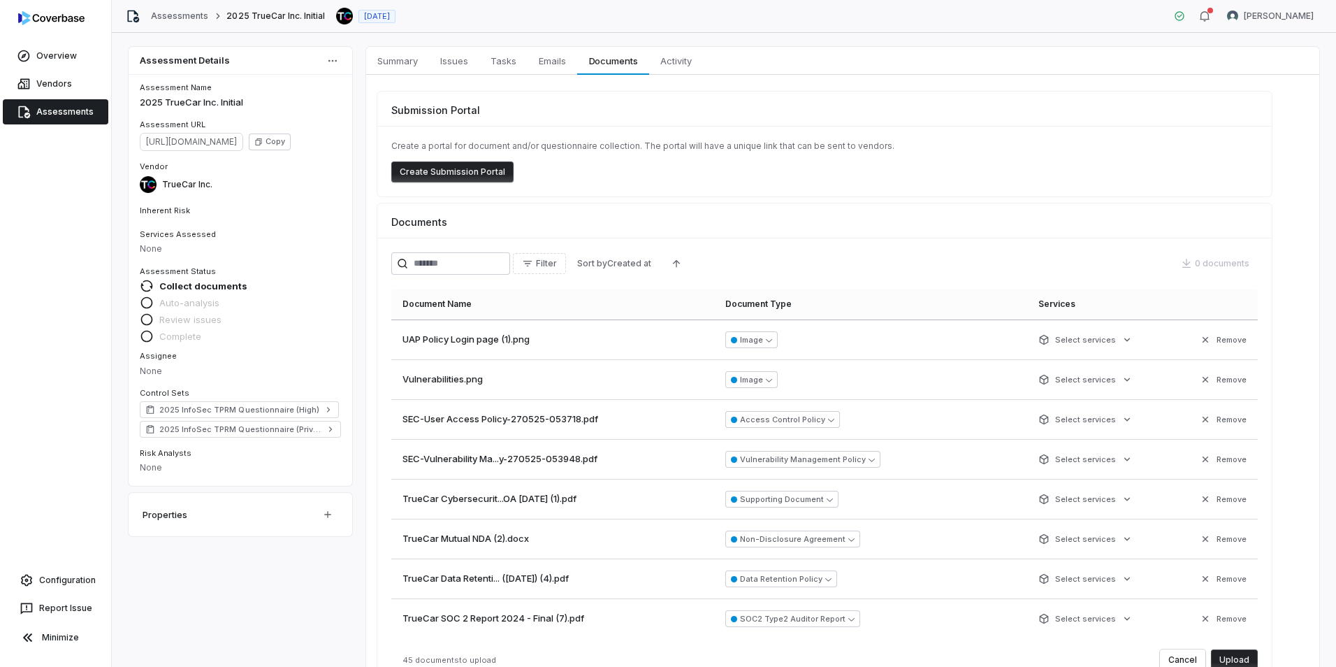
scroll to position [48, 0]
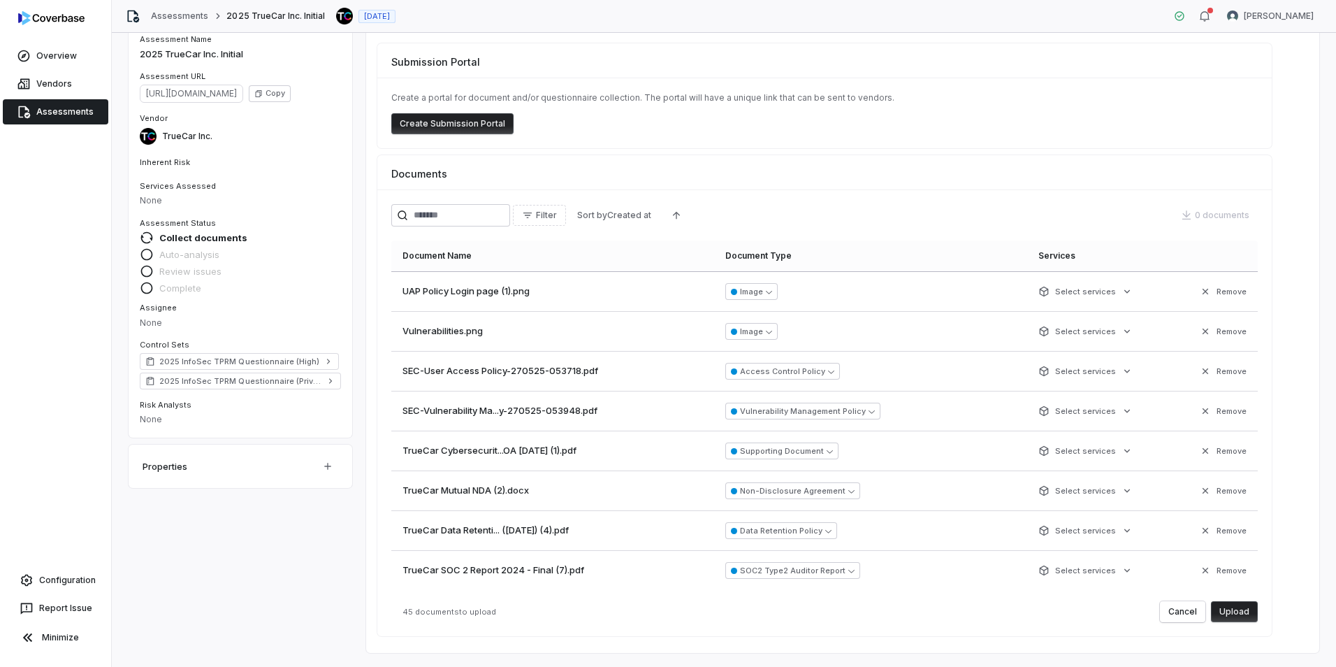
click at [1245, 618] on button "Upload" at bounding box center [1234, 611] width 47 height 21
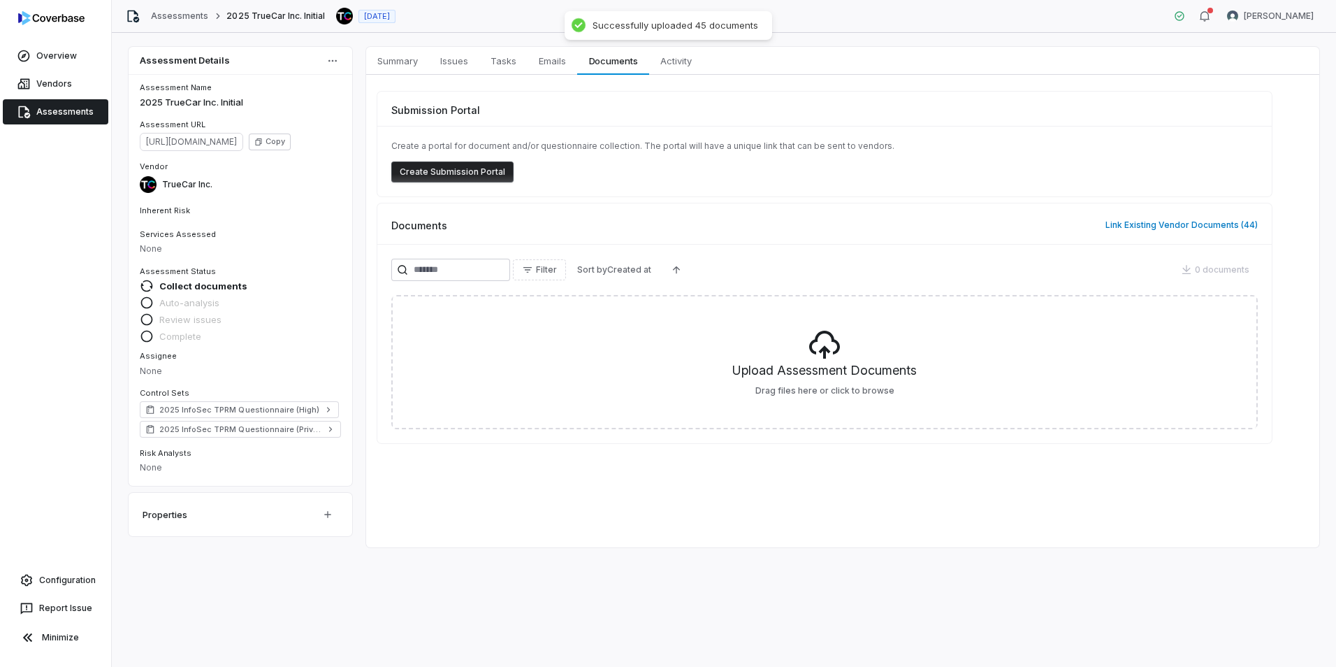
scroll to position [0, 0]
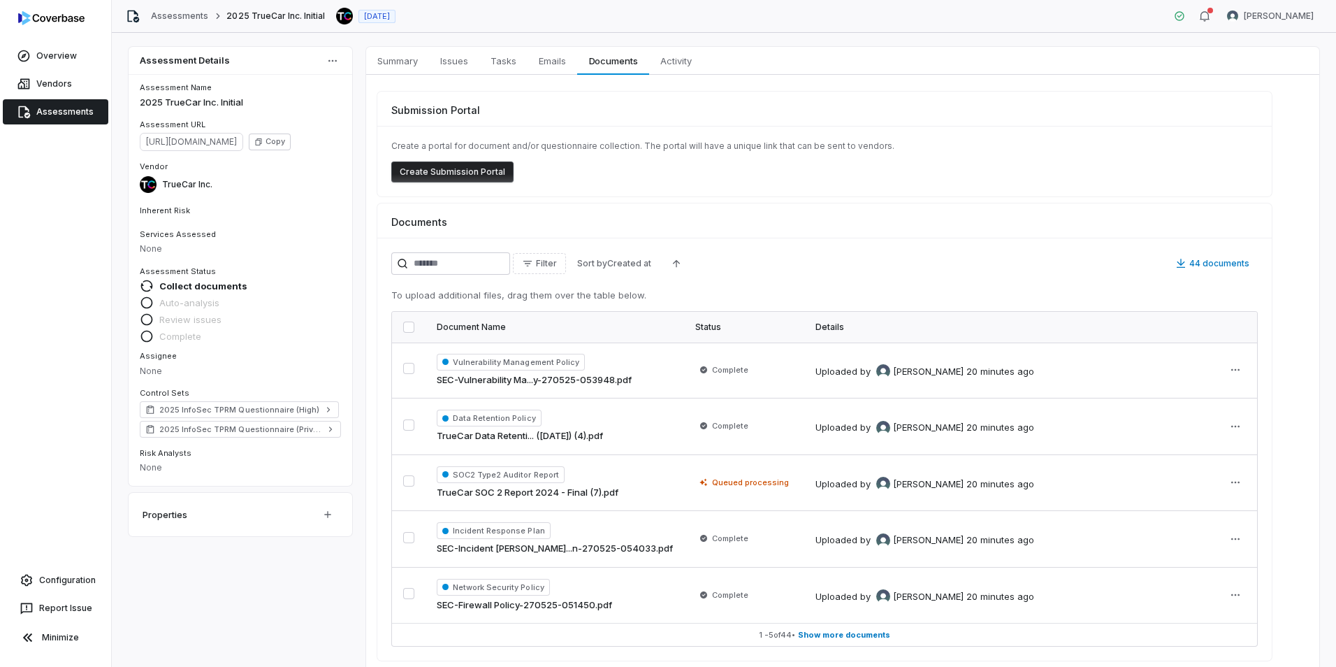
click at [81, 111] on link "Assessments" at bounding box center [56, 111] width 106 height 25
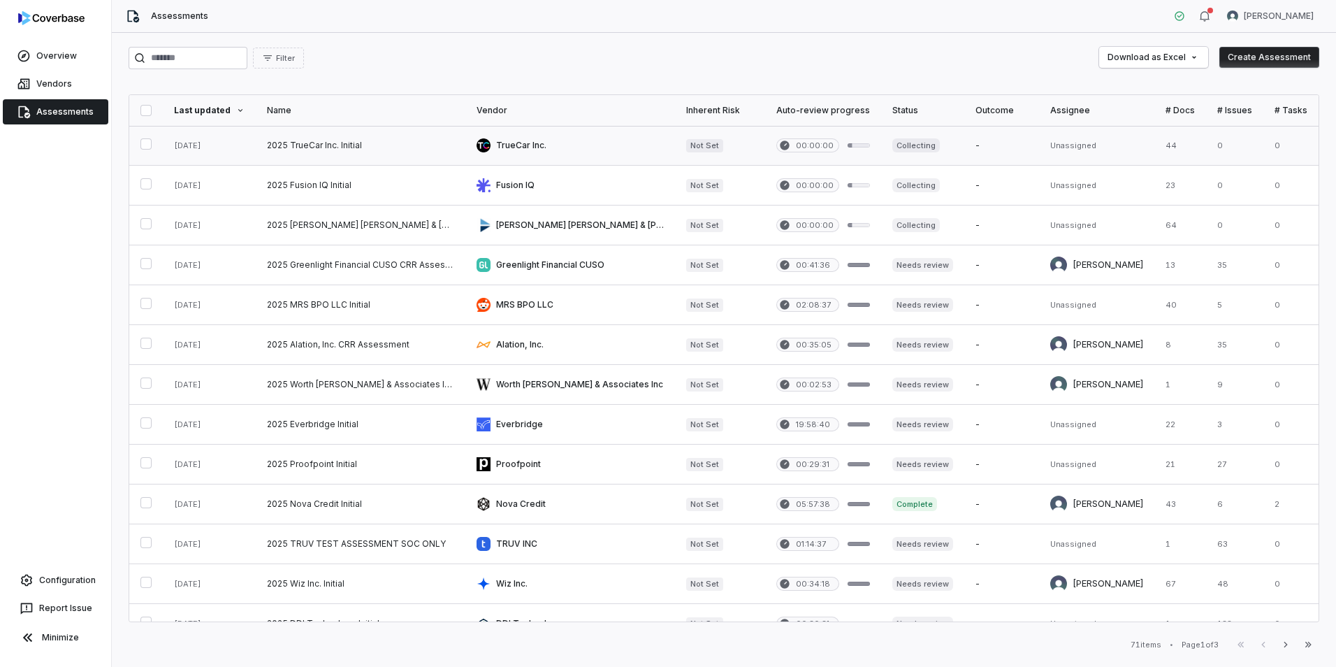
click at [416, 153] on link at bounding box center [361, 145] width 210 height 39
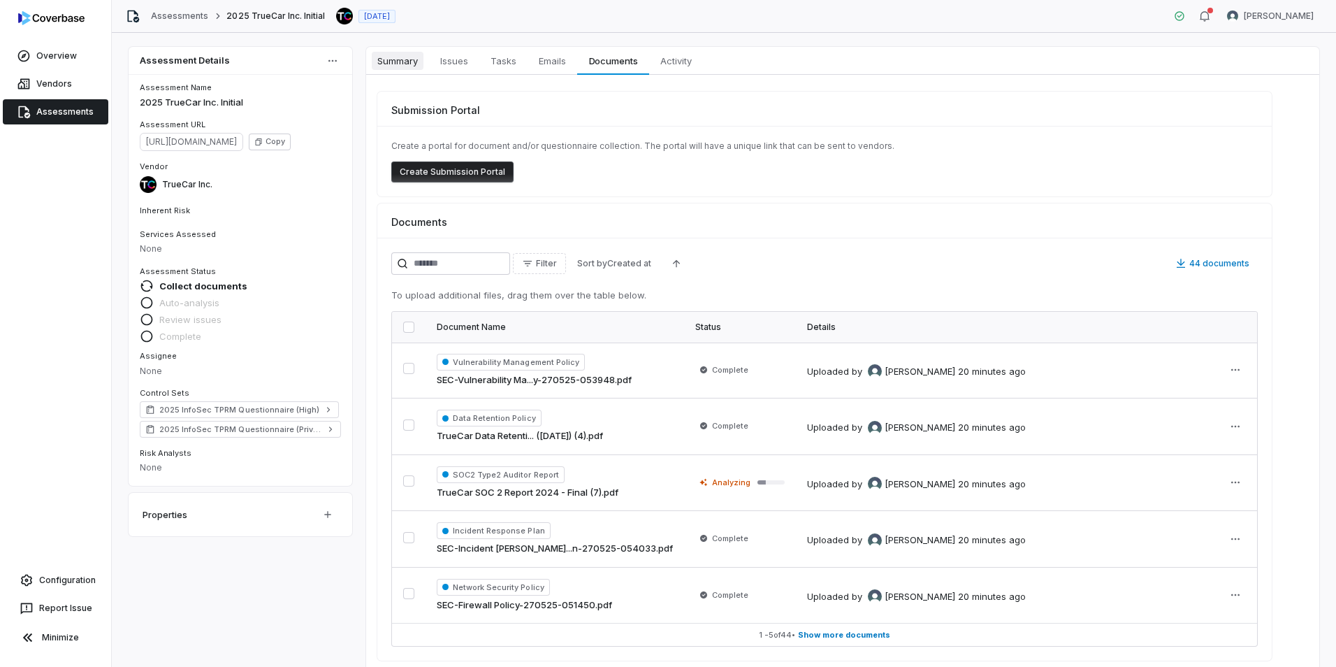
click at [407, 61] on span "Summary" at bounding box center [398, 61] width 52 height 18
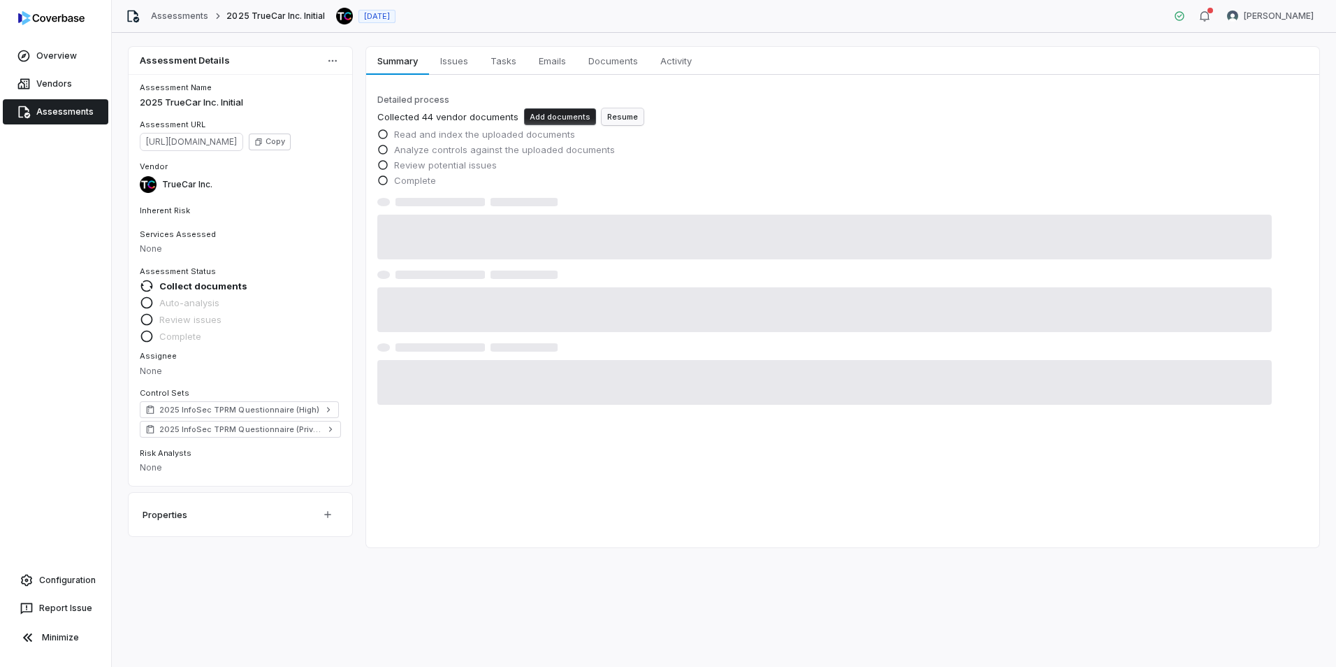
click at [605, 114] on button "Resume" at bounding box center [623, 116] width 42 height 17
click at [87, 110] on link "Assessments" at bounding box center [56, 111] width 106 height 25
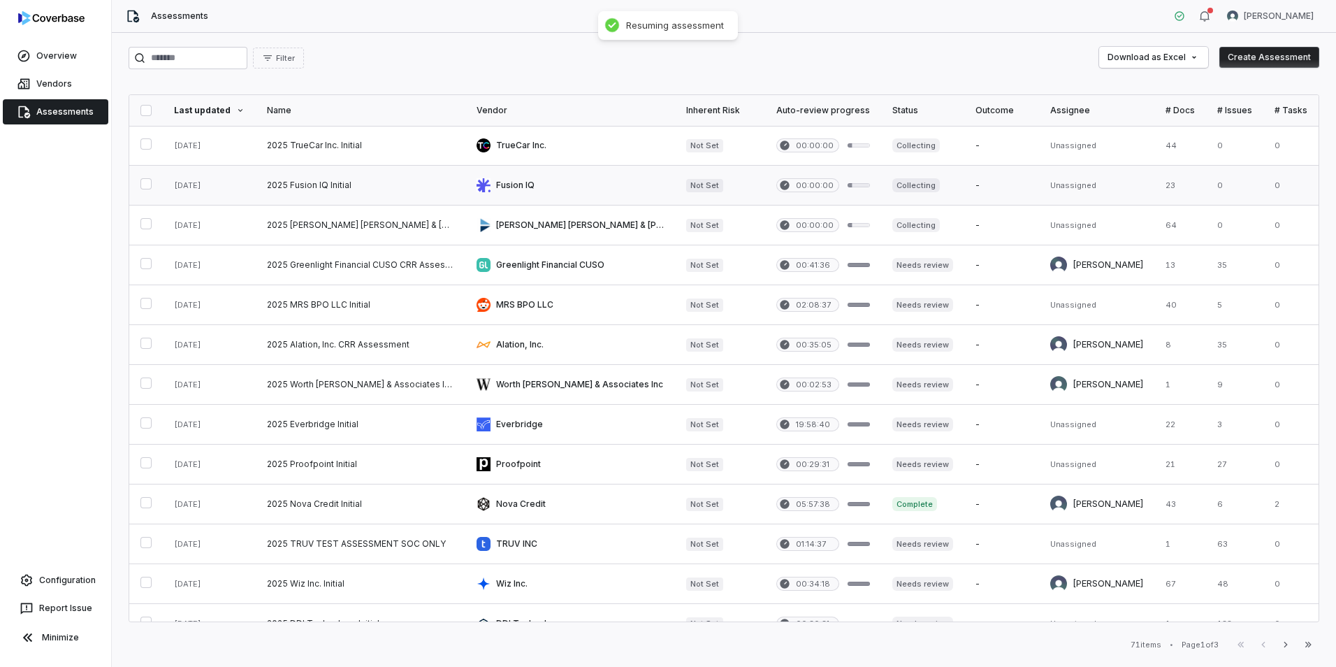
click at [396, 180] on link at bounding box center [361, 185] width 210 height 39
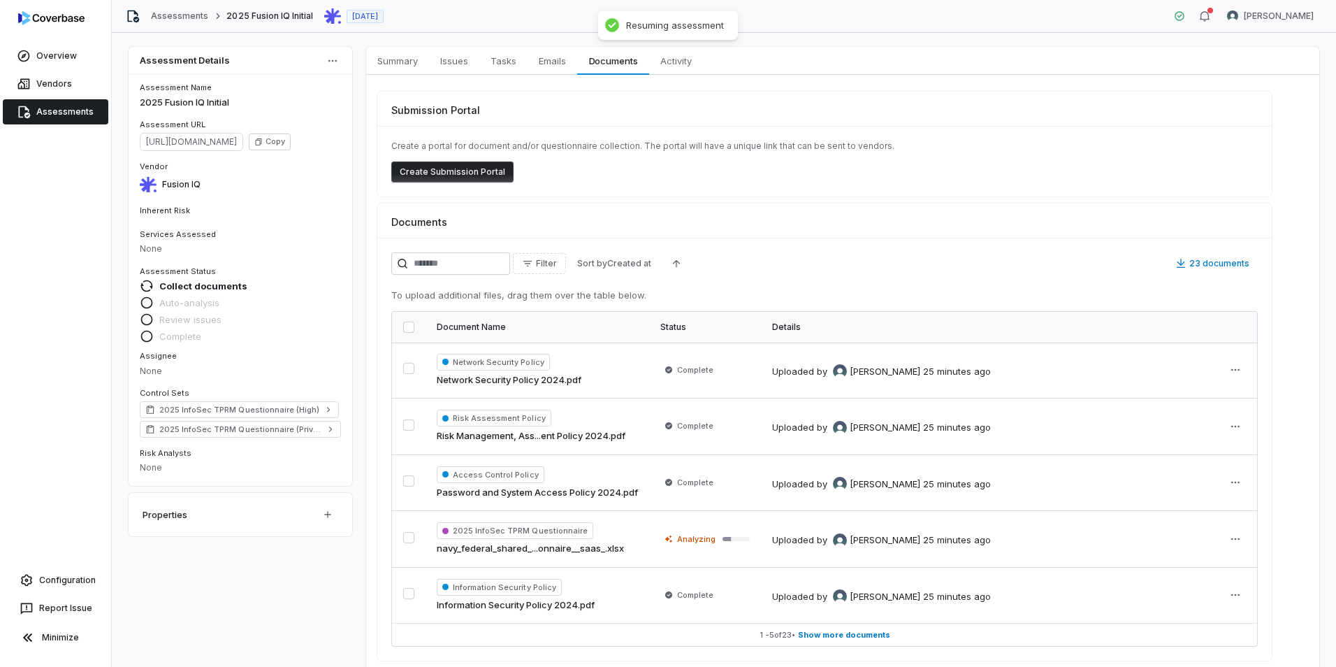
click at [398, 78] on div "Submission Portal Create a portal for document and/or questionnaire collection.…" at bounding box center [842, 376] width 953 height 602
click at [398, 73] on link "Summary Summary" at bounding box center [397, 61] width 63 height 28
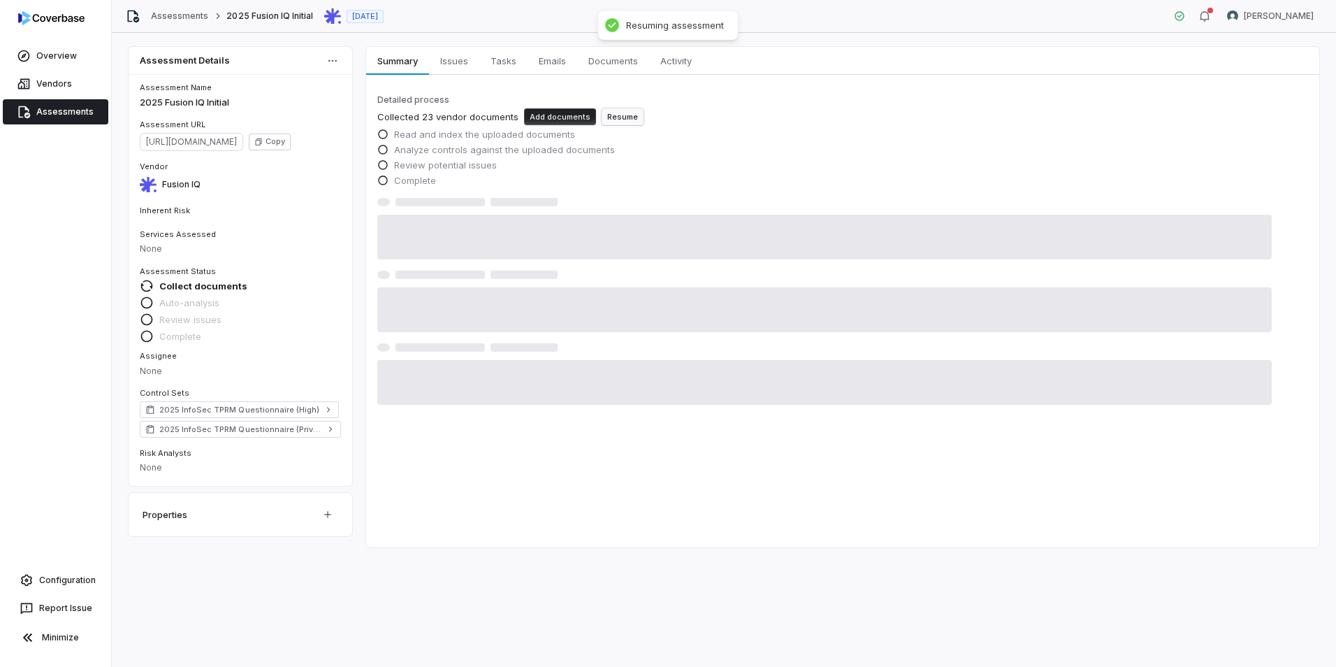
click at [628, 121] on button "Resume" at bounding box center [623, 116] width 42 height 17
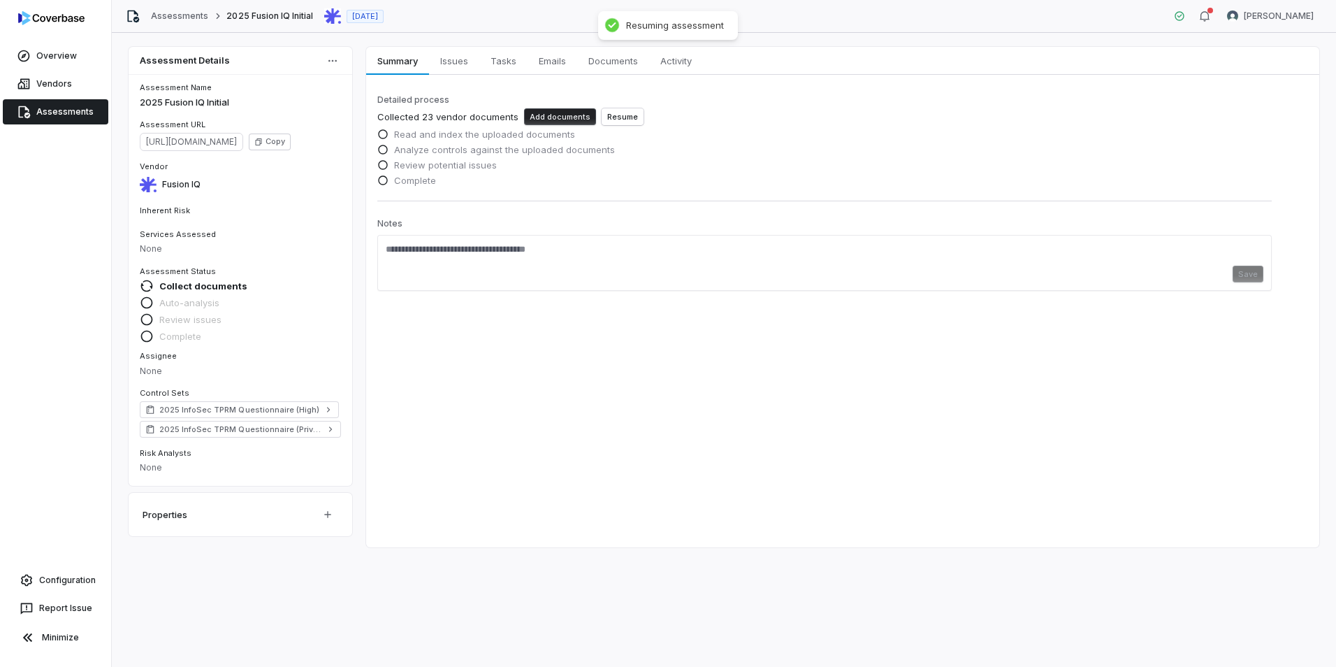
click at [57, 101] on link "Assessments" at bounding box center [56, 111] width 106 height 25
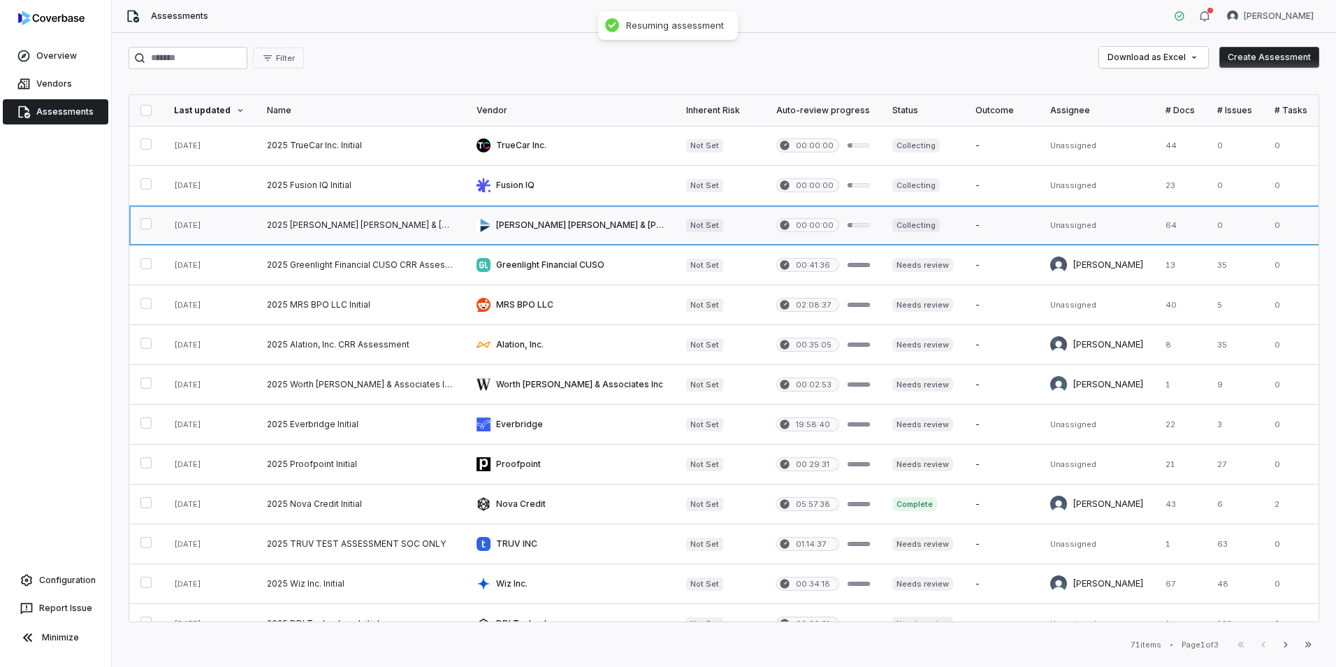
click at [398, 226] on link at bounding box center [361, 224] width 210 height 39
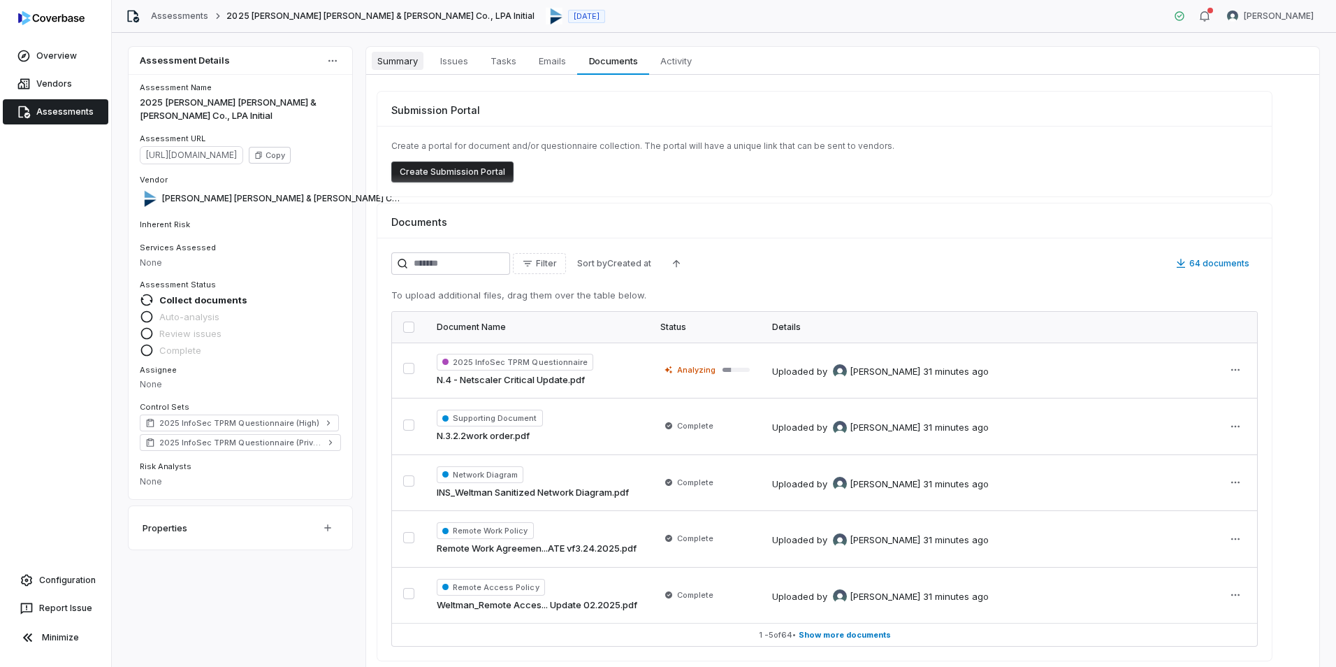
click at [417, 58] on span "Summary" at bounding box center [398, 61] width 52 height 18
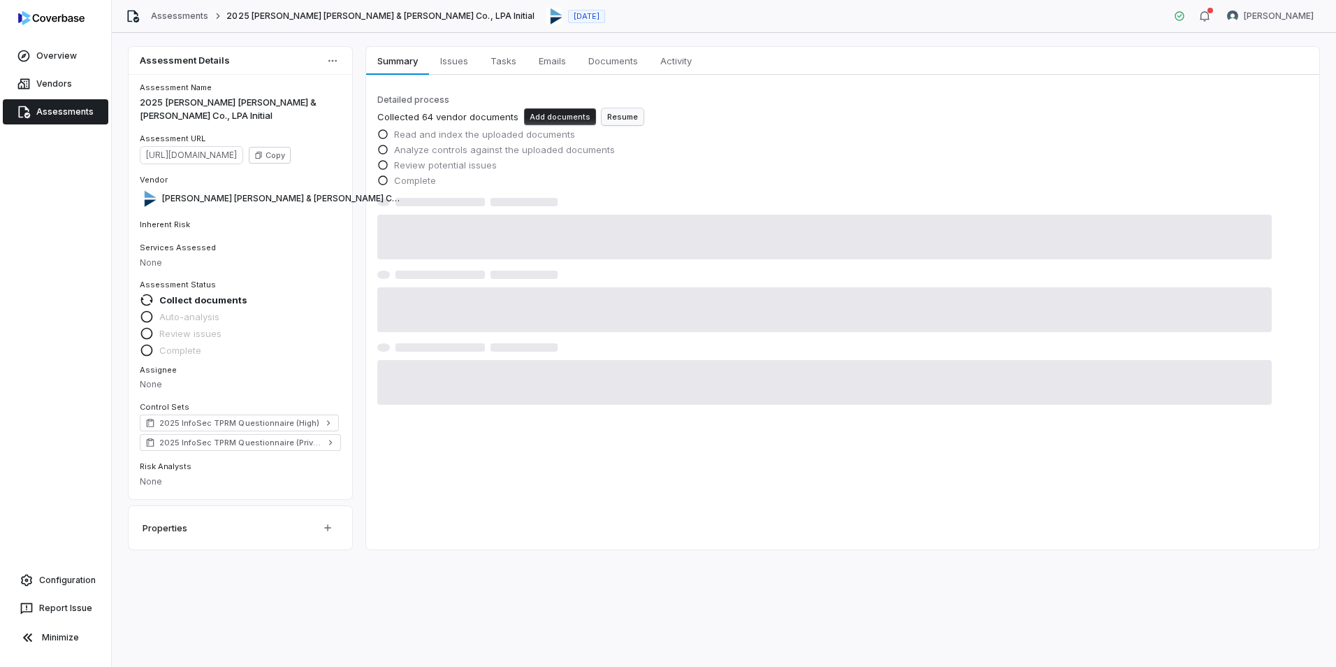
click at [603, 113] on button "Resume" at bounding box center [623, 116] width 42 height 17
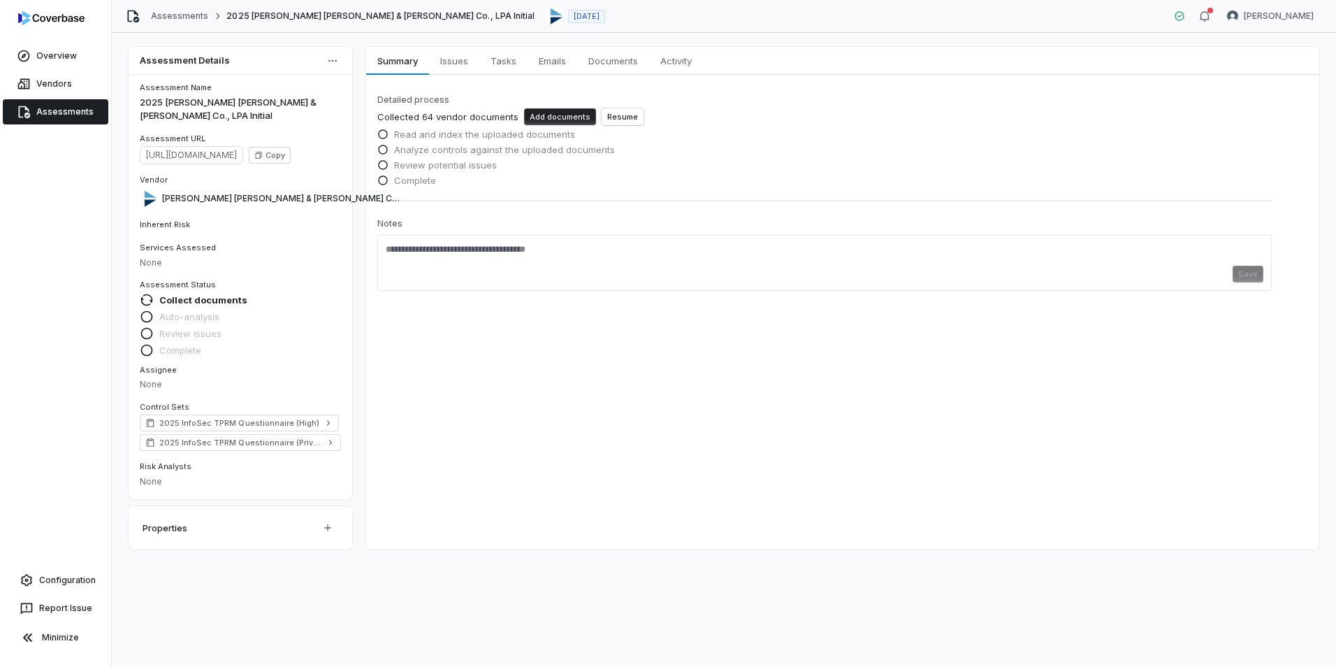
click at [59, 115] on link "Assessments" at bounding box center [56, 111] width 106 height 25
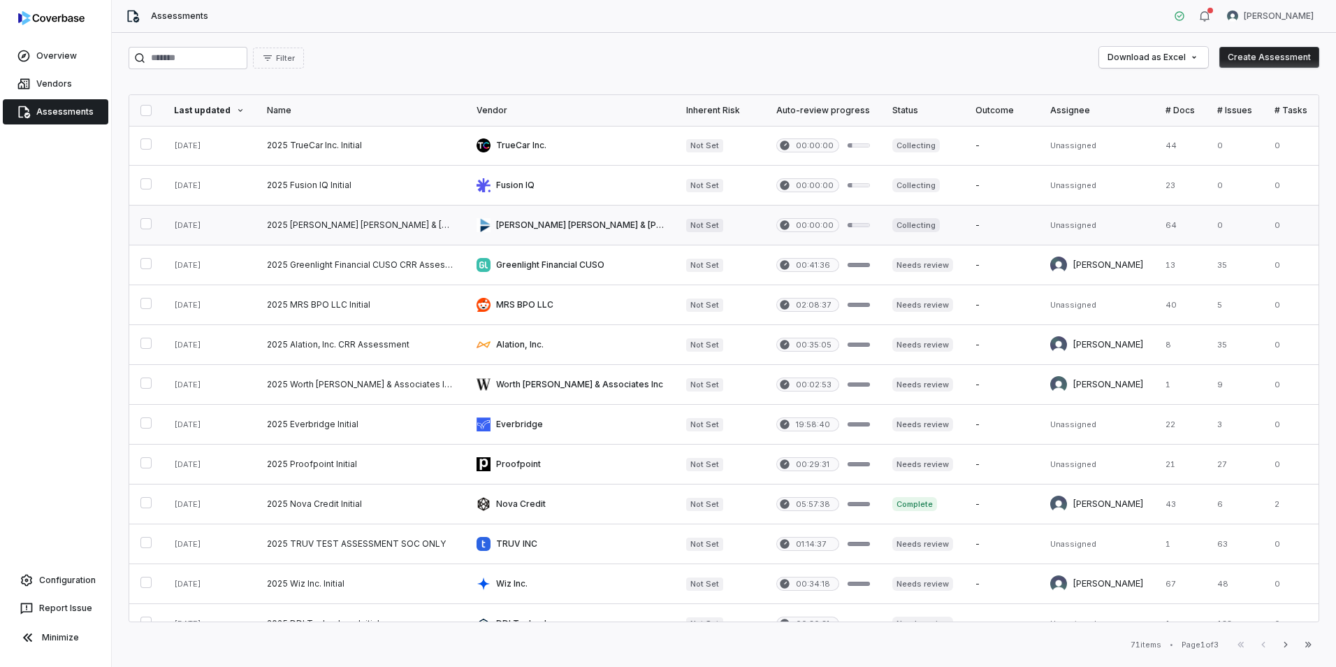
click at [362, 227] on link at bounding box center [361, 224] width 210 height 39
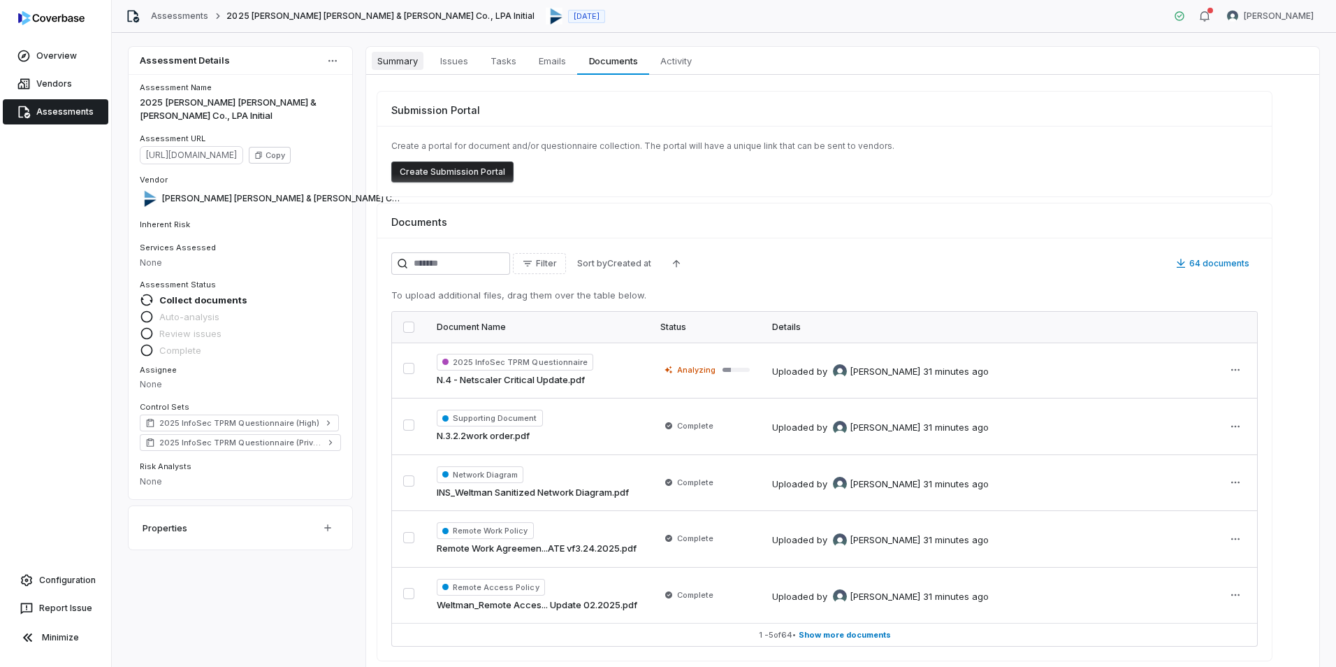
click at [405, 66] on span "Summary" at bounding box center [398, 61] width 52 height 18
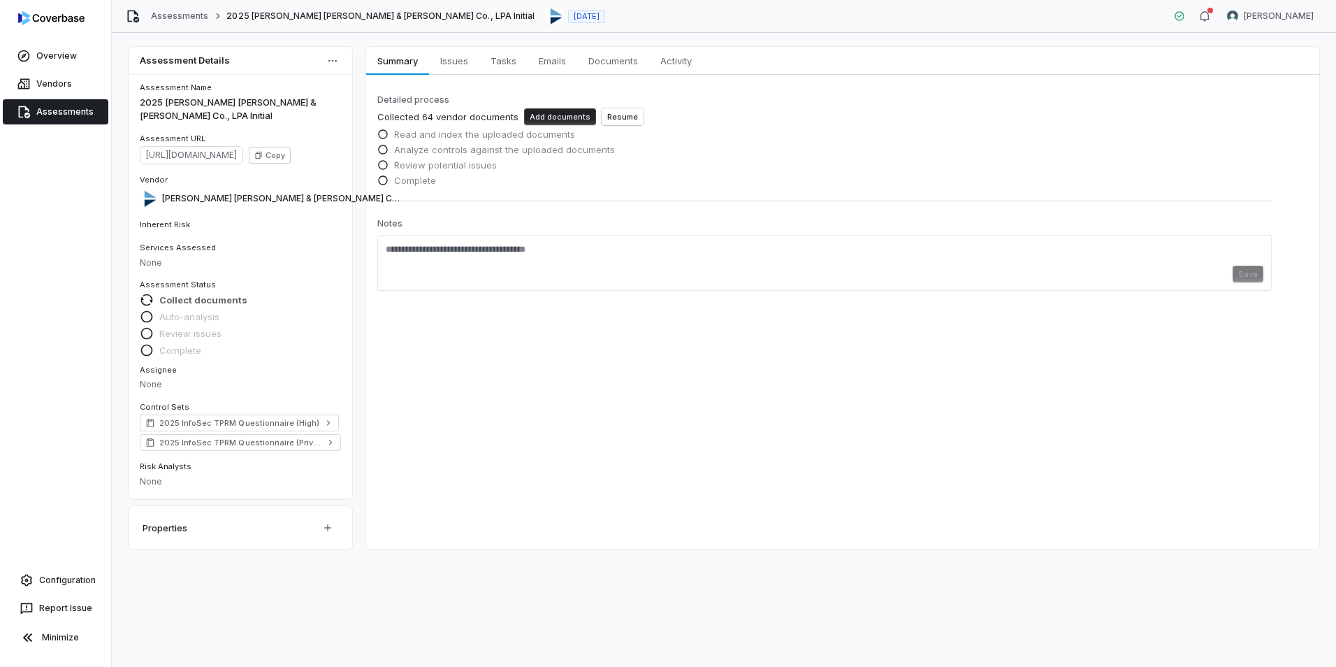
click at [181, 294] on span "Collect documents" at bounding box center [203, 300] width 88 height 13
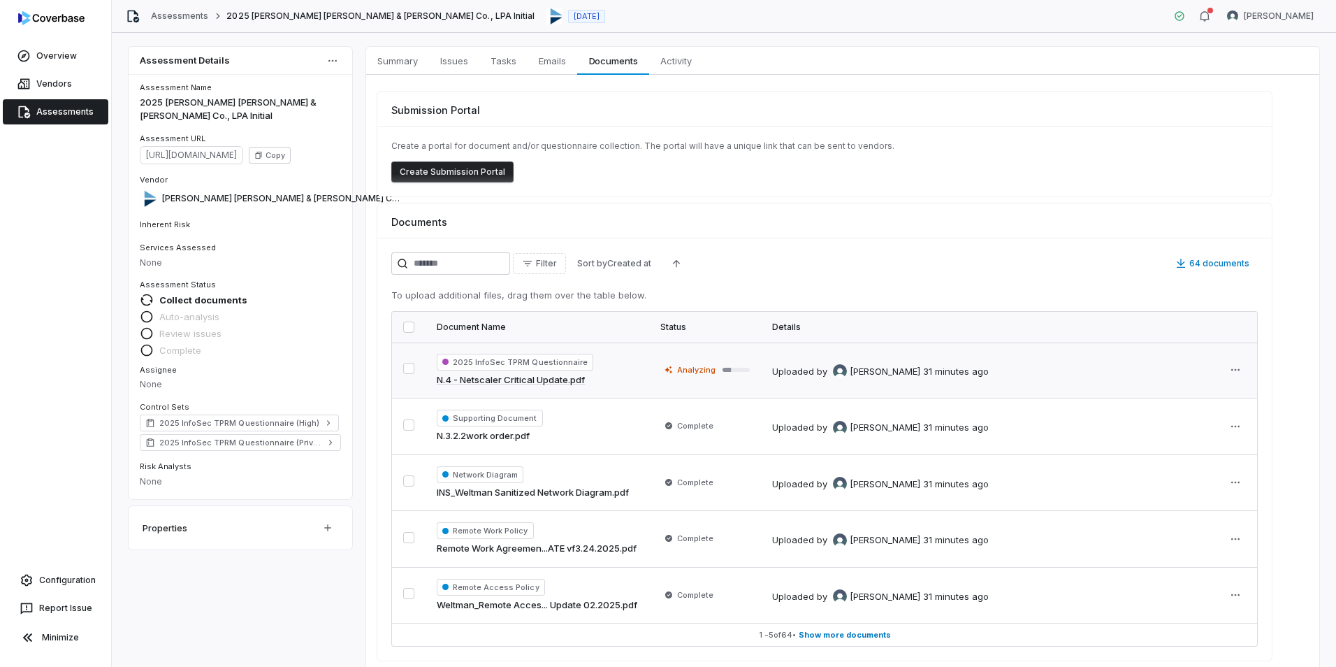
scroll to position [24, 0]
